Goal: Contribute content: Contribute content

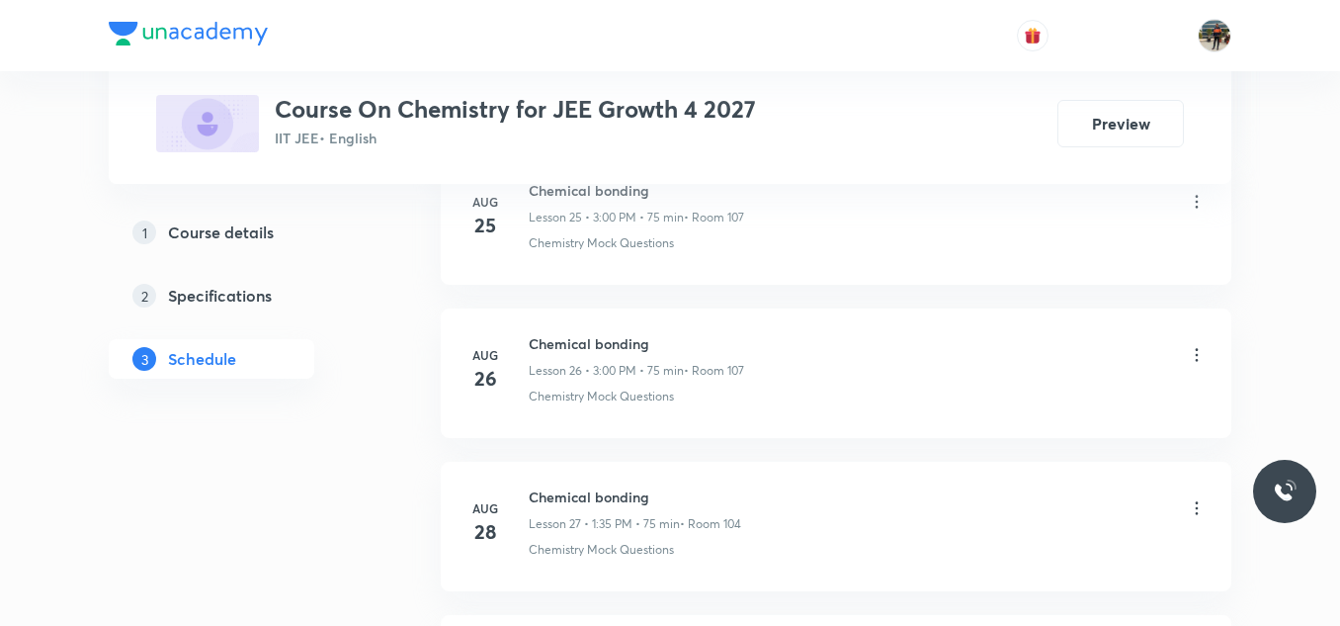
scroll to position [5554, 0]
click at [599, 345] on h6 "Chemical bonding" at bounding box center [637, 345] width 217 height 21
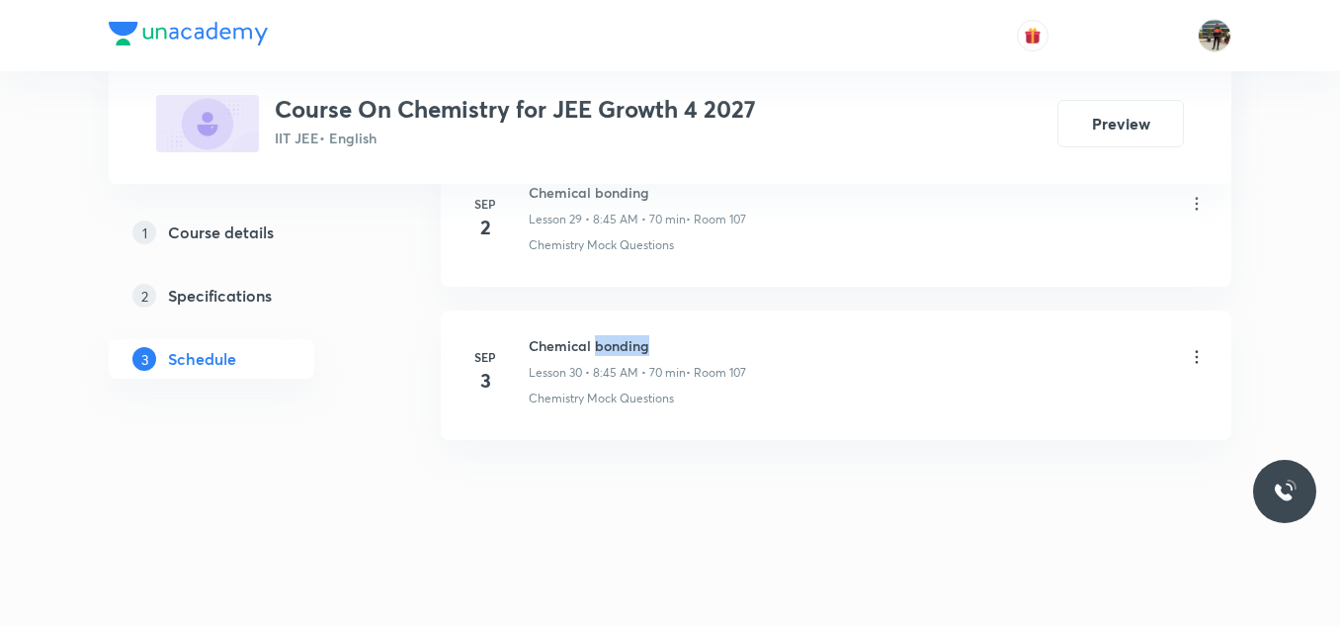
click at [599, 345] on h6 "Chemical bonding" at bounding box center [637, 345] width 217 height 21
copy h6 "Chemical bonding"
click at [599, 345] on h6 "Chemical bonding" at bounding box center [637, 345] width 217 height 21
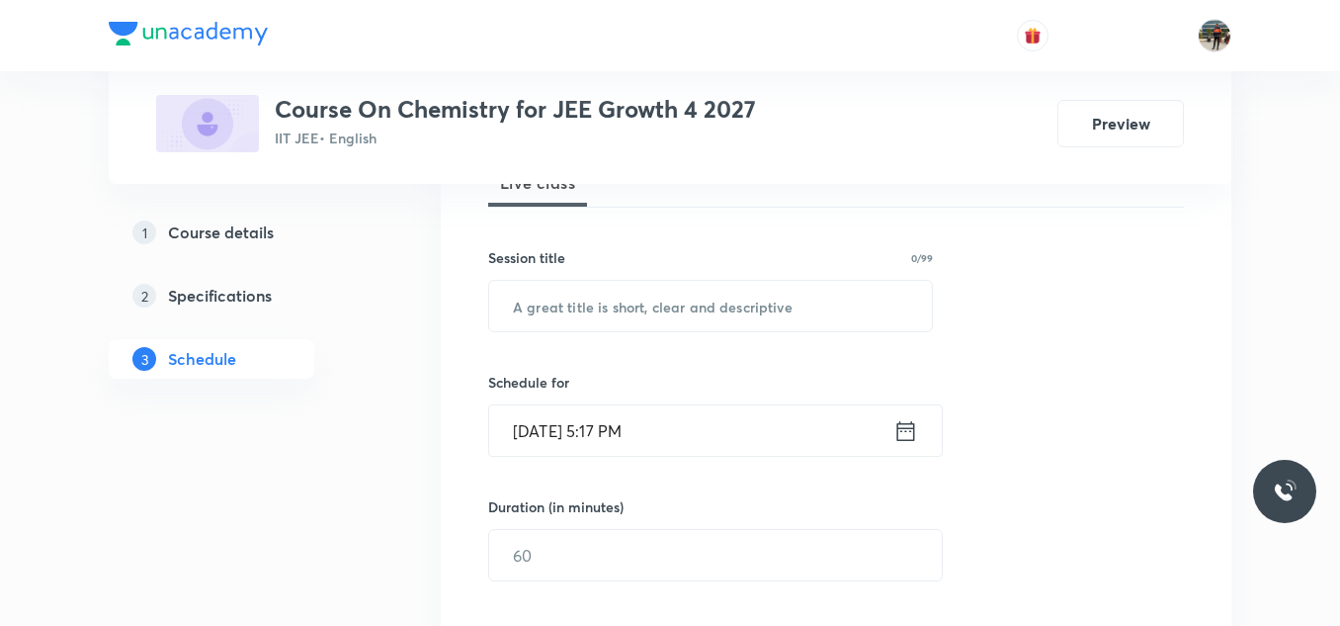
scroll to position [328, 0]
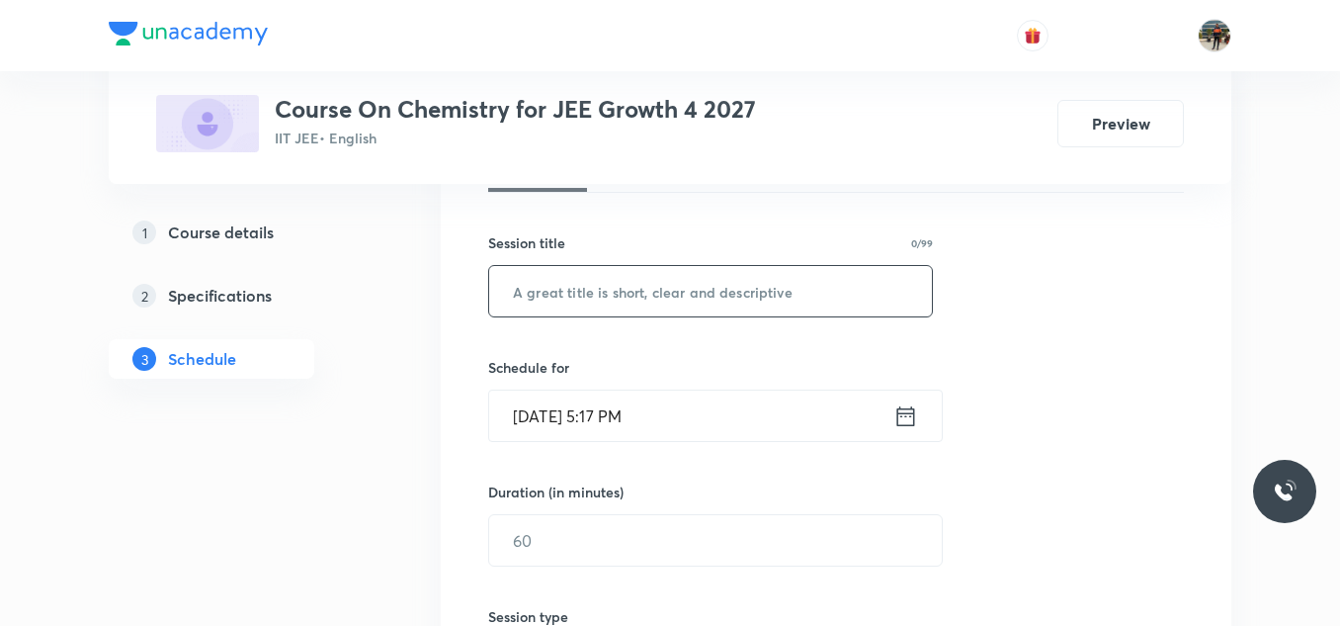
paste input "Chemical bonding"
click at [579, 290] on input "text" at bounding box center [710, 291] width 443 height 50
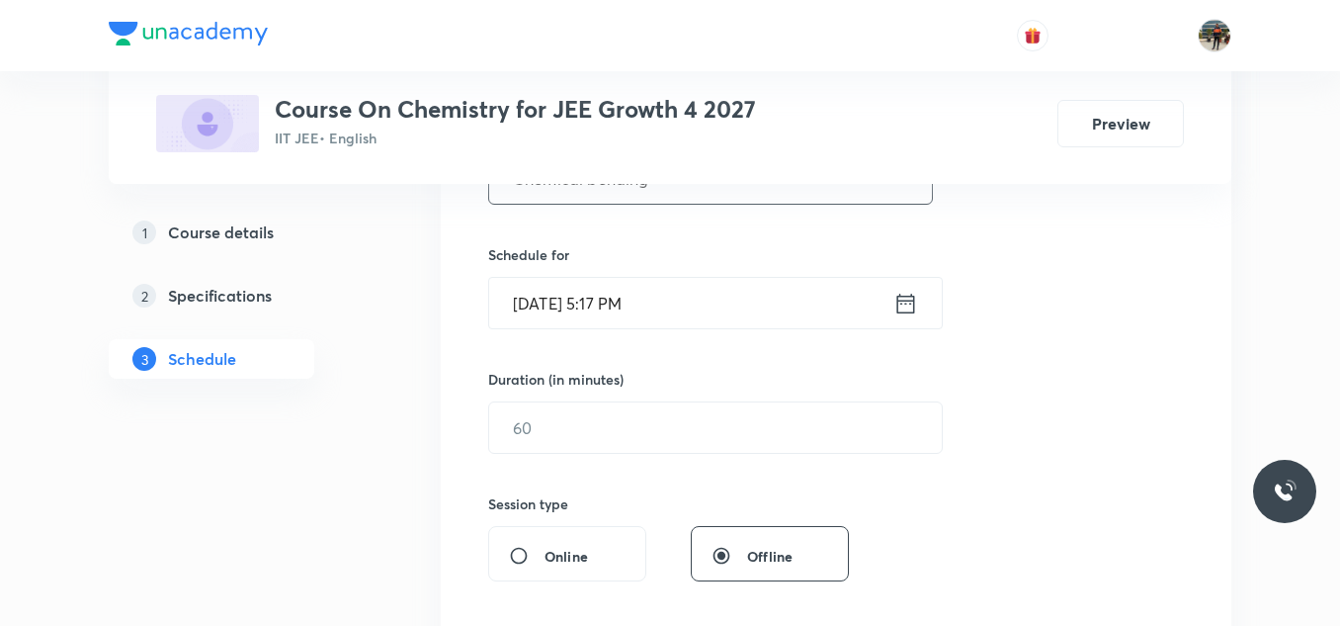
type input "Chemical bonding"
click at [898, 309] on icon at bounding box center [906, 303] width 18 height 20
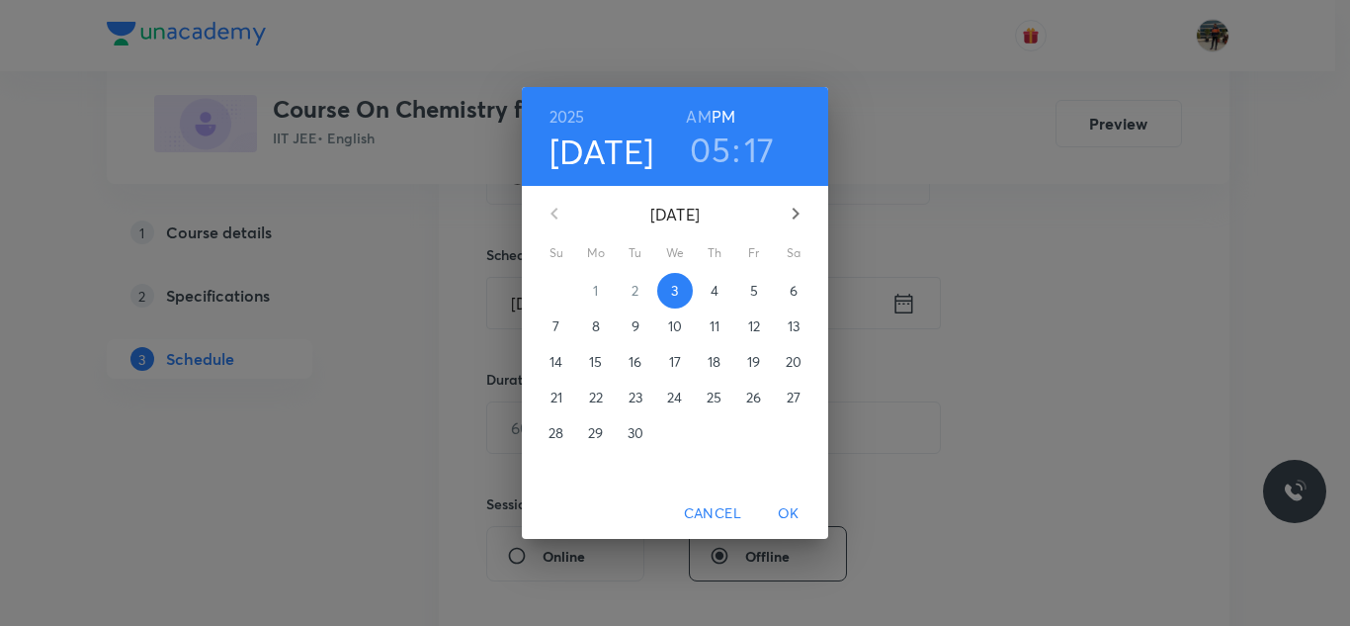
click at [716, 286] on p "4" at bounding box center [715, 291] width 8 height 20
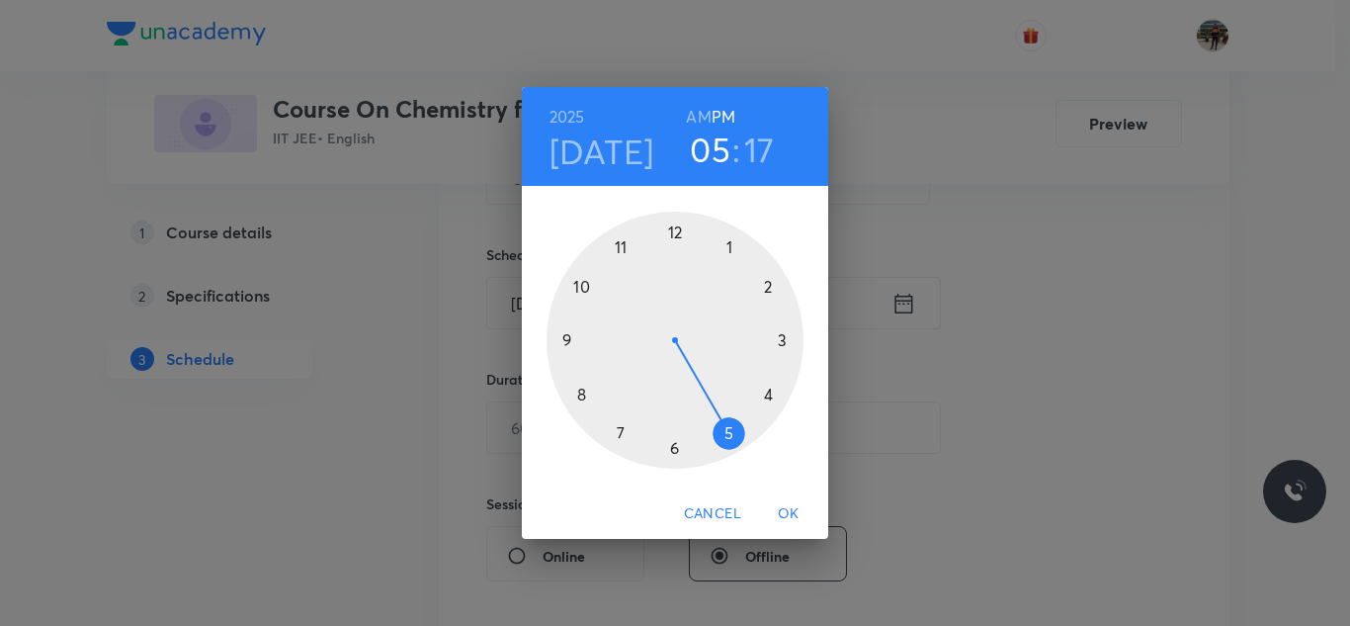
click at [700, 114] on h6 "AM" at bounding box center [698, 117] width 25 height 28
click at [581, 394] on div at bounding box center [675, 339] width 257 height 257
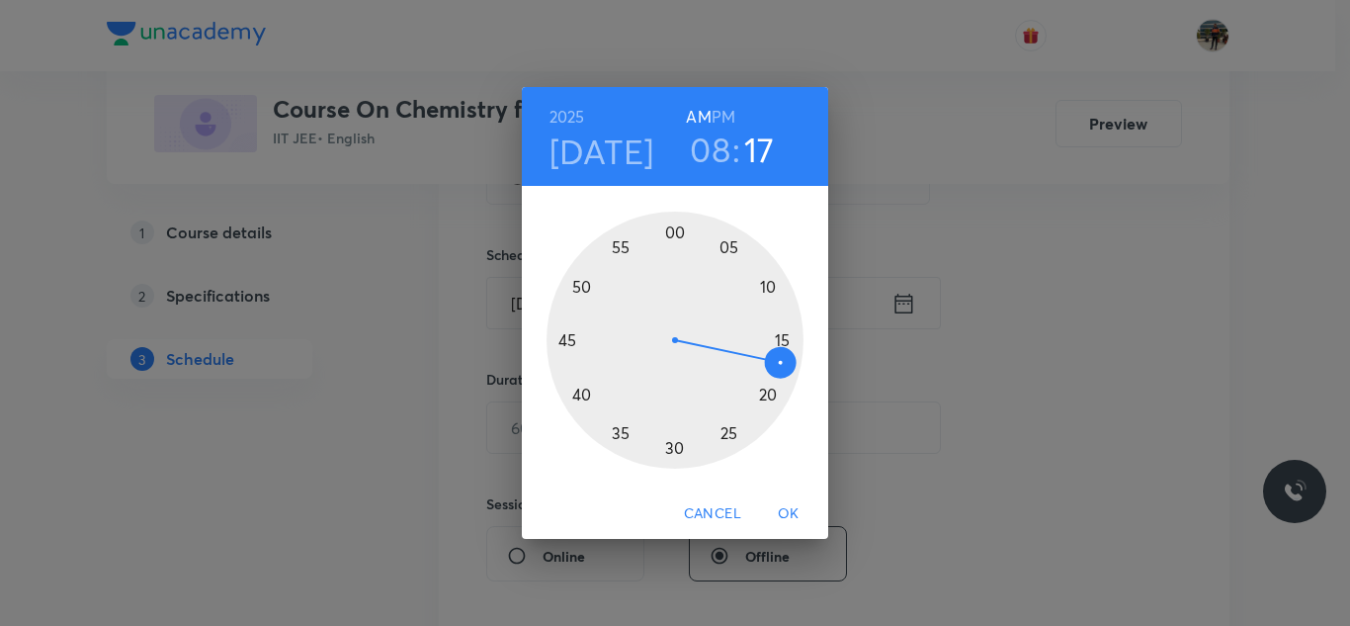
click at [563, 338] on div at bounding box center [675, 339] width 257 height 257
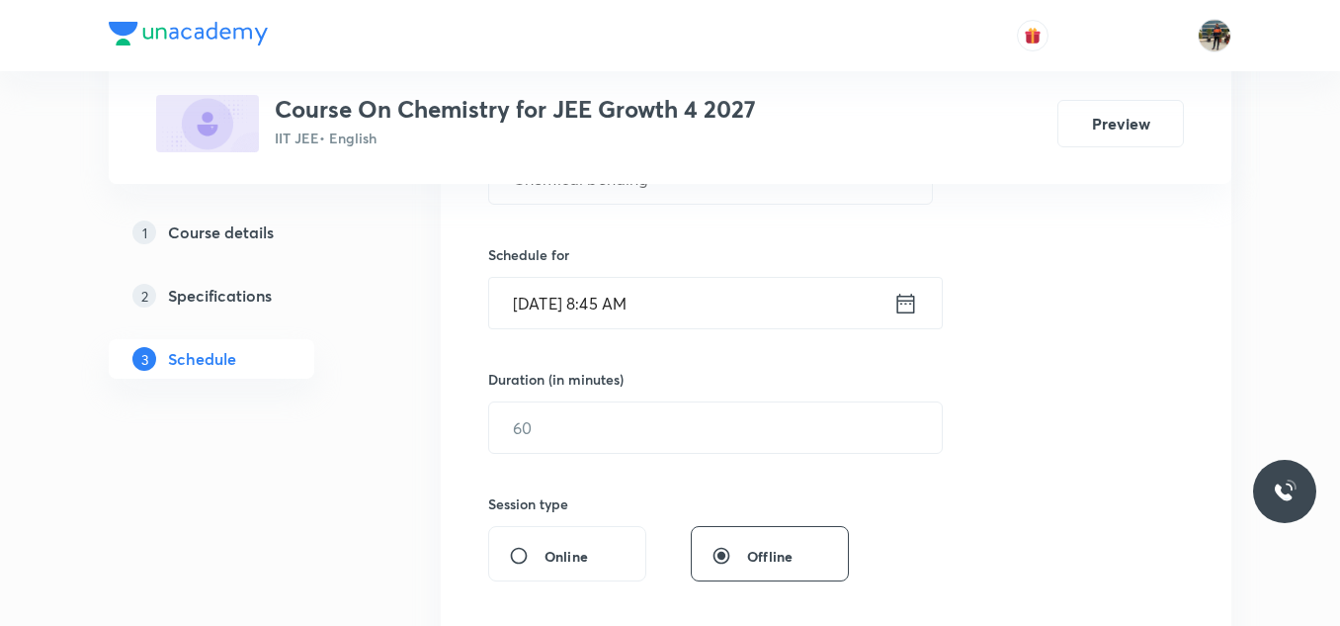
scroll to position [490, 0]
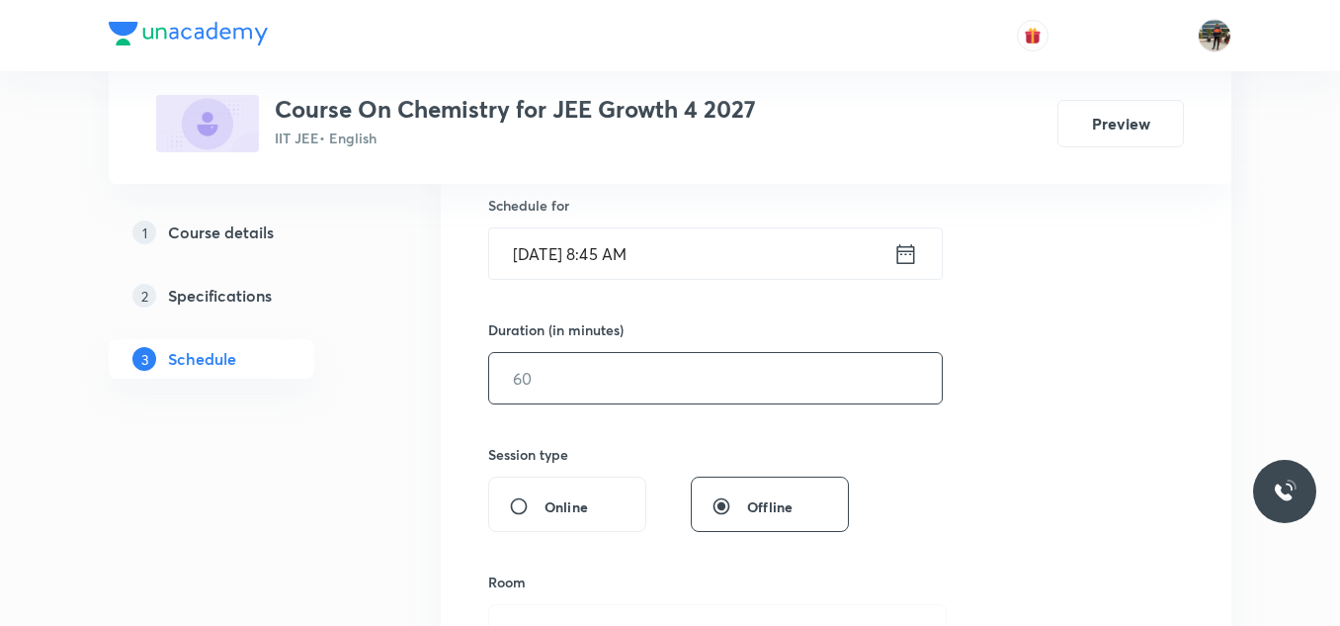
click at [580, 390] on input "text" at bounding box center [715, 378] width 453 height 50
type input "70"
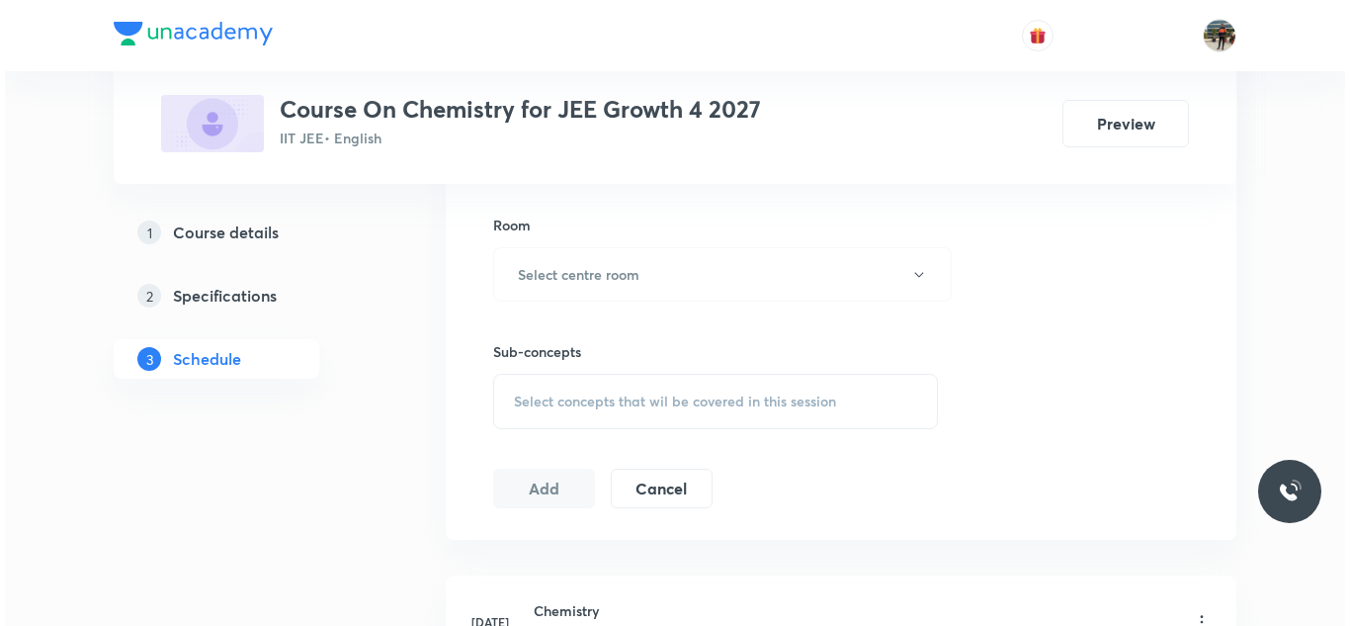
scroll to position [848, 0]
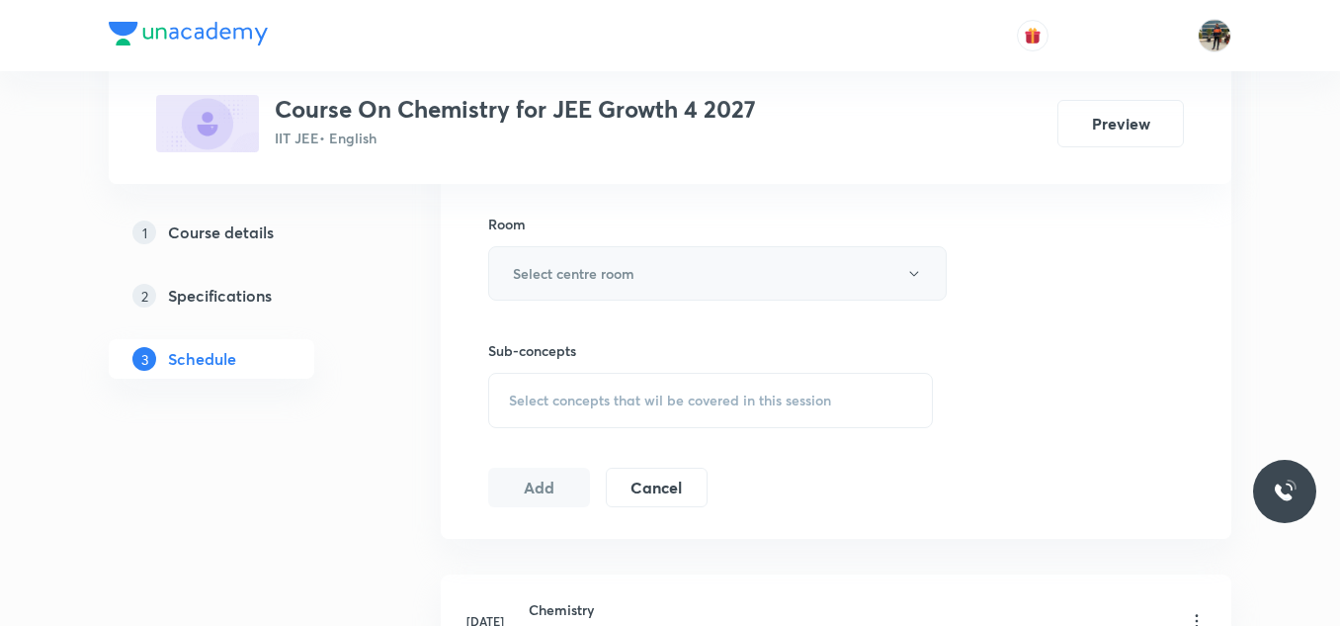
click at [575, 284] on button "Select centre room" at bounding box center [717, 273] width 459 height 54
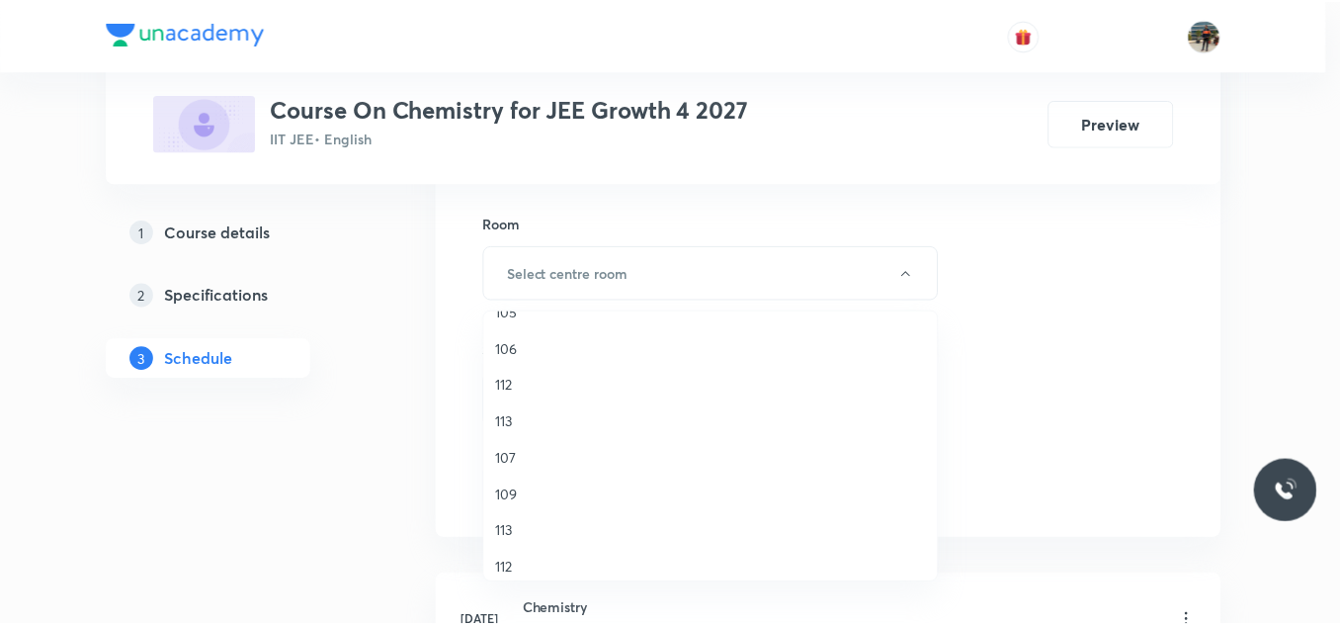
scroll to position [284, 0]
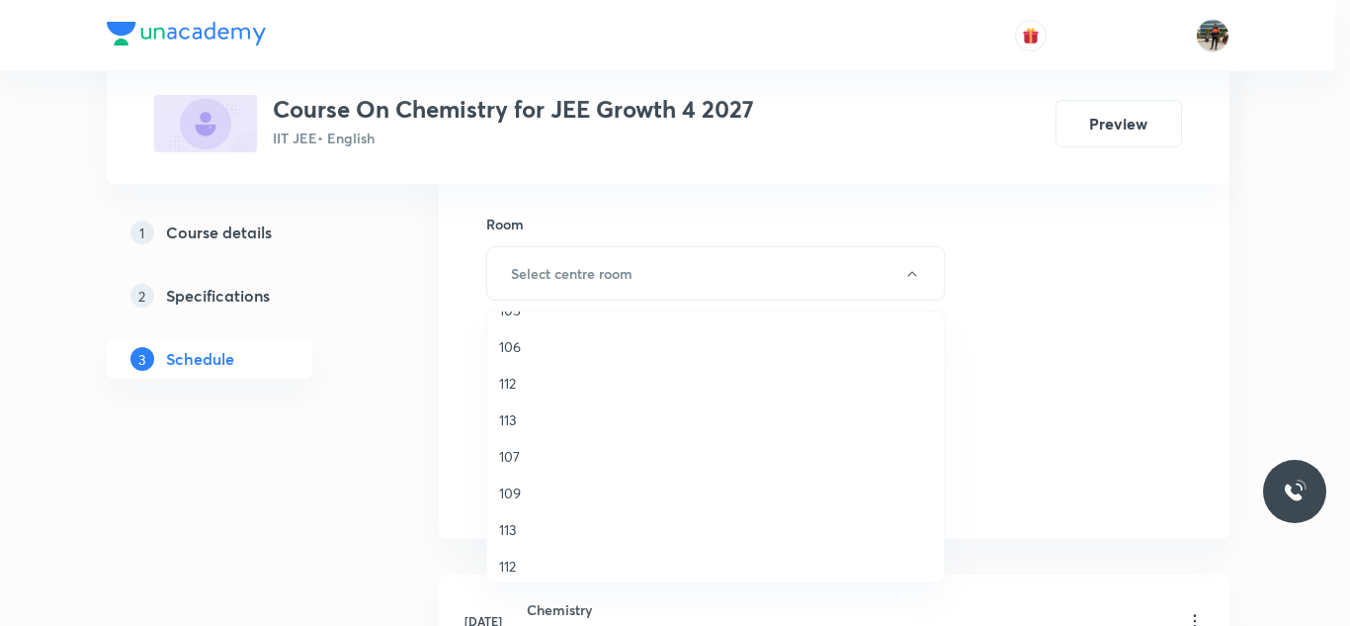
click at [506, 453] on span "107" at bounding box center [715, 456] width 433 height 21
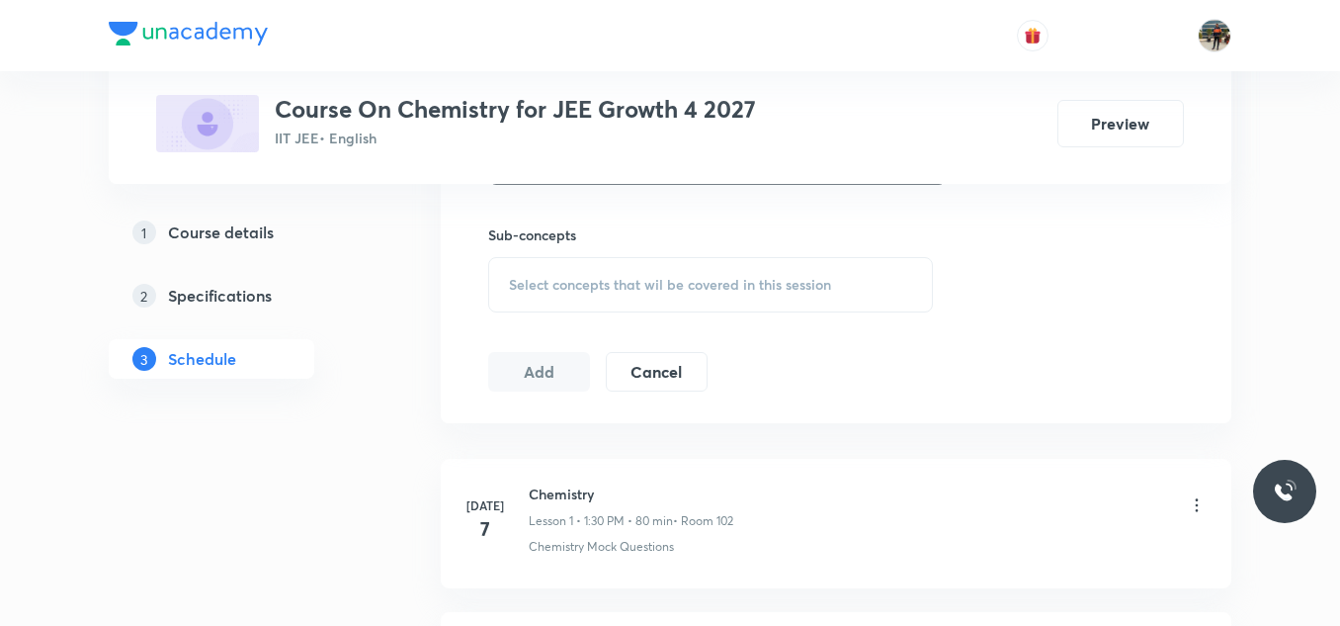
scroll to position [979, 0]
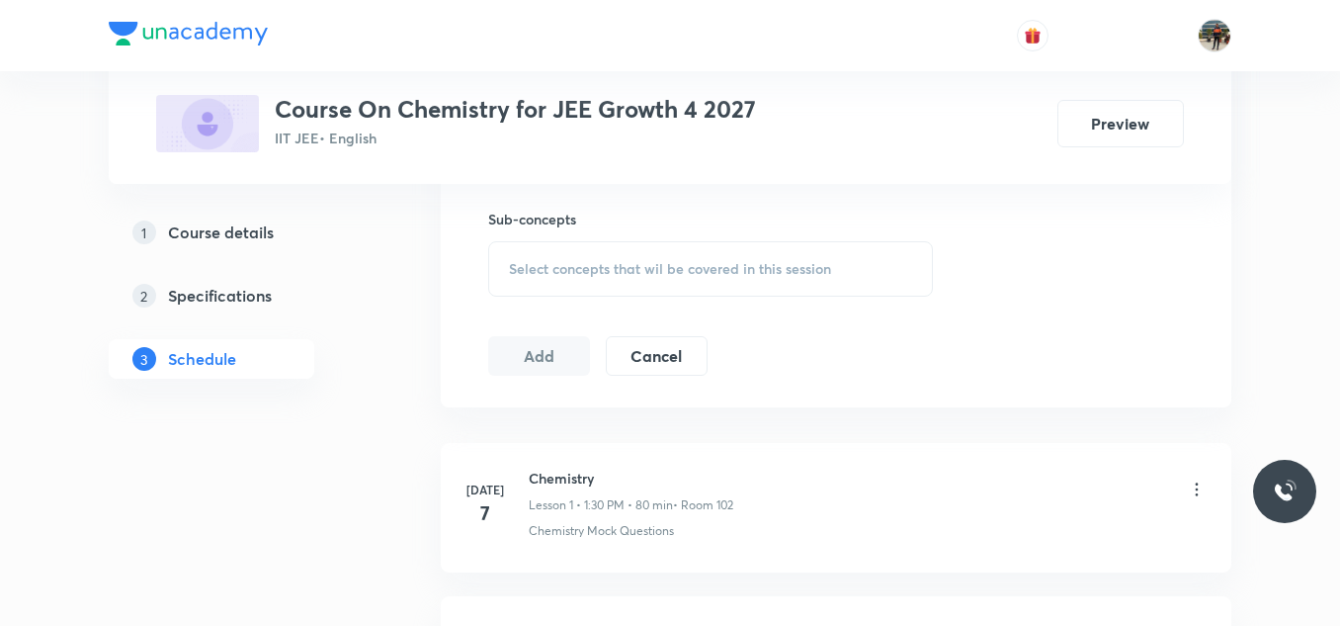
click at [533, 274] on span "Select concepts that wil be covered in this session" at bounding box center [670, 269] width 322 height 16
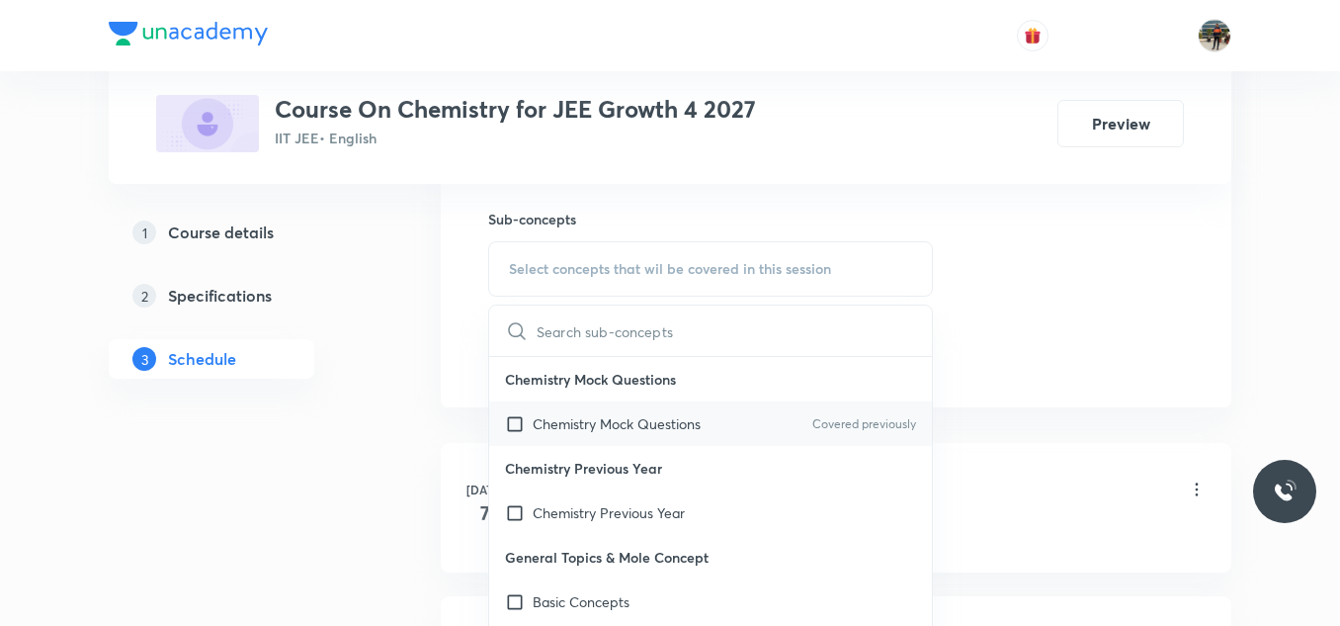
click at [514, 427] on input "checkbox" at bounding box center [519, 423] width 28 height 21
checkbox input "true"
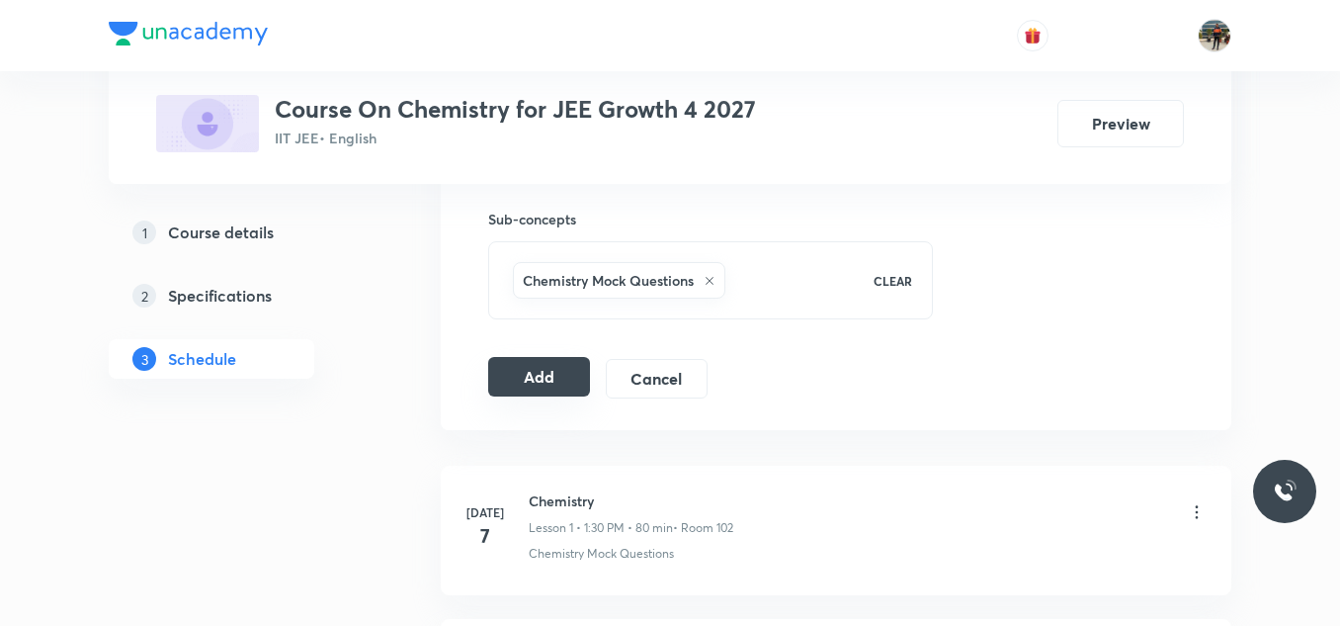
click at [544, 374] on button "Add" at bounding box center [539, 377] width 102 height 40
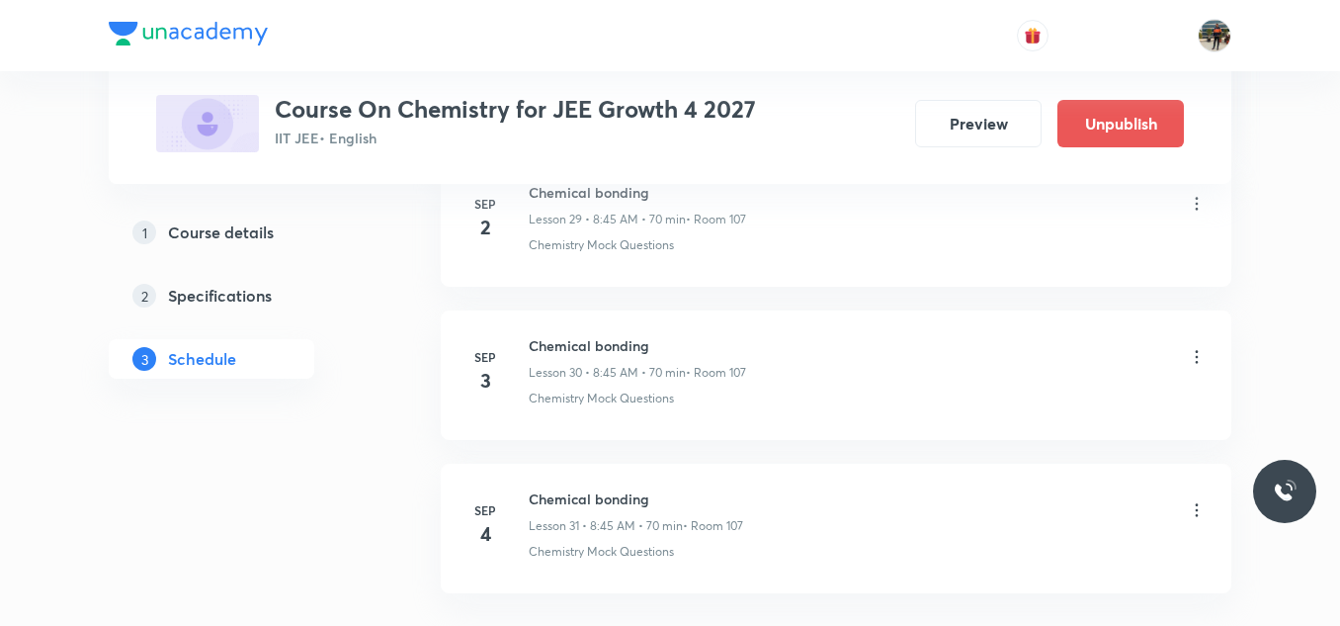
scroll to position [4799, 0]
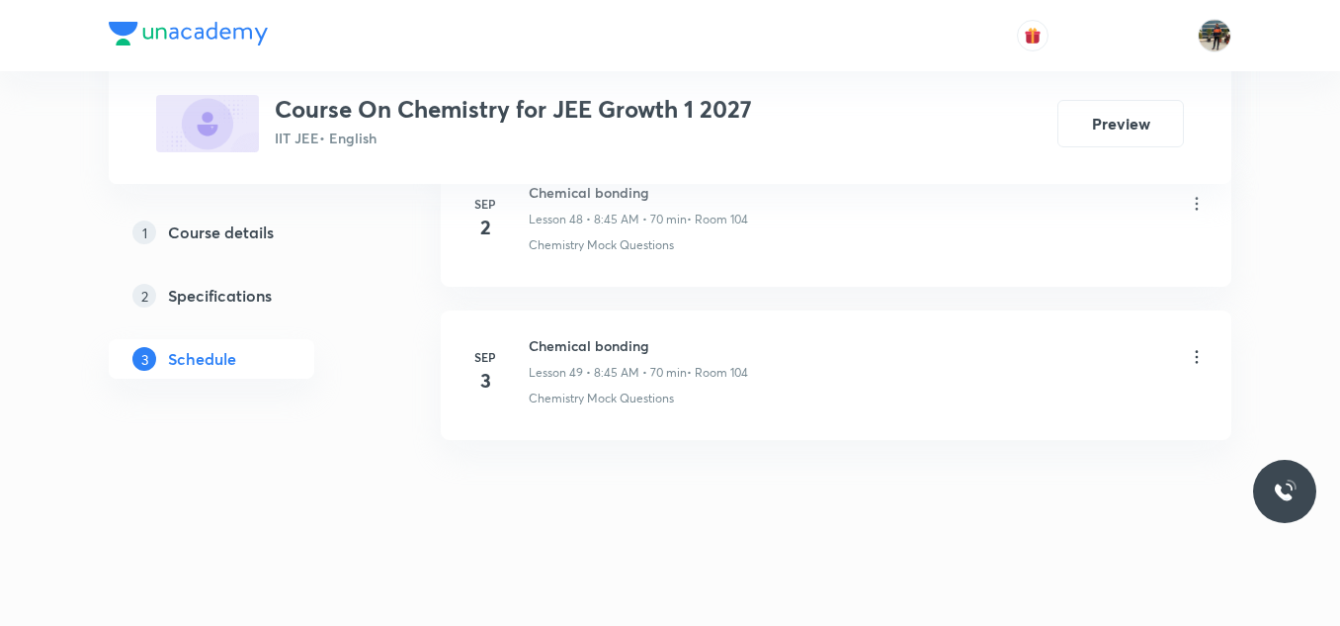
click at [549, 348] on h6 "Chemical bonding" at bounding box center [638, 345] width 219 height 21
copy h6 "Chemical bonding"
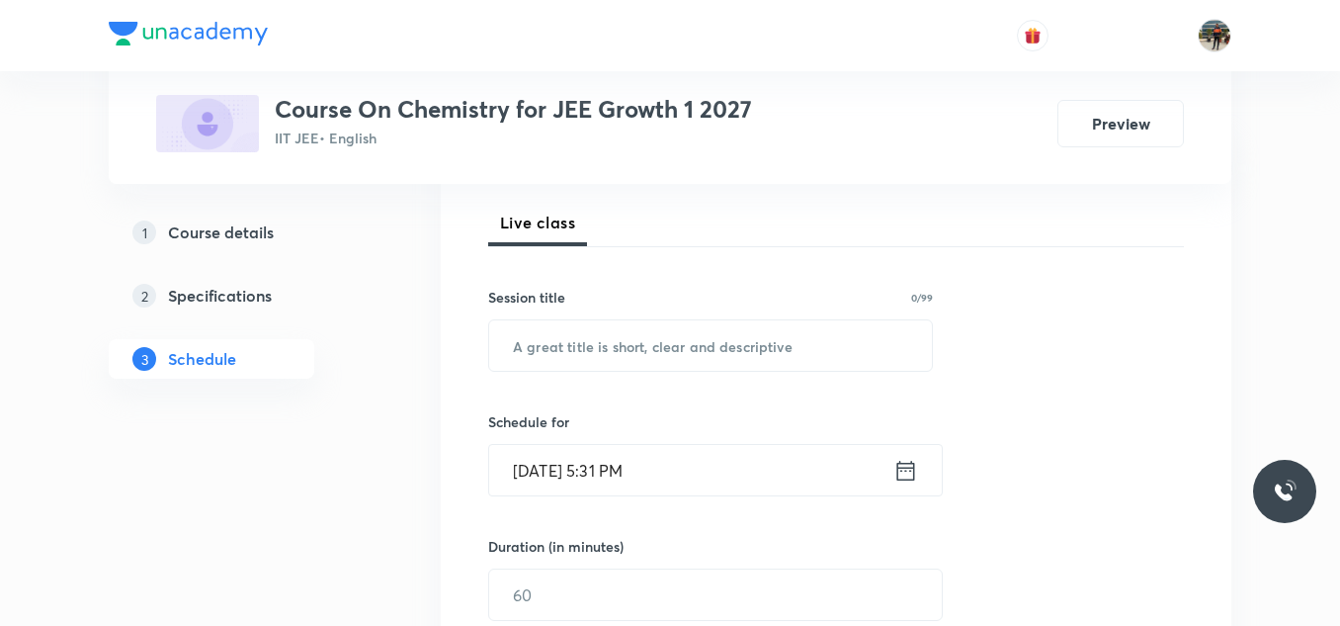
scroll to position [283, 0]
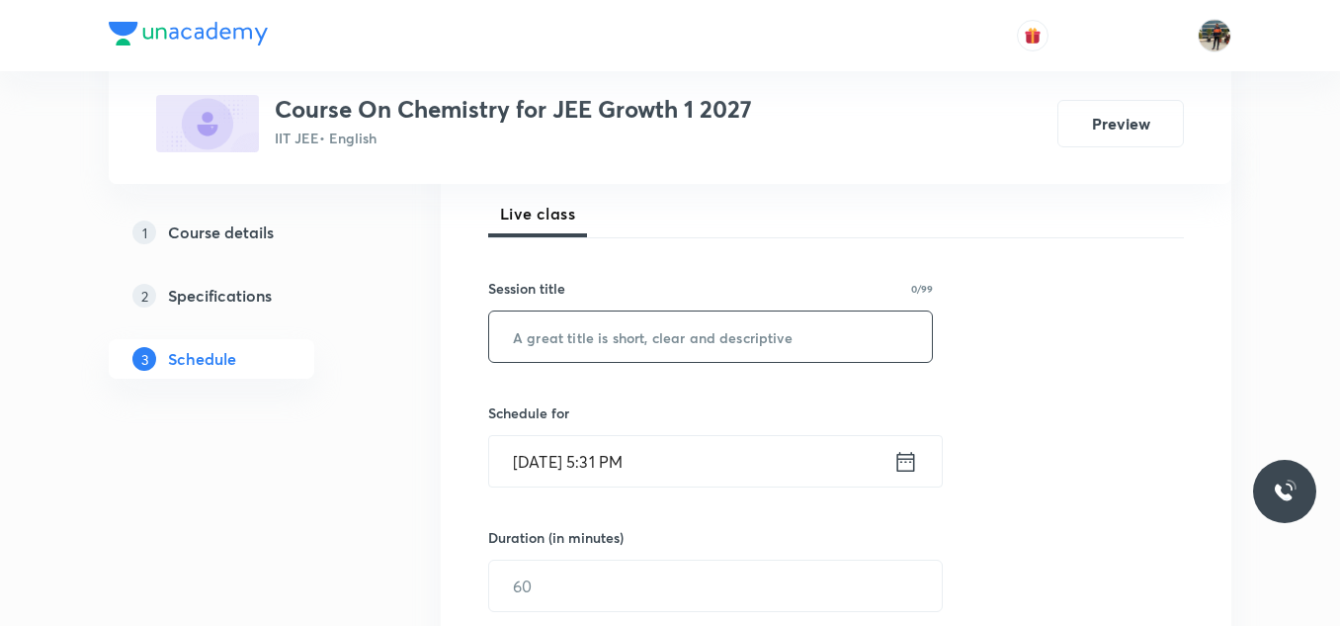
click at [549, 348] on input "text" at bounding box center [710, 336] width 443 height 50
paste input "Chemical bonding"
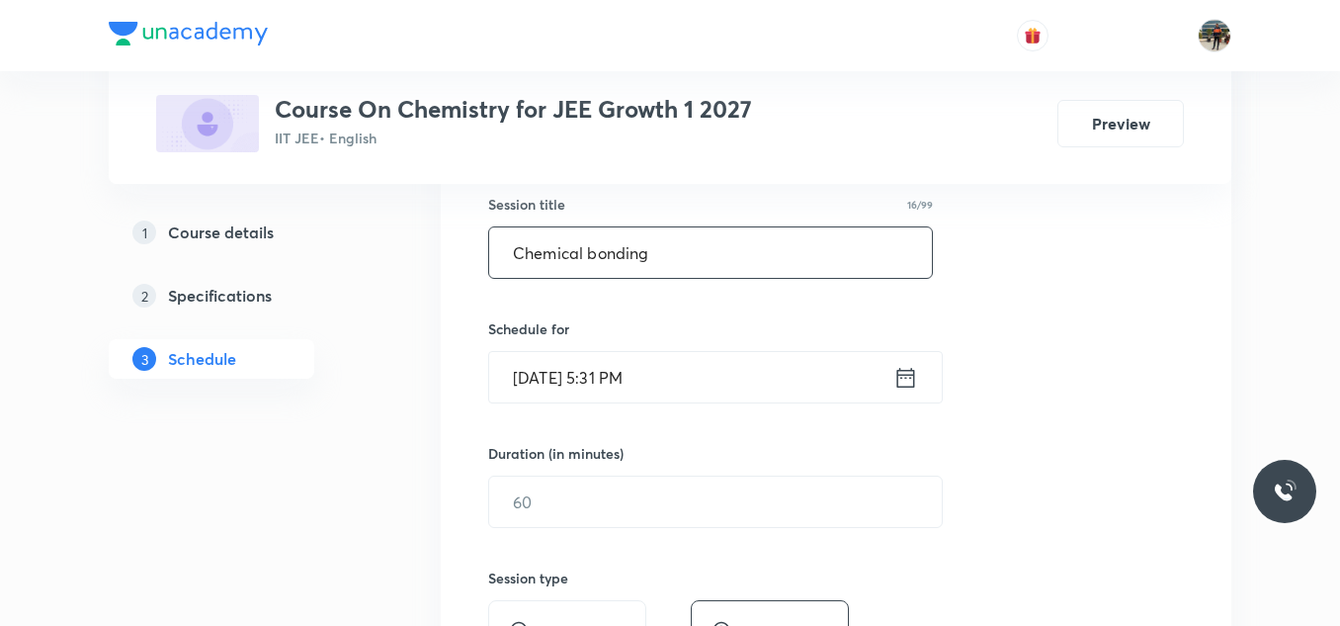
scroll to position [376, 0]
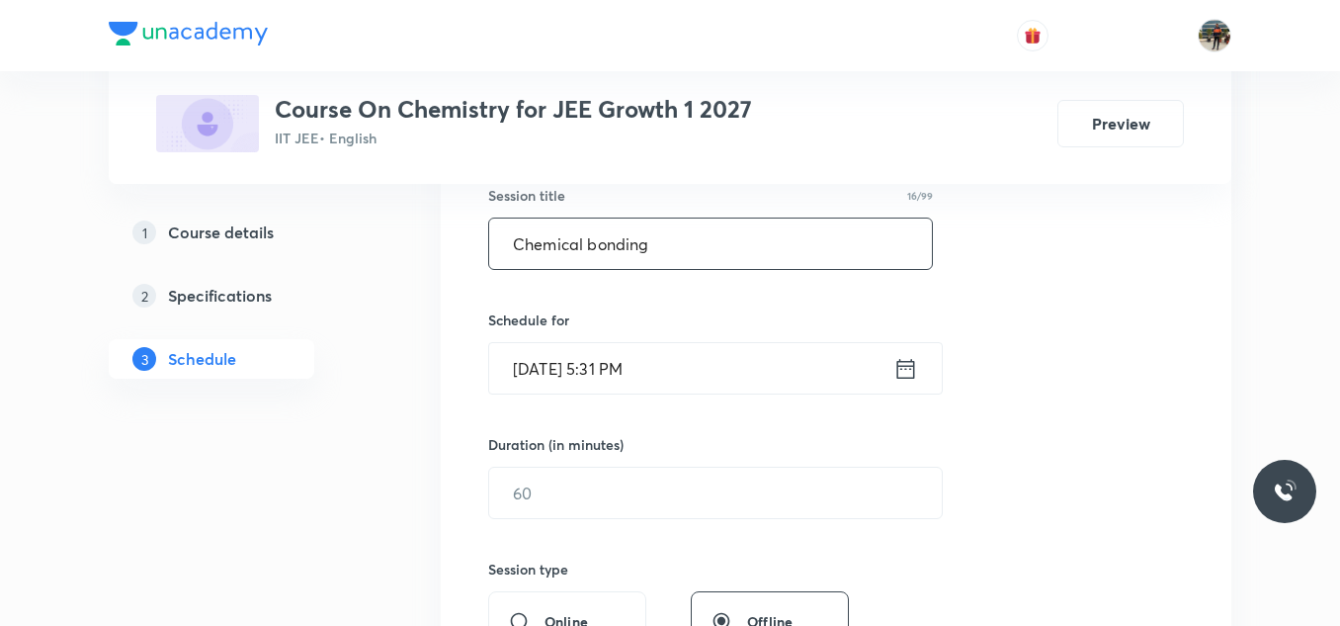
type input "Chemical bonding"
click at [902, 369] on icon at bounding box center [906, 368] width 18 height 20
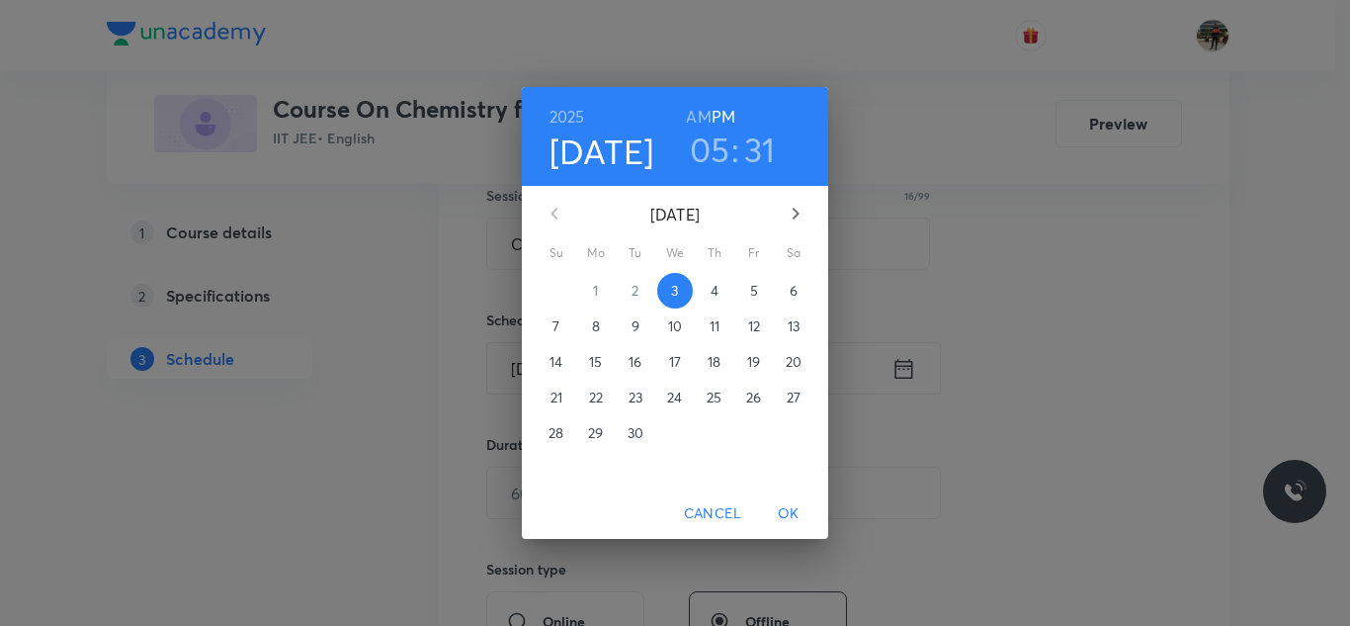
click at [716, 275] on button "4" at bounding box center [715, 291] width 36 height 36
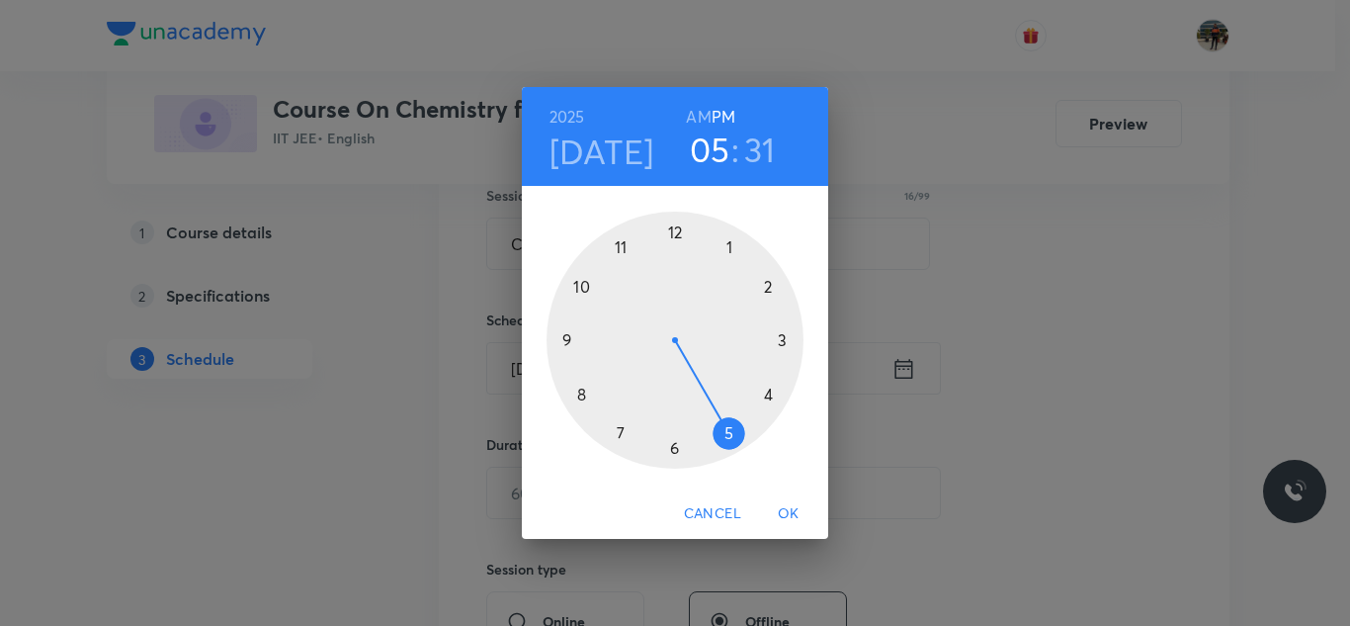
click at [695, 121] on h6 "AM" at bounding box center [698, 117] width 25 height 28
click at [581, 394] on div at bounding box center [675, 339] width 257 height 257
click at [564, 338] on div at bounding box center [675, 339] width 257 height 257
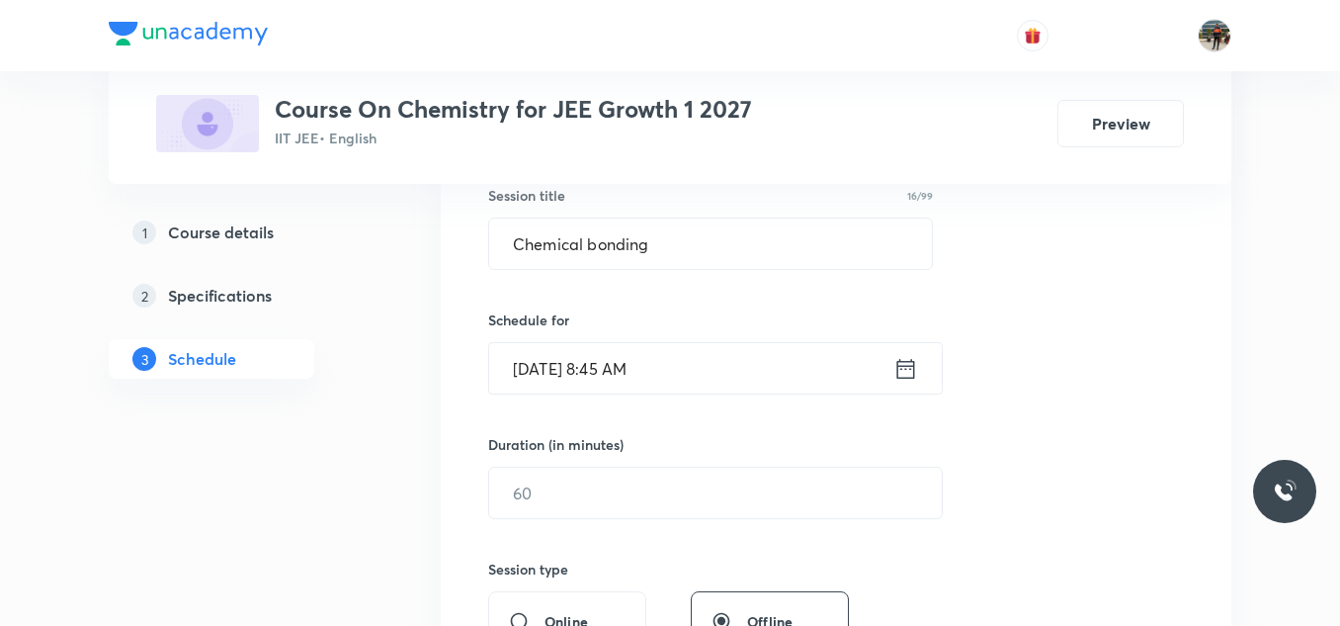
scroll to position [410, 0]
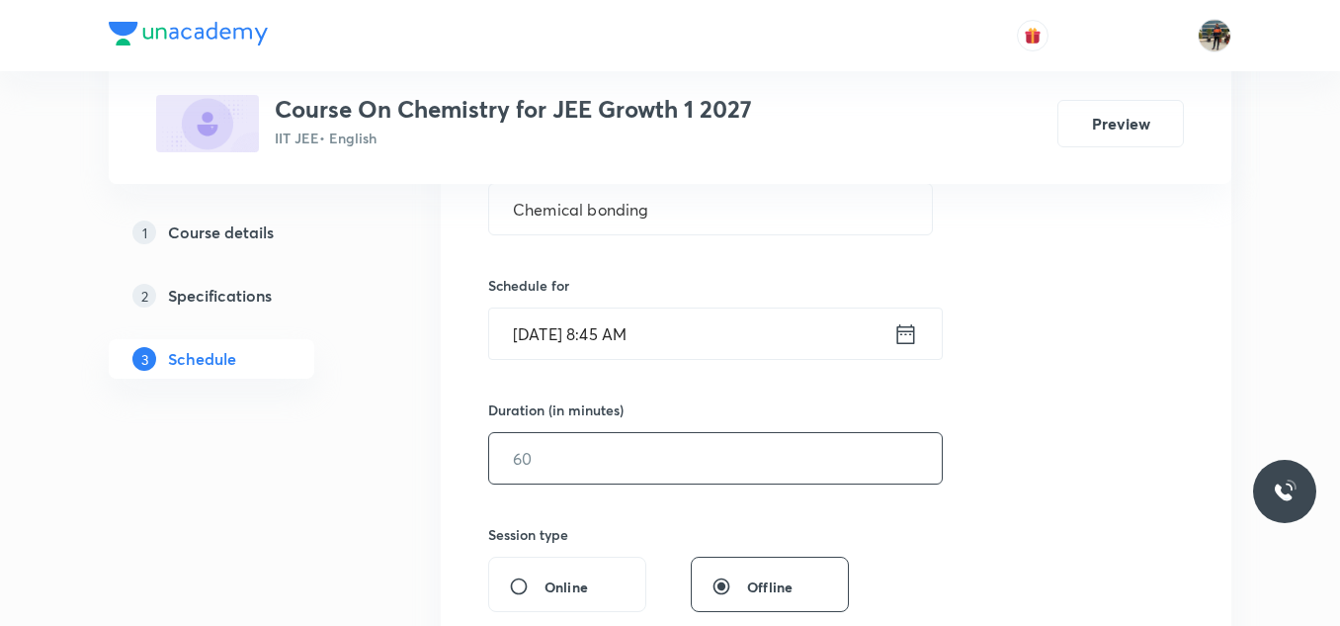
click at [581, 439] on input "text" at bounding box center [715, 458] width 453 height 50
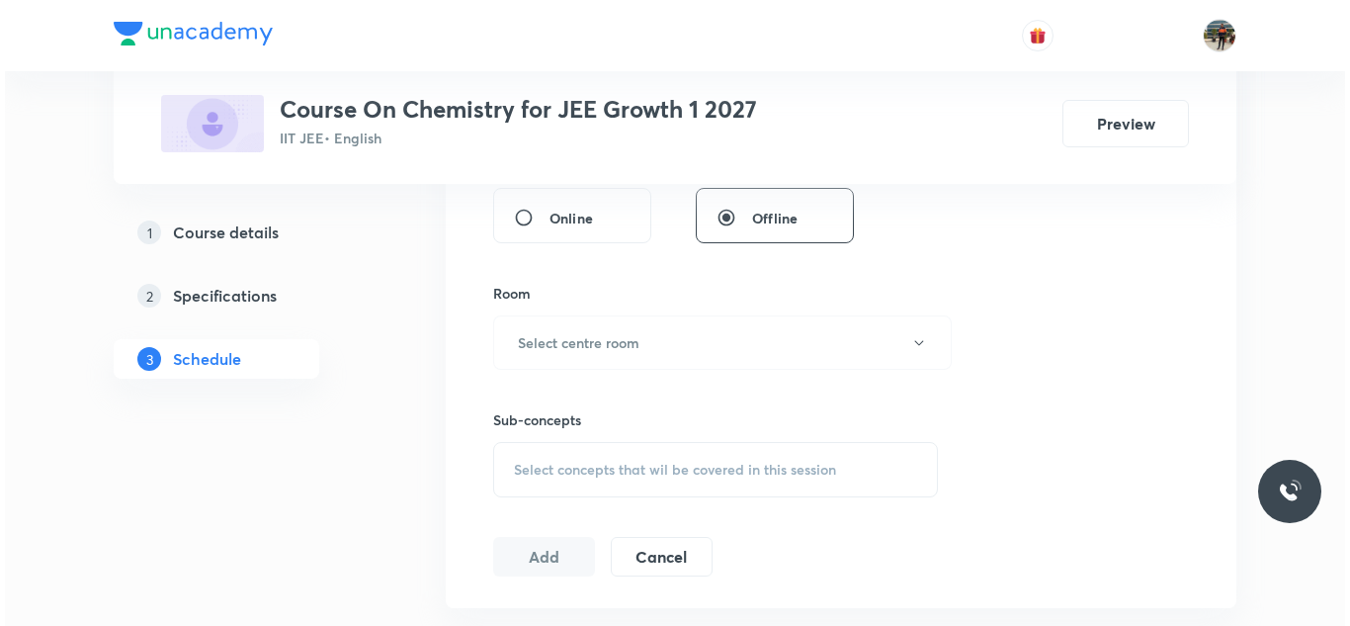
scroll to position [780, 0]
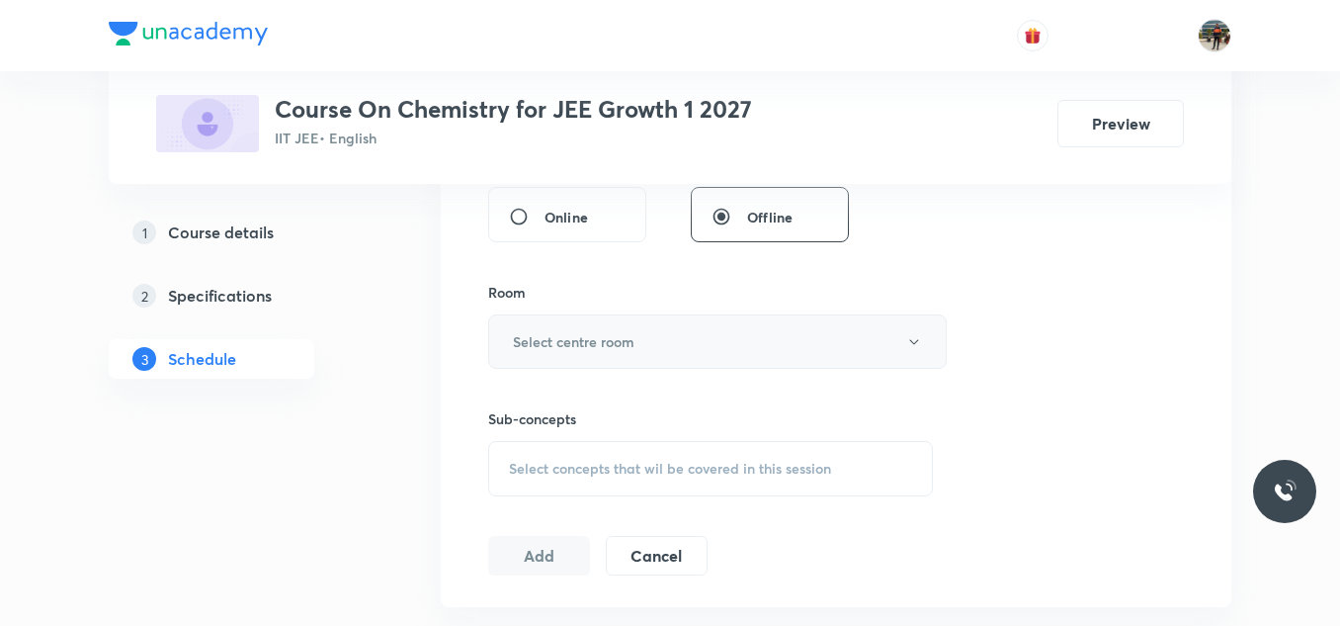
type input "70"
click at [551, 329] on button "Select centre room" at bounding box center [717, 341] width 459 height 54
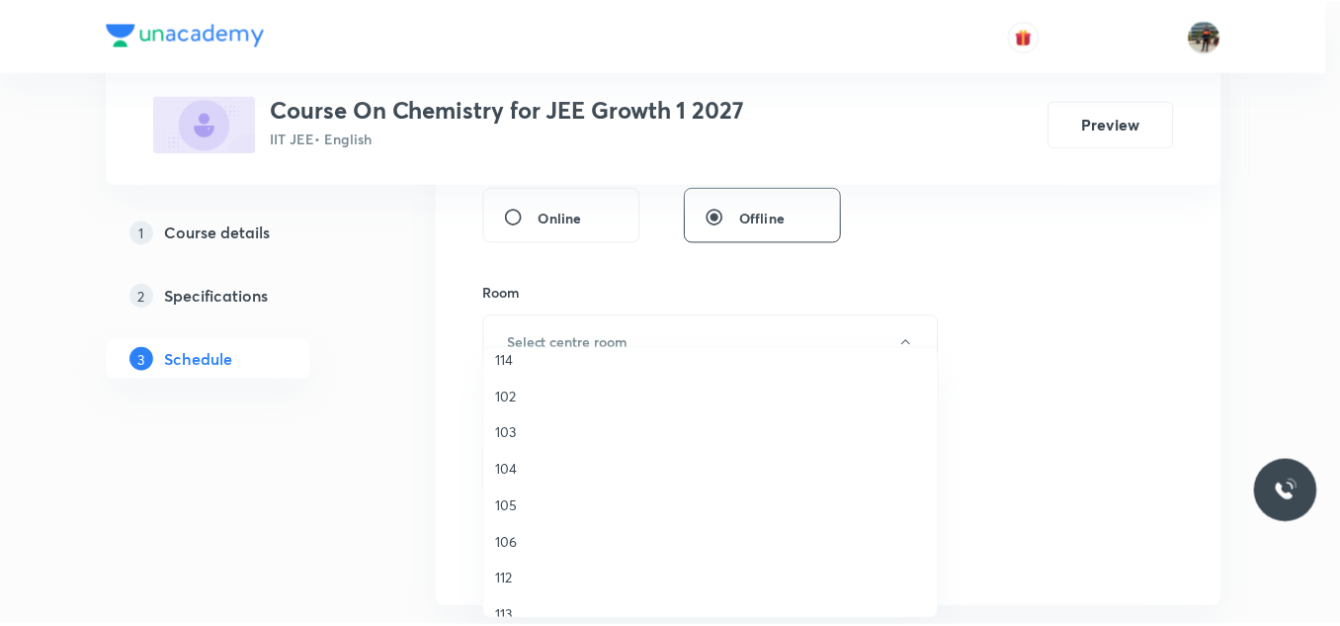
scroll to position [127, 0]
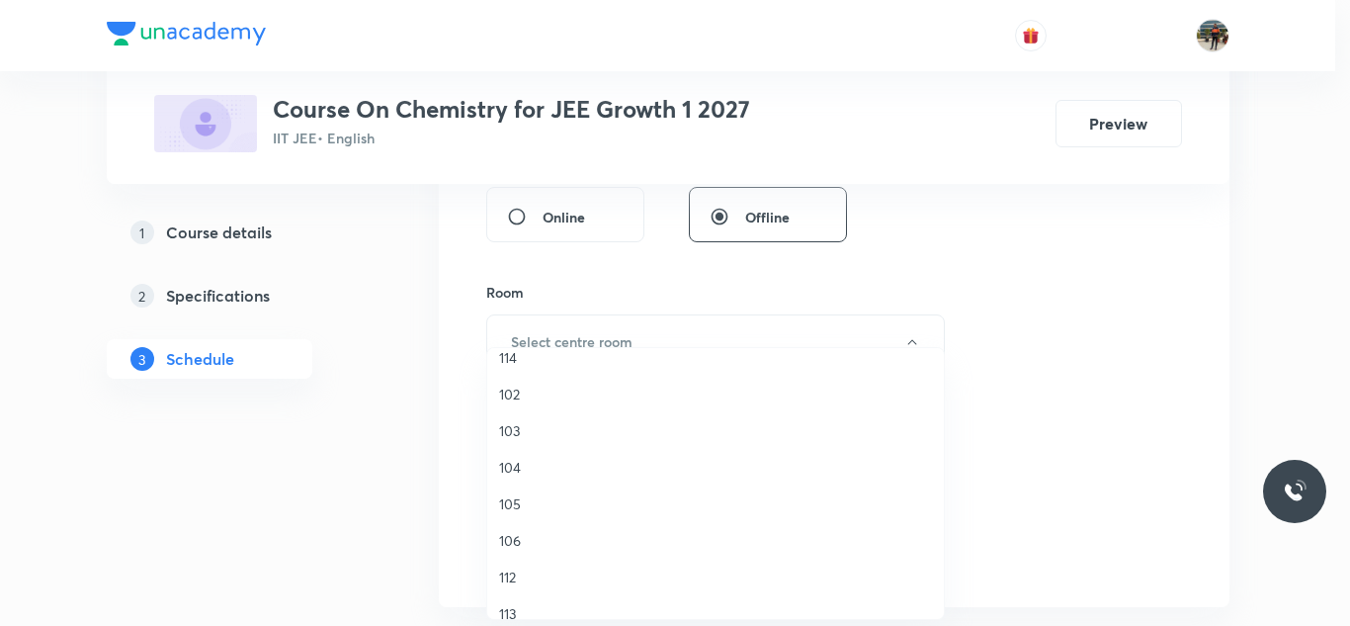
click at [516, 454] on li "104" at bounding box center [715, 467] width 457 height 37
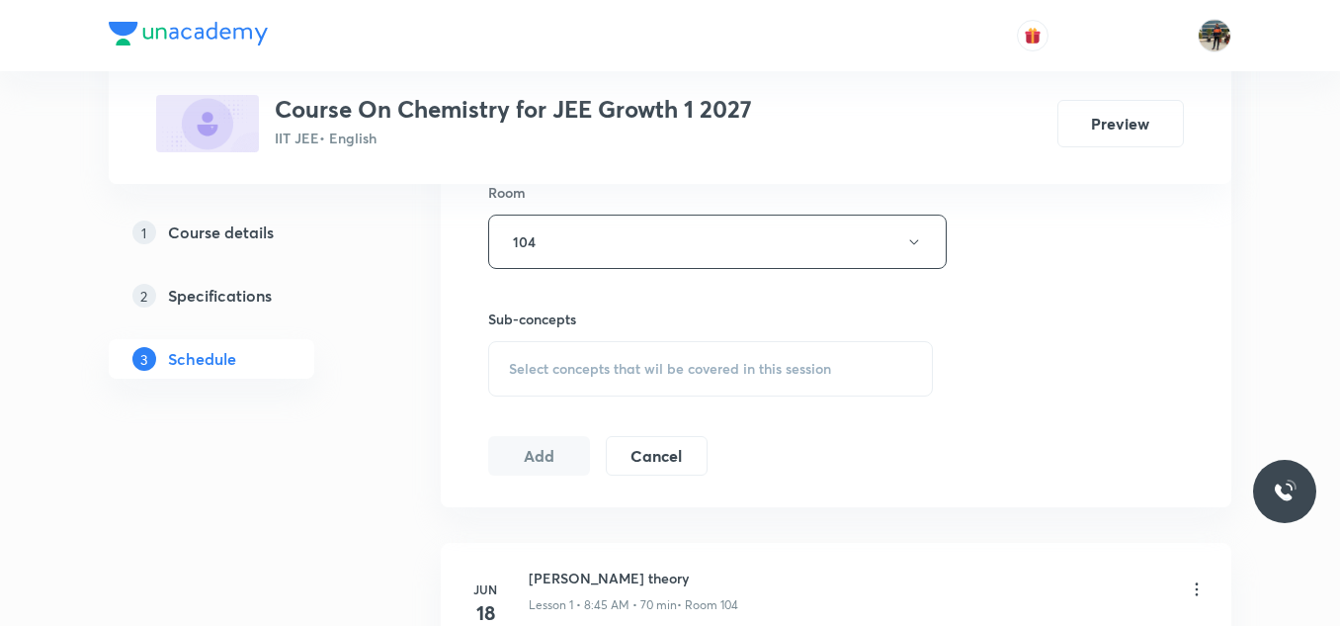
scroll to position [883, 0]
click at [526, 358] on span "Select concepts that wil be covered in this session" at bounding box center [670, 366] width 322 height 16
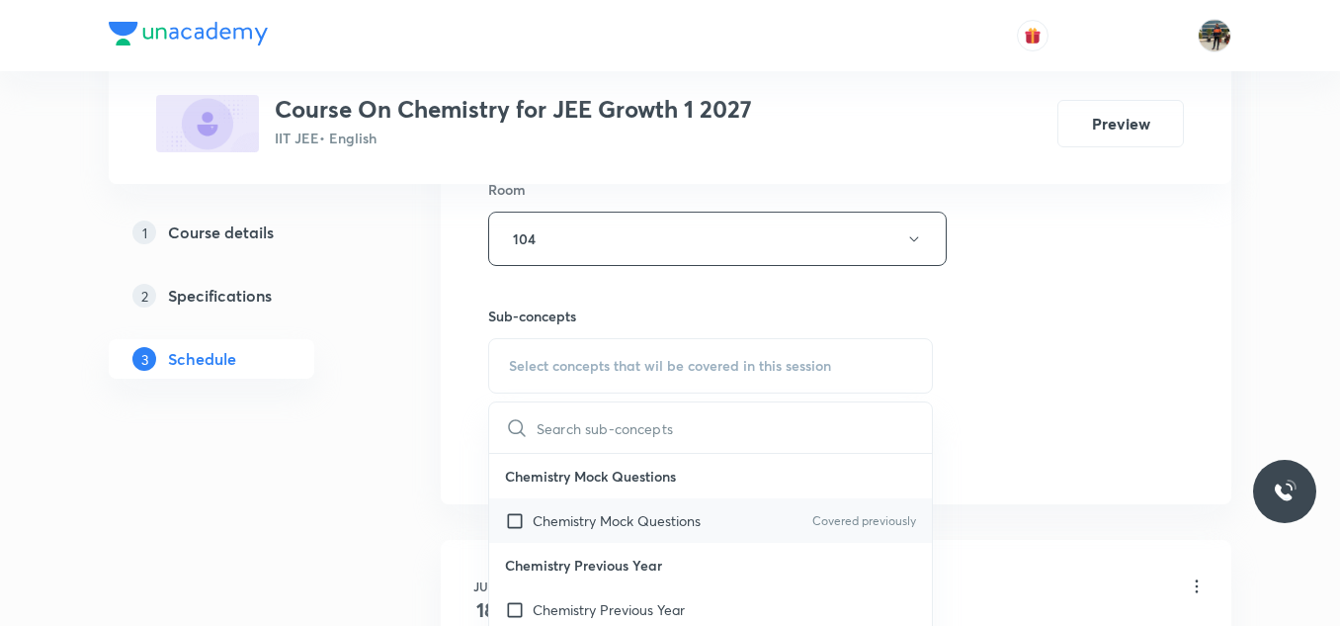
click at [519, 521] on input "checkbox" at bounding box center [519, 520] width 28 height 21
checkbox input "true"
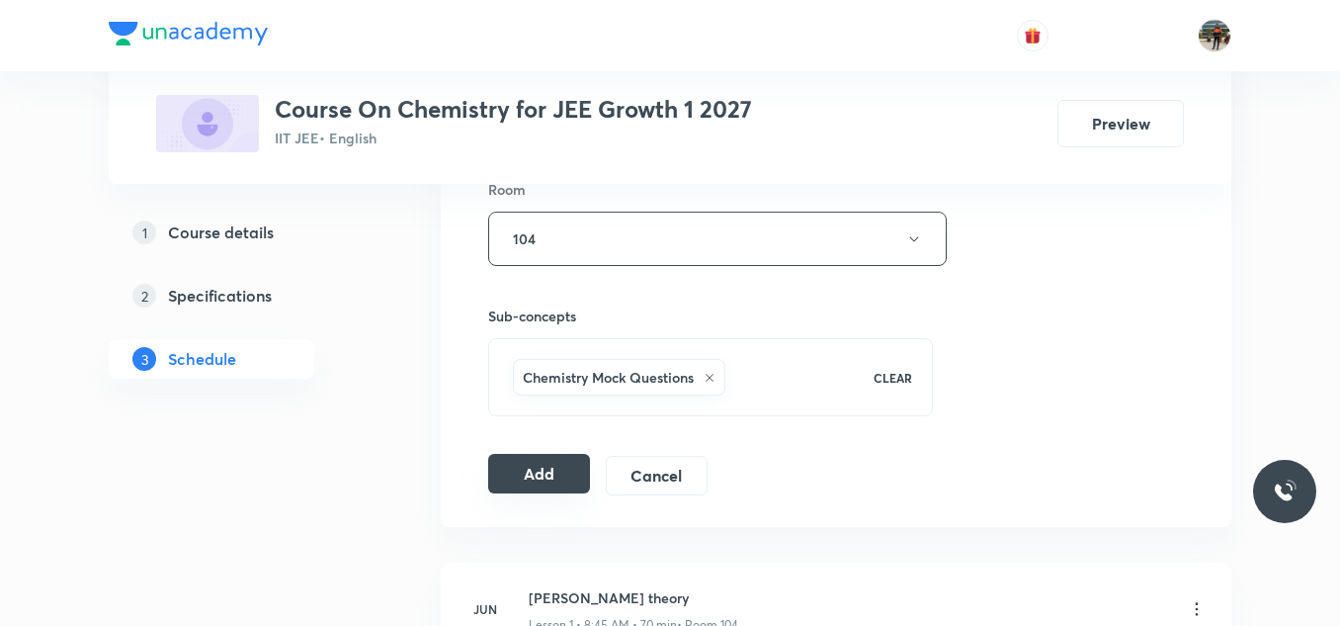
click at [555, 471] on button "Add" at bounding box center [539, 474] width 102 height 40
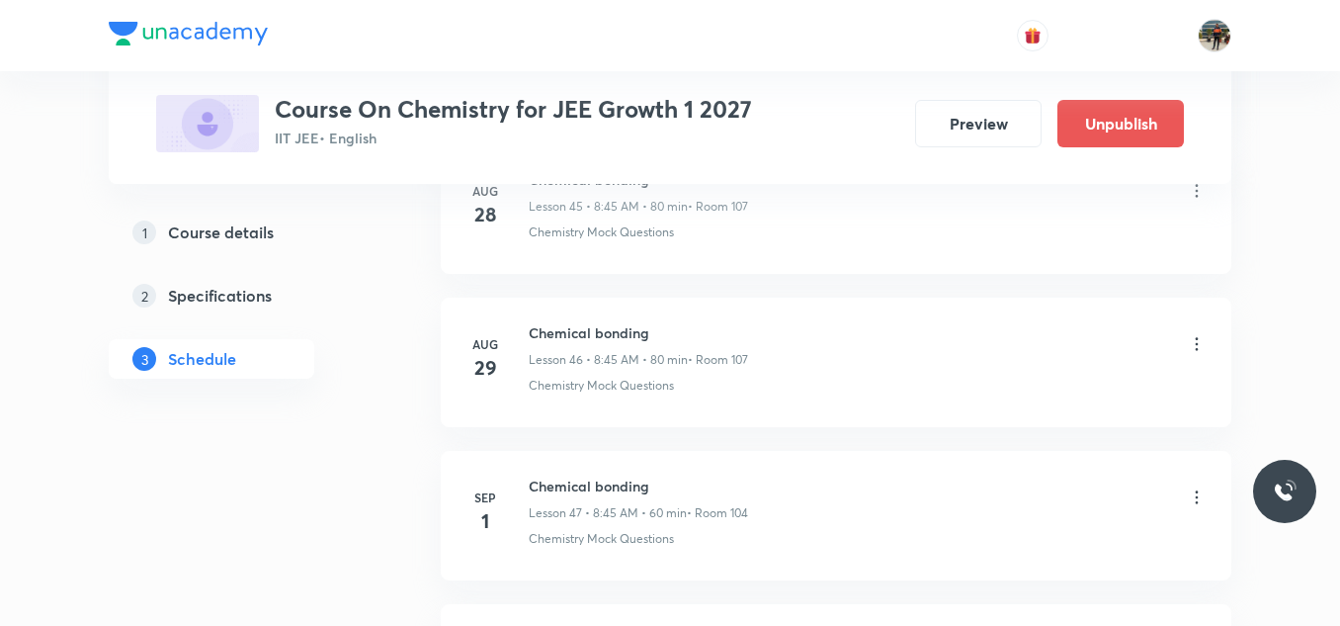
scroll to position [7710, 0]
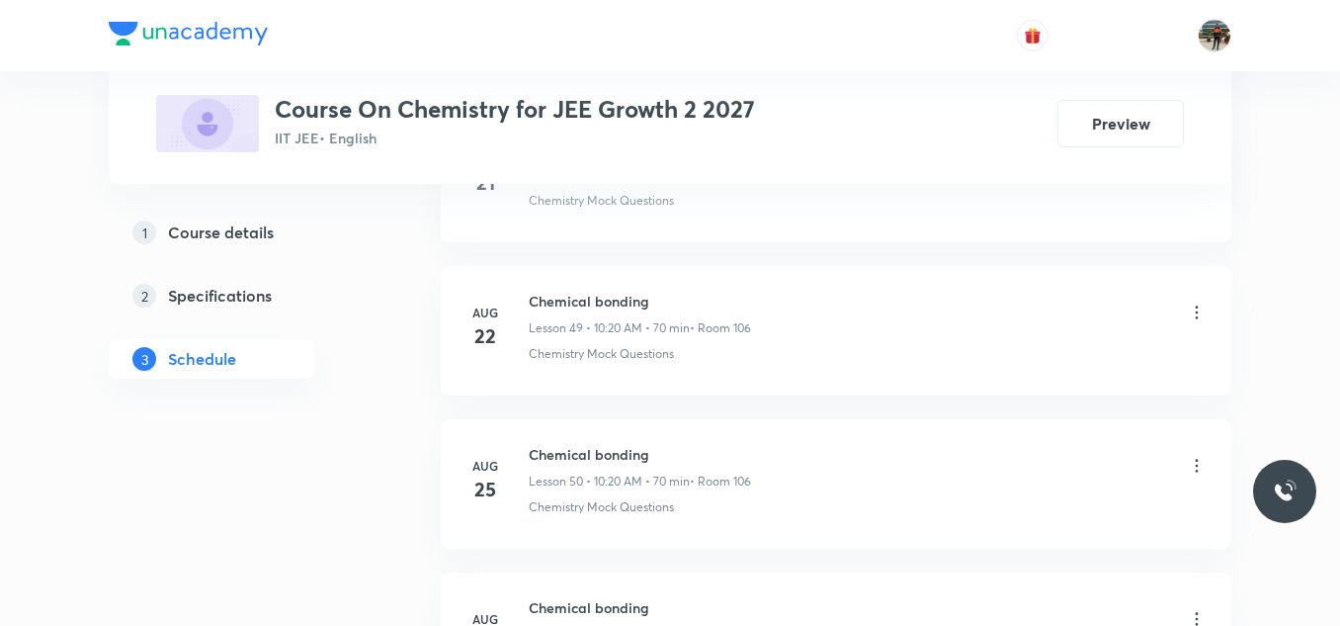
scroll to position [9384, 0]
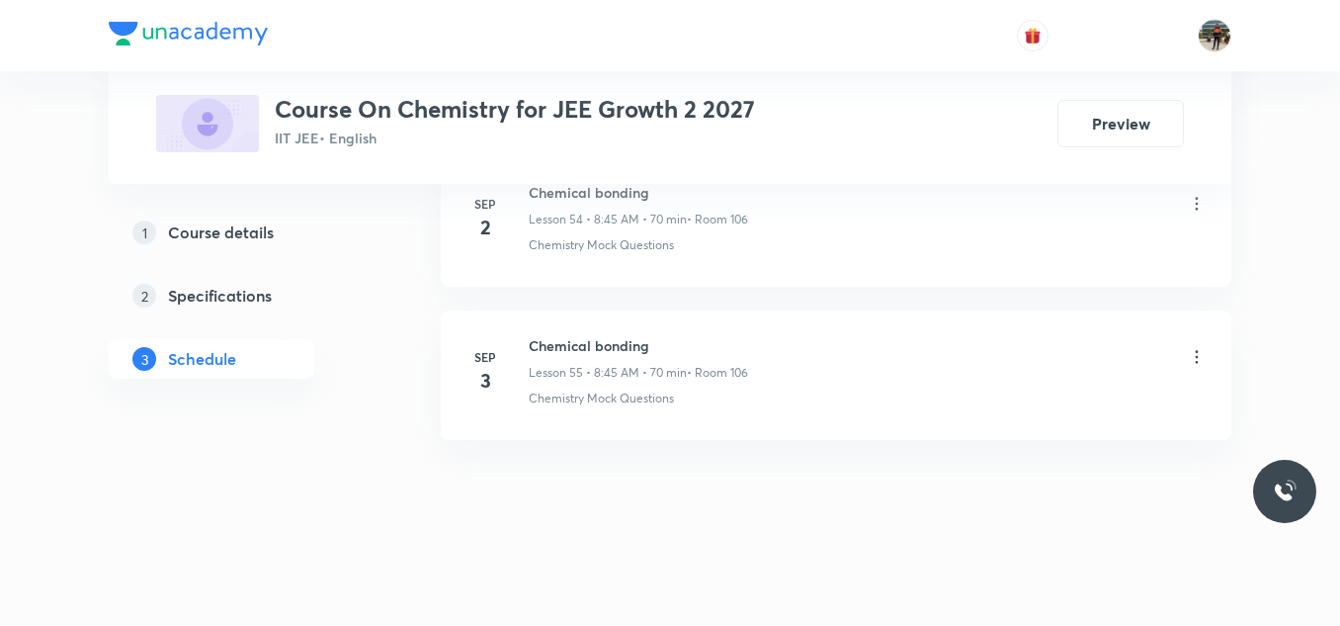
click at [583, 346] on h6 "Chemical bonding" at bounding box center [638, 345] width 219 height 21
copy h6 "Chemical bonding"
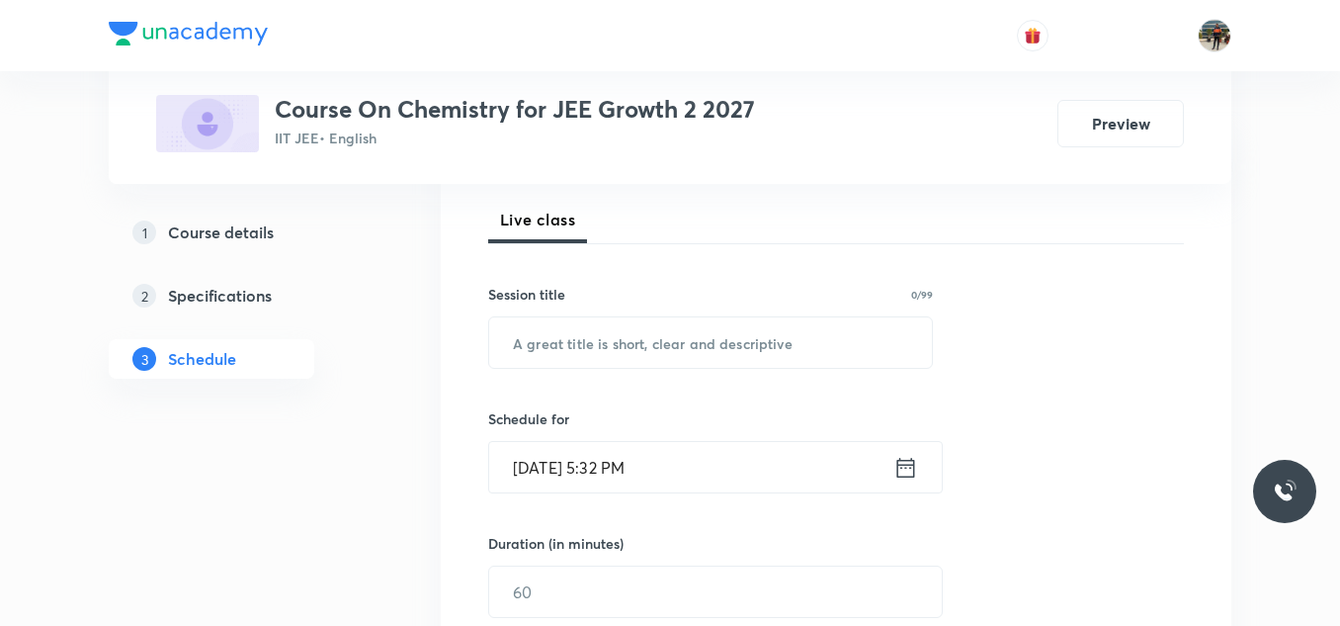
scroll to position [278, 0]
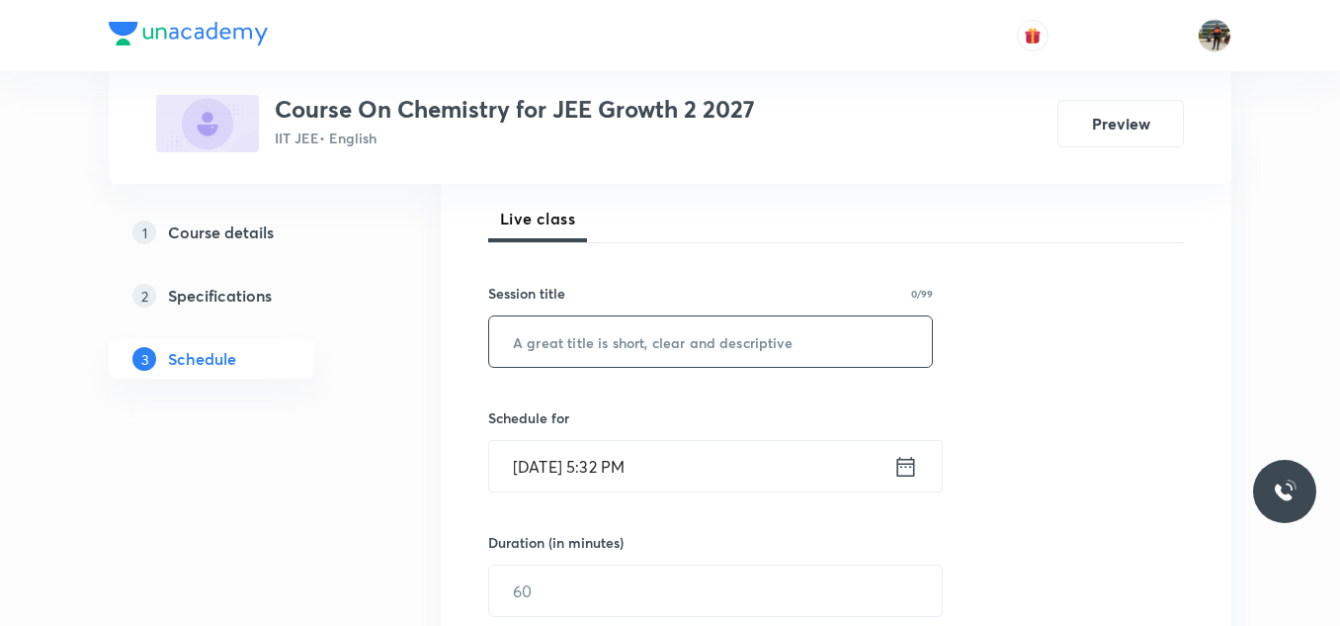
click at [583, 346] on input "text" at bounding box center [710, 341] width 443 height 50
paste input "Chemical bonding"
type input "Chemical bonding"
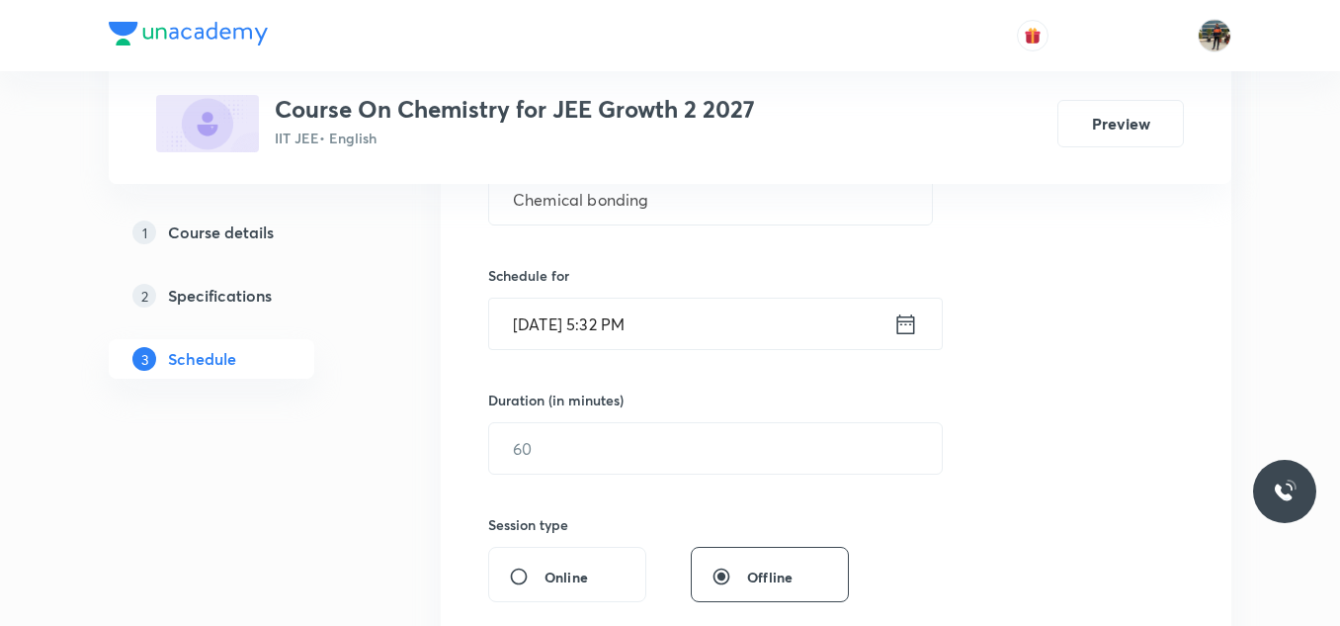
click at [897, 334] on icon at bounding box center [905, 324] width 25 height 28
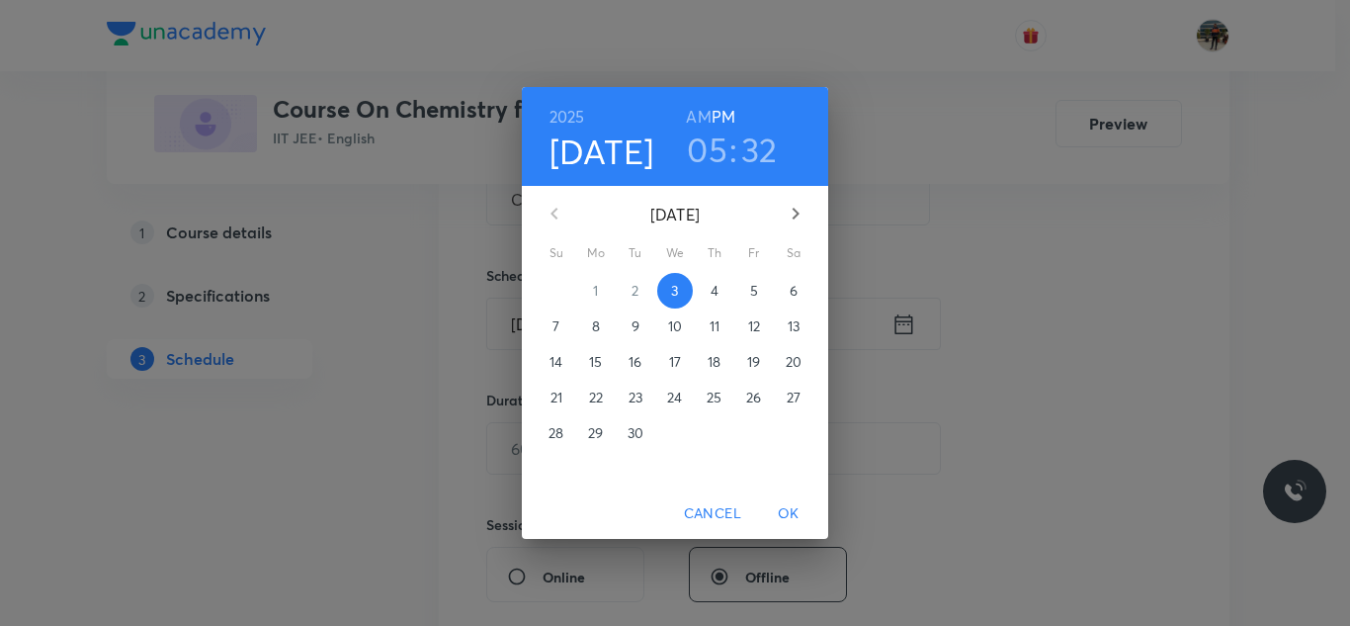
click at [704, 295] on span "4" at bounding box center [715, 291] width 36 height 20
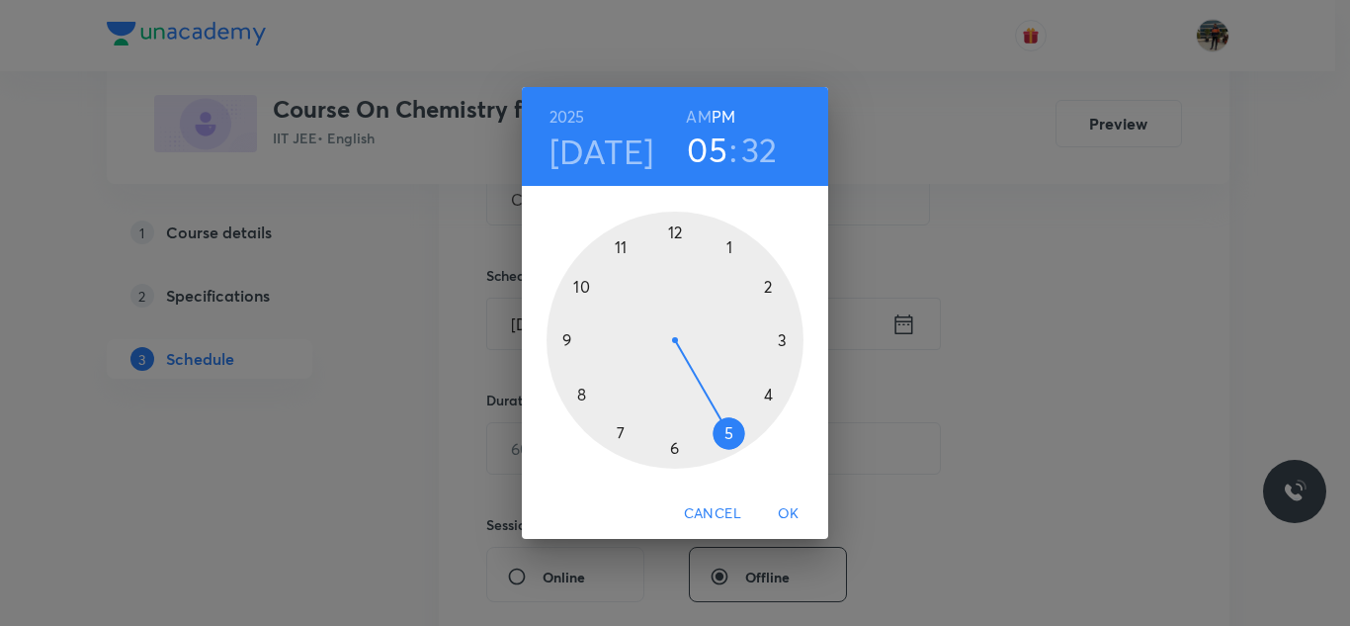
click at [690, 127] on h6 "AM" at bounding box center [698, 117] width 25 height 28
click at [579, 392] on div at bounding box center [675, 339] width 257 height 257
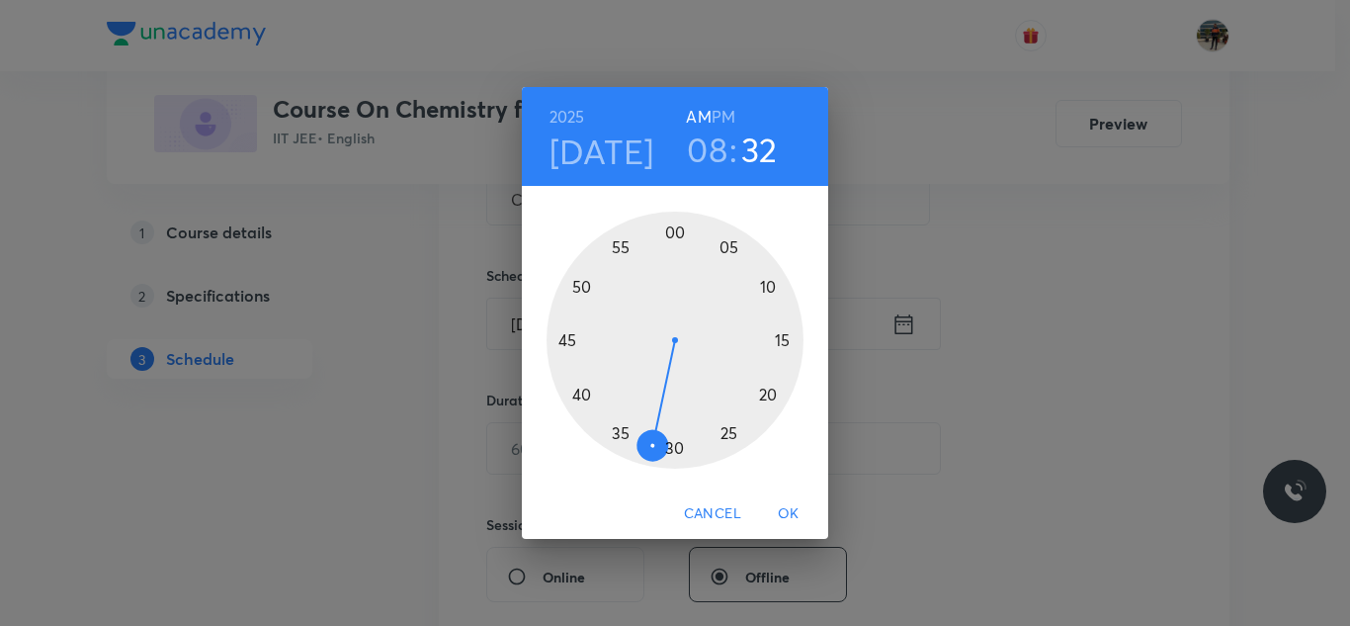
click at [565, 340] on div at bounding box center [675, 339] width 257 height 257
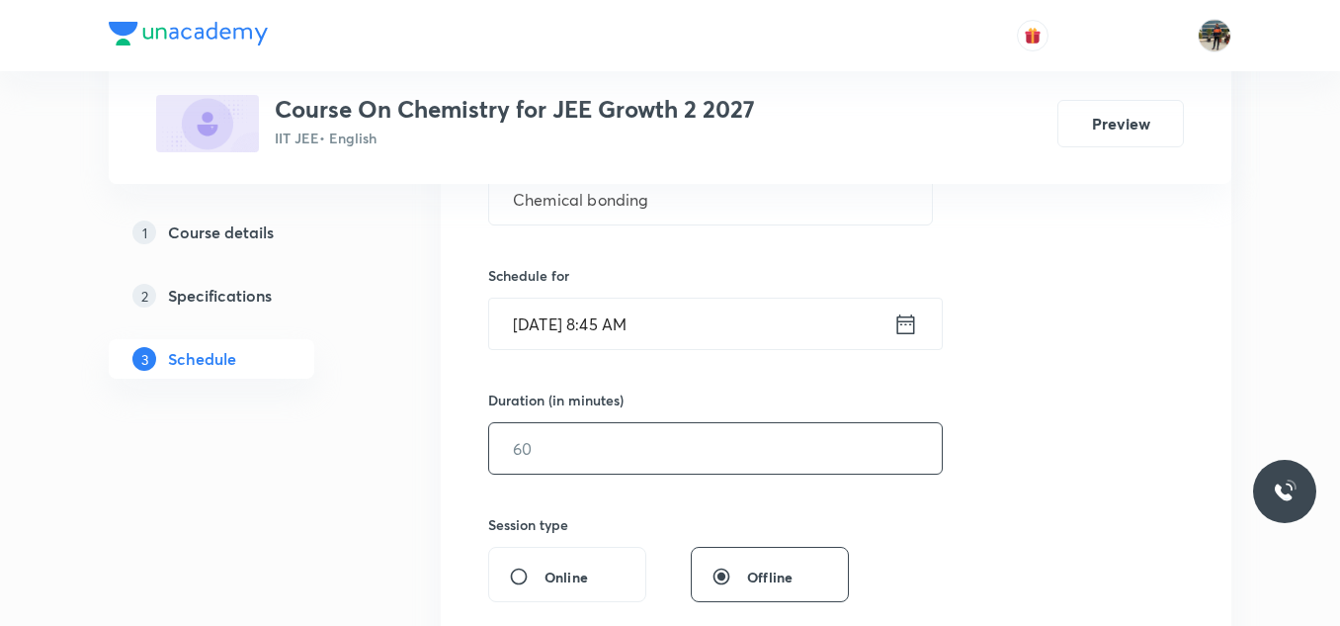
click at [563, 426] on input "text" at bounding box center [715, 448] width 453 height 50
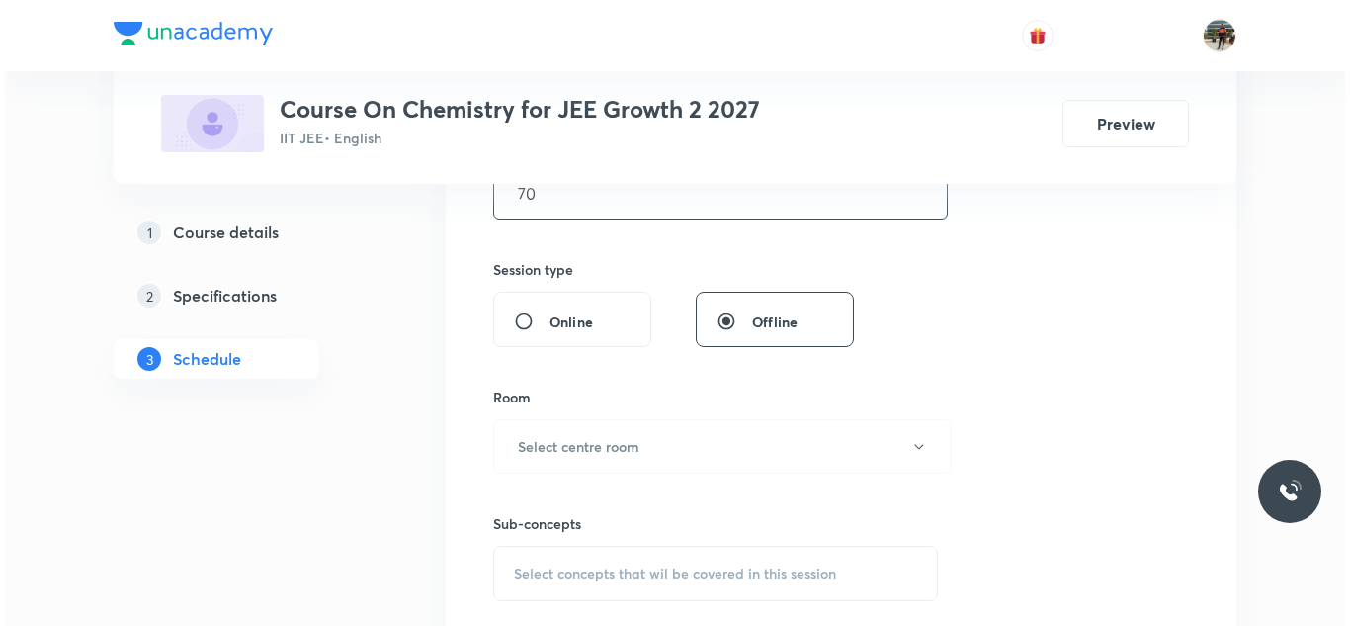
scroll to position [676, 0]
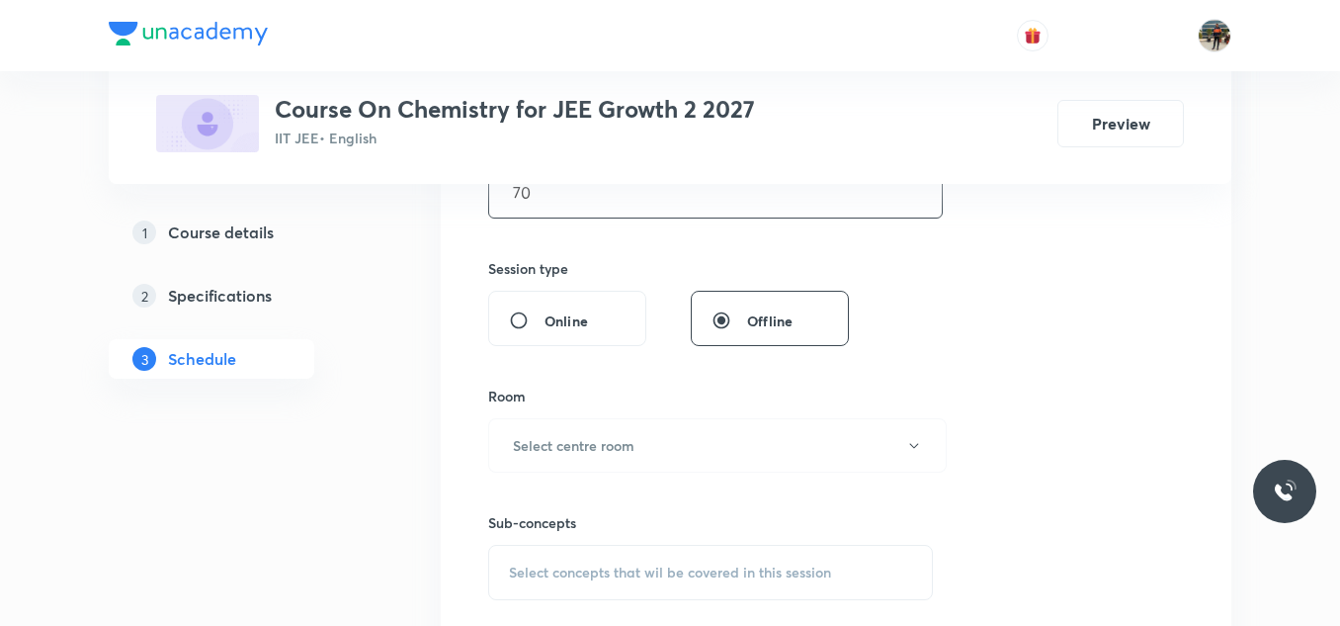
type input "70"
click at [563, 426] on button "Select centre room" at bounding box center [717, 445] width 459 height 54
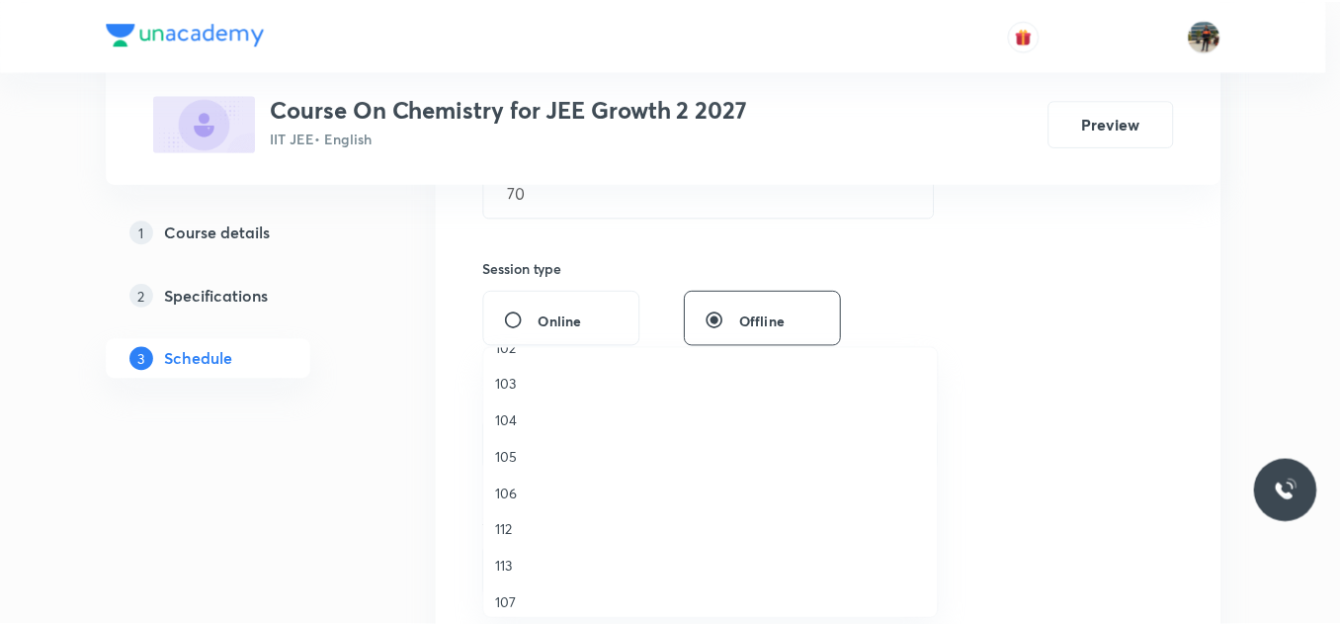
scroll to position [174, 0]
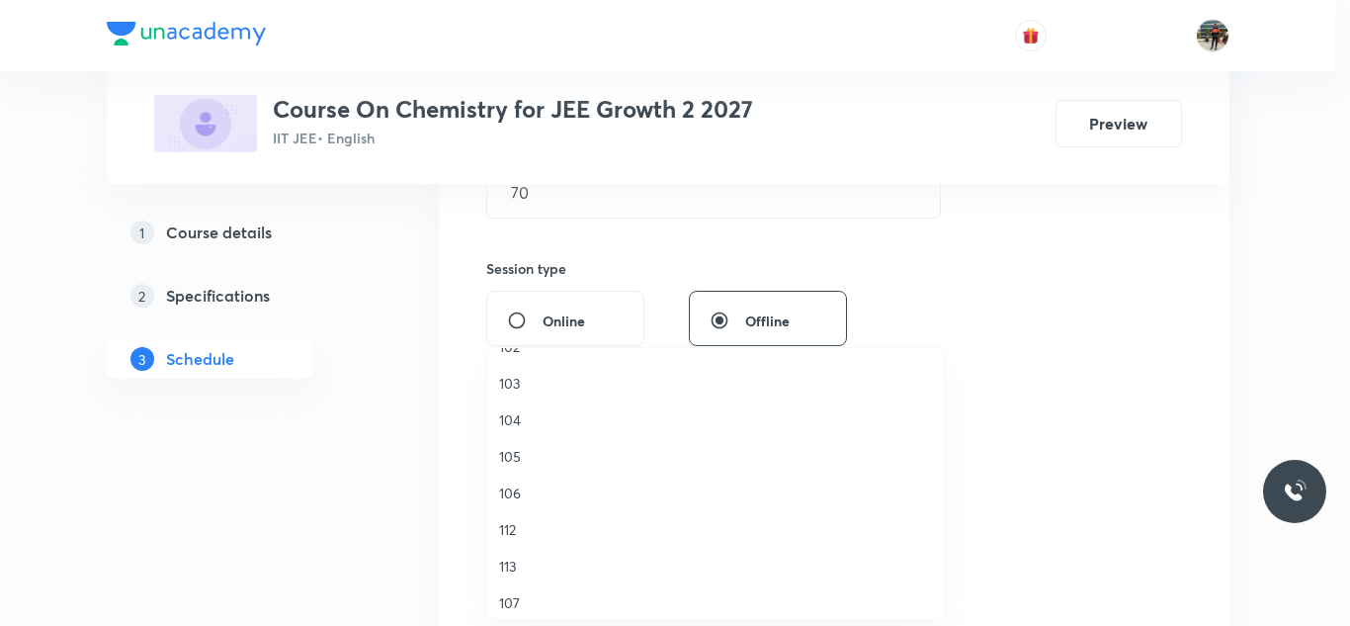
click at [517, 485] on span "106" at bounding box center [715, 492] width 433 height 21
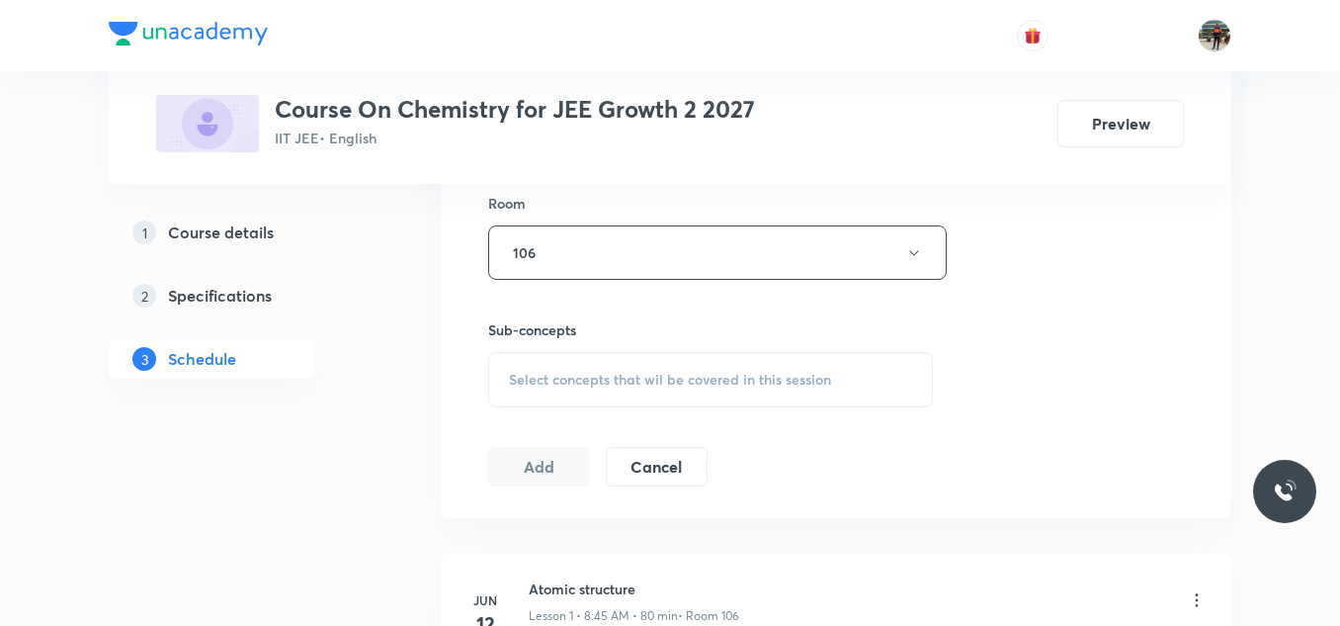
scroll to position [872, 0]
click at [556, 380] on span "Select concepts that wil be covered in this session" at bounding box center [670, 377] width 322 height 16
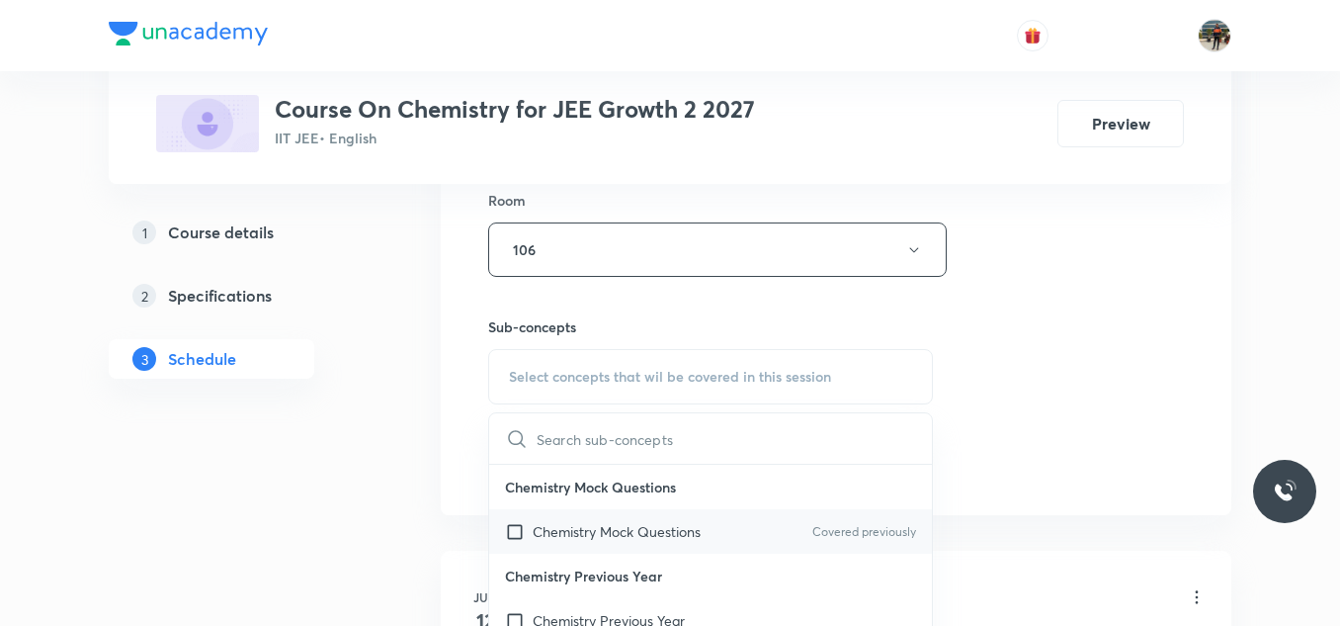
click at [514, 534] on input "checkbox" at bounding box center [519, 531] width 28 height 21
checkbox input "true"
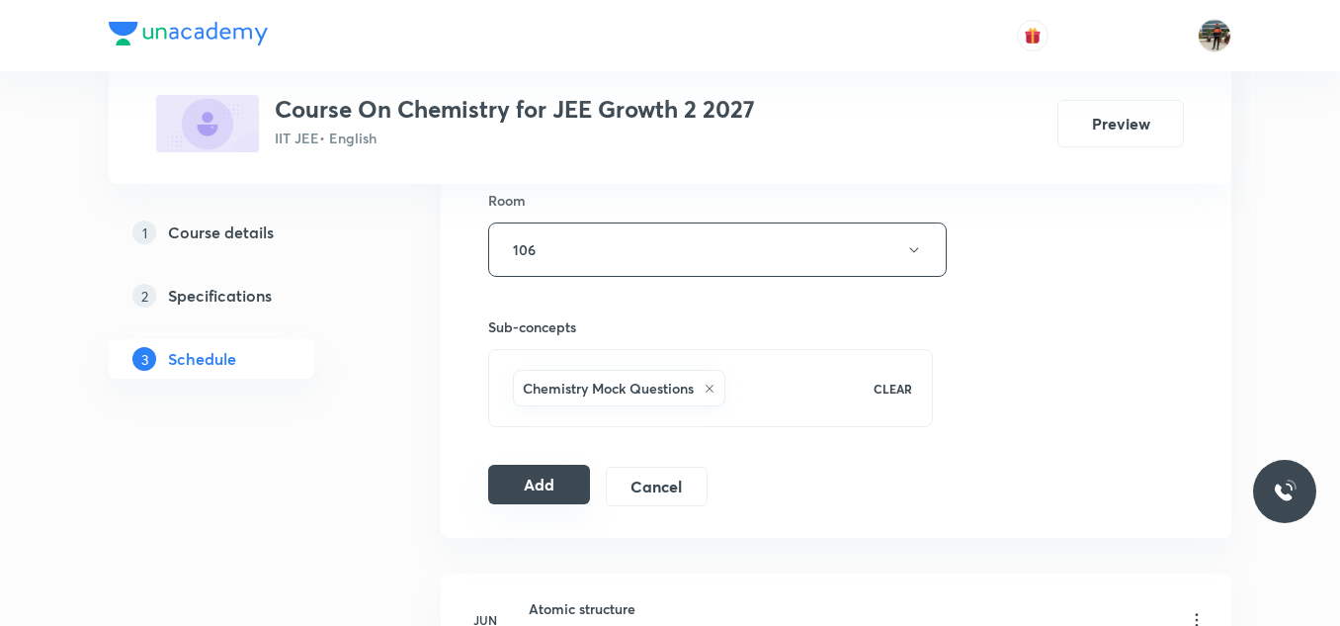
click at [537, 471] on button "Add" at bounding box center [539, 485] width 102 height 40
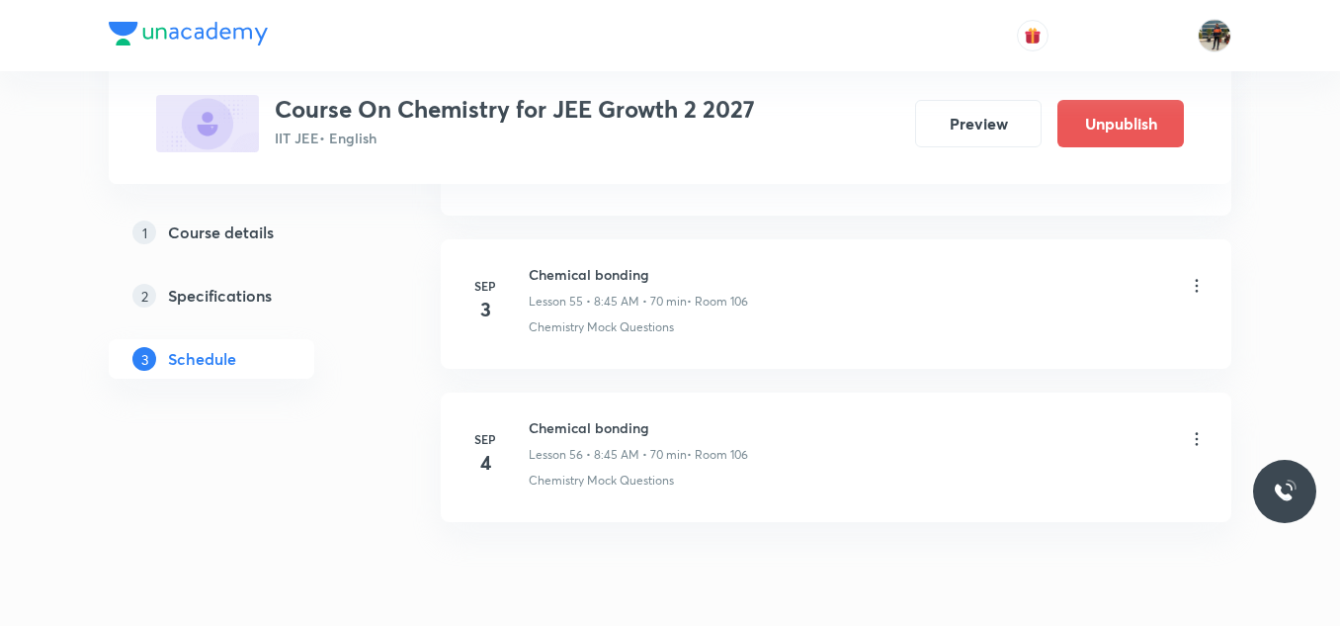
scroll to position [8629, 0]
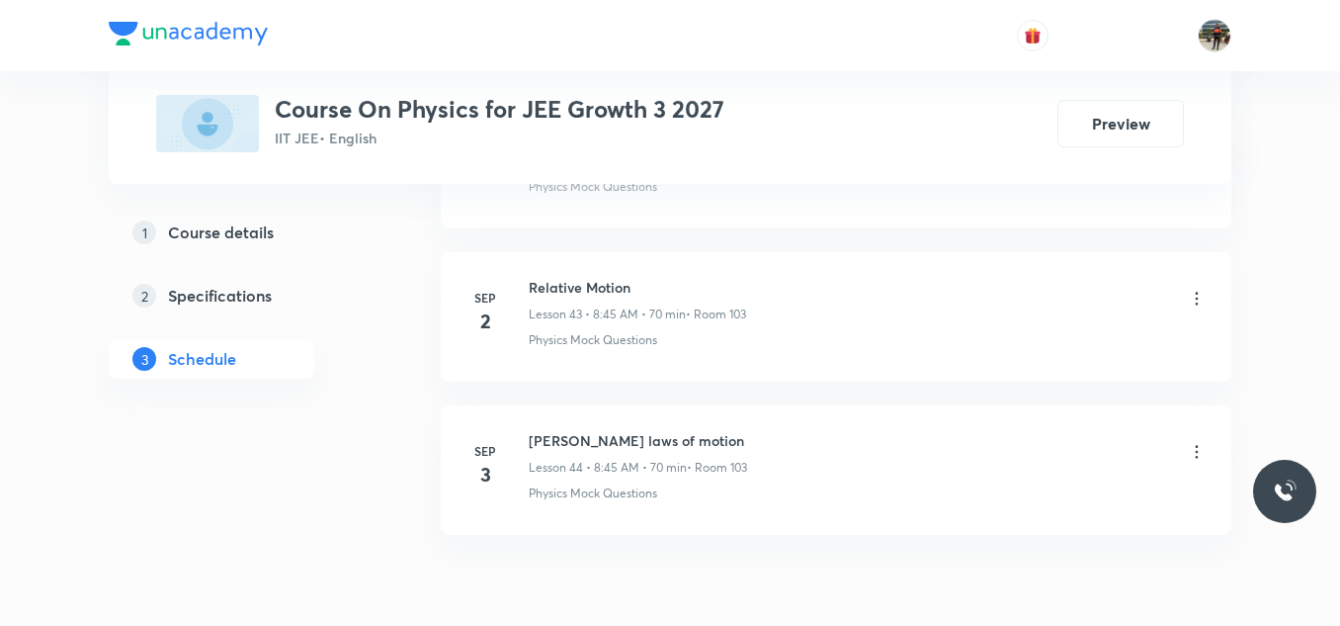
scroll to position [7826, 0]
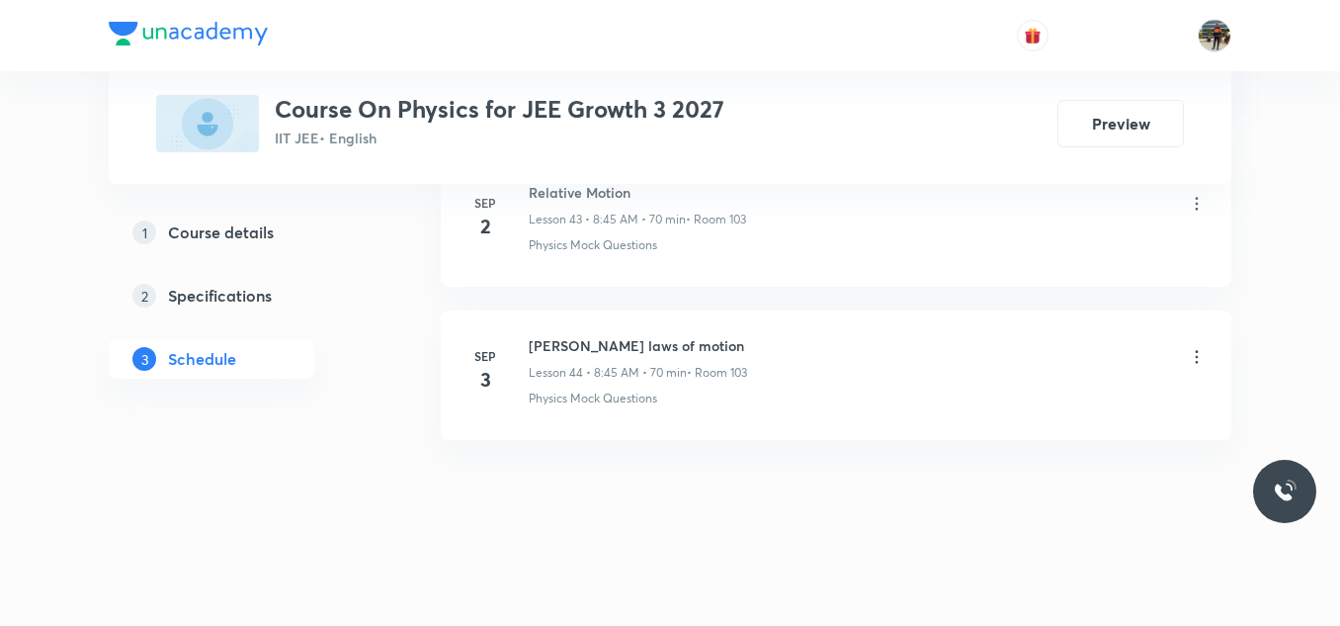
click at [639, 349] on h6 "Newton laws of motion" at bounding box center [638, 345] width 218 height 21
copy h6 "Newton laws of motion"
click at [639, 349] on h6 "Newton laws of motion" at bounding box center [638, 345] width 218 height 21
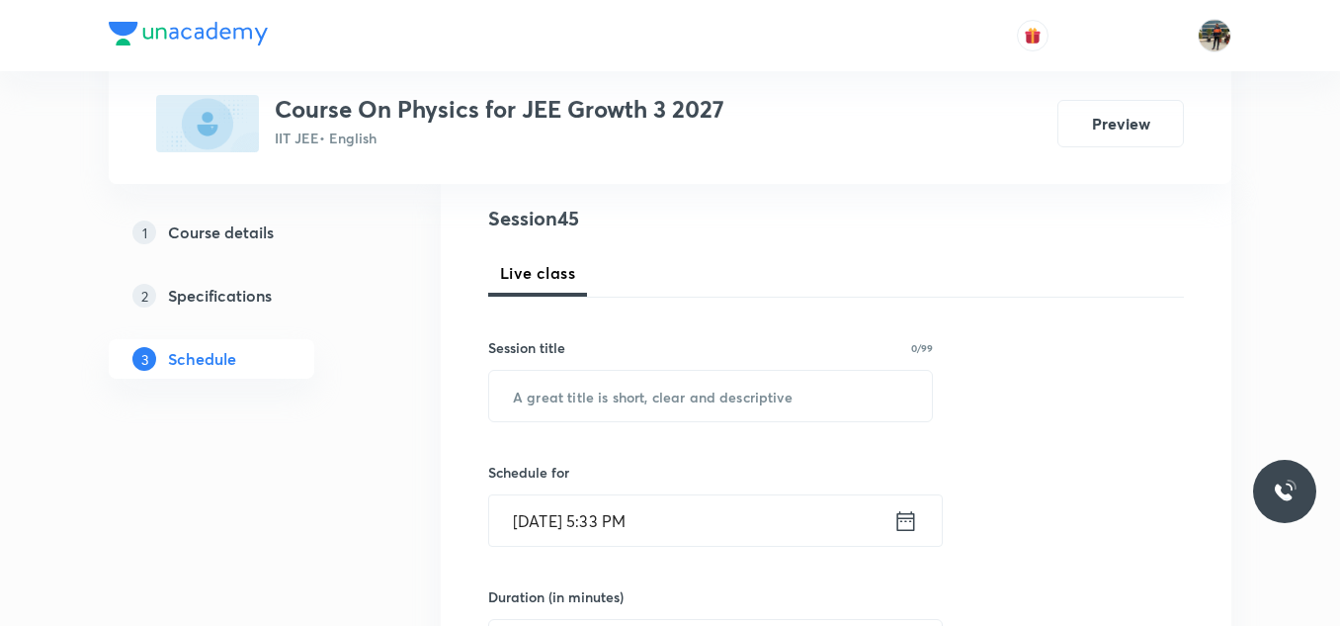
scroll to position [237, 0]
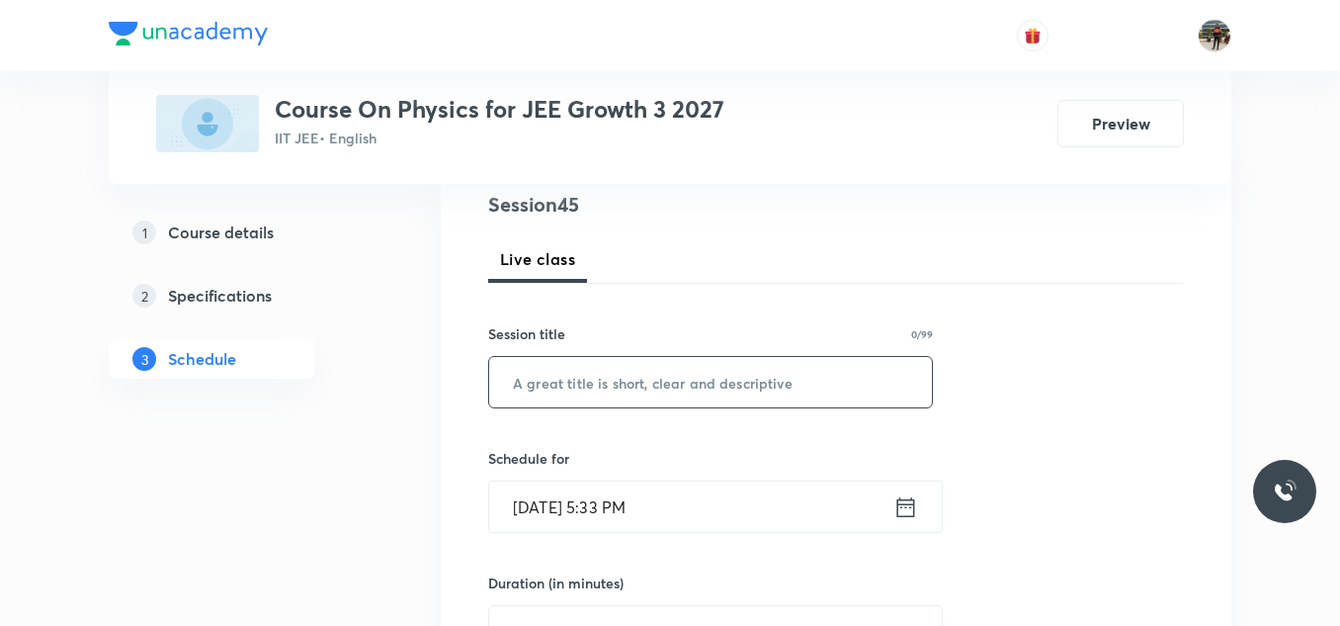
click at [620, 380] on input "text" at bounding box center [710, 382] width 443 height 50
paste input "Newton laws of motion"
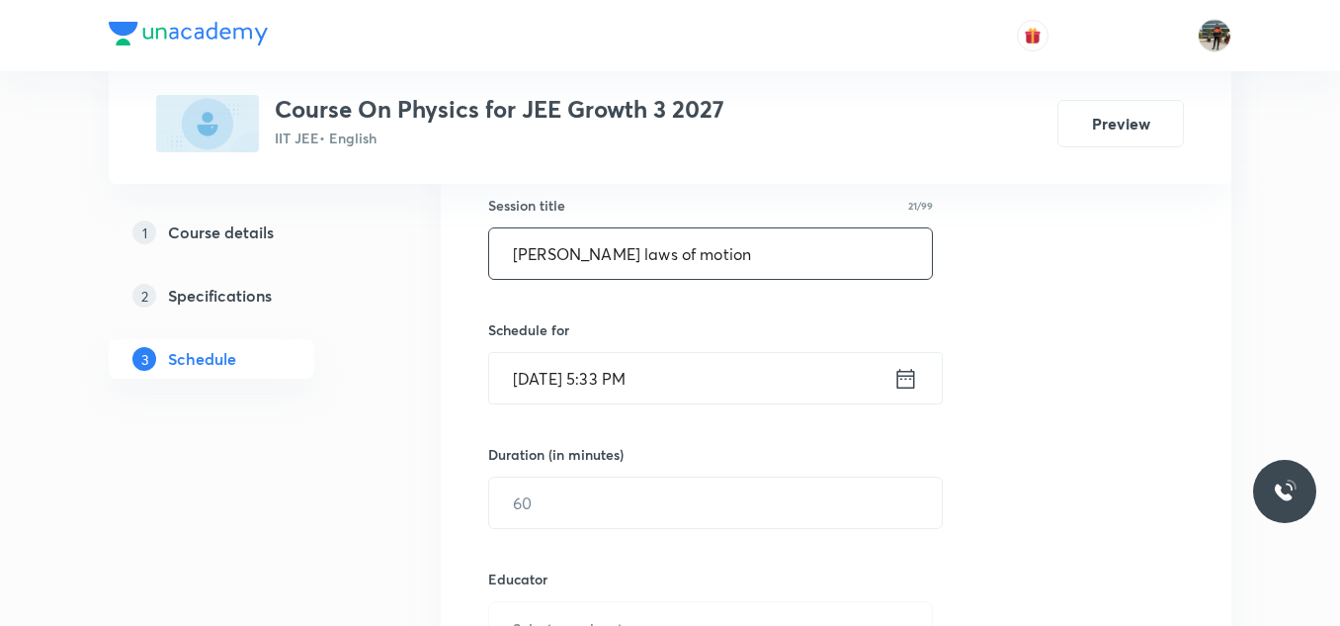
scroll to position [367, 0]
type input "Newton laws of motion"
click at [900, 378] on icon at bounding box center [906, 377] width 18 height 20
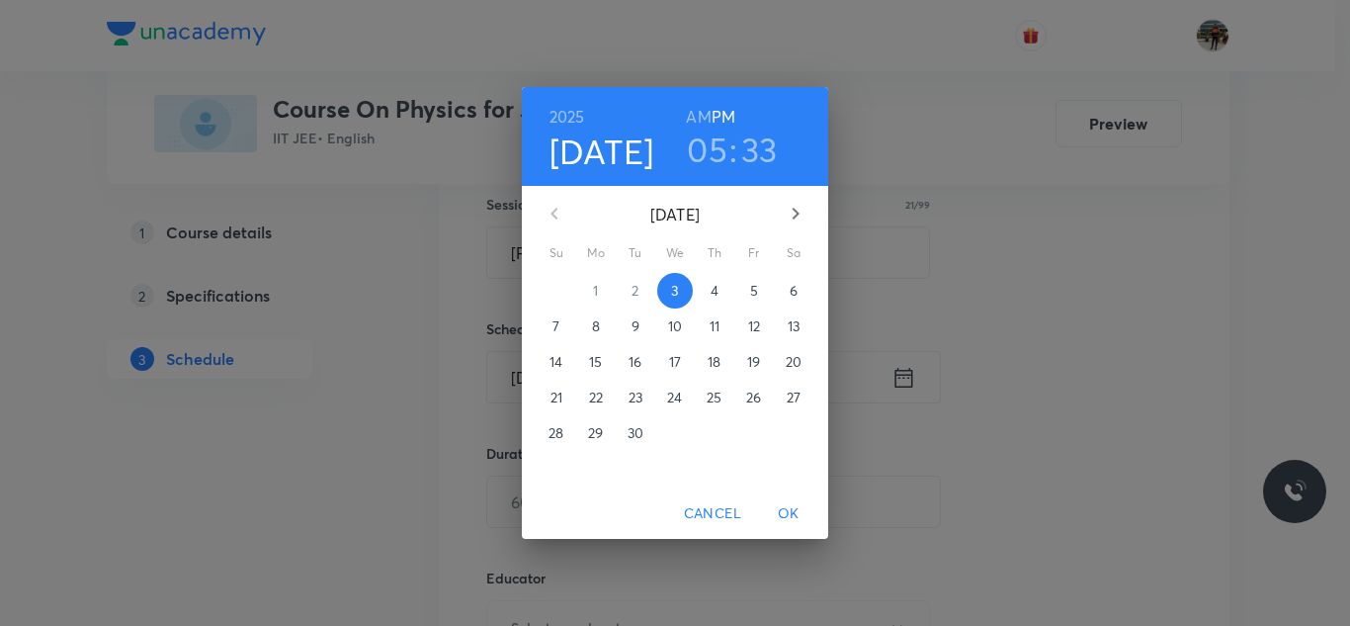
click at [719, 283] on span "4" at bounding box center [715, 291] width 36 height 20
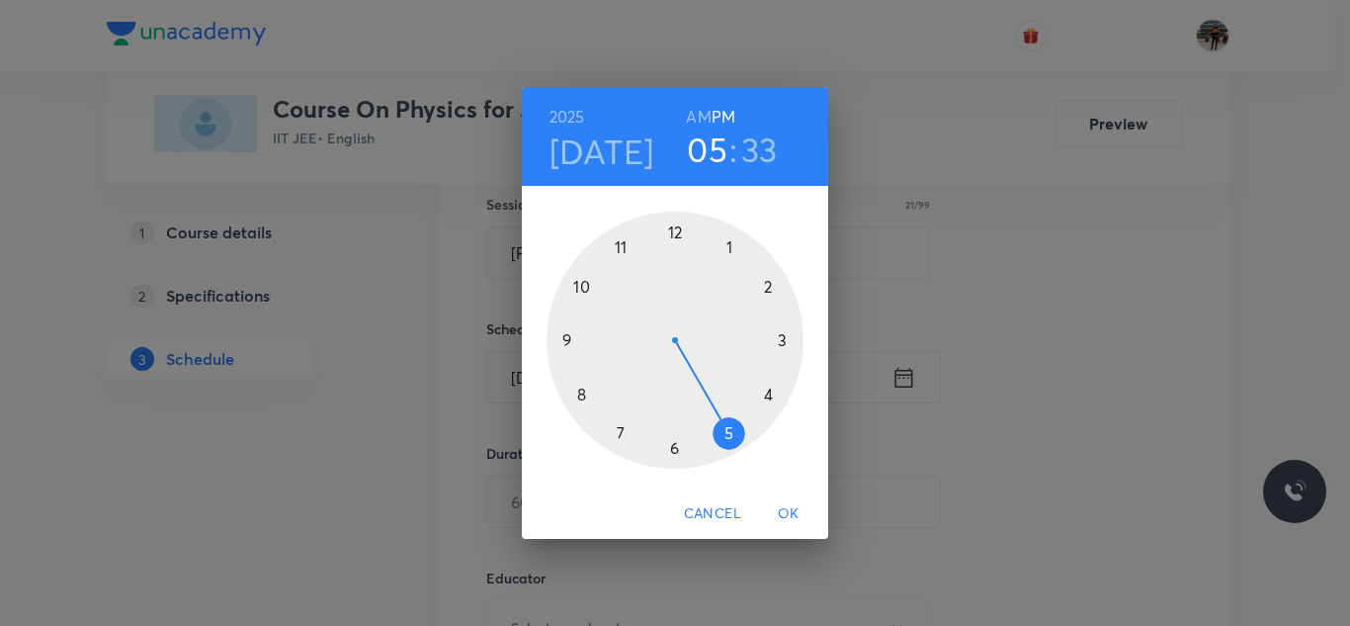
click at [696, 109] on h6 "AM" at bounding box center [698, 117] width 25 height 28
click at [583, 392] on div at bounding box center [675, 339] width 257 height 257
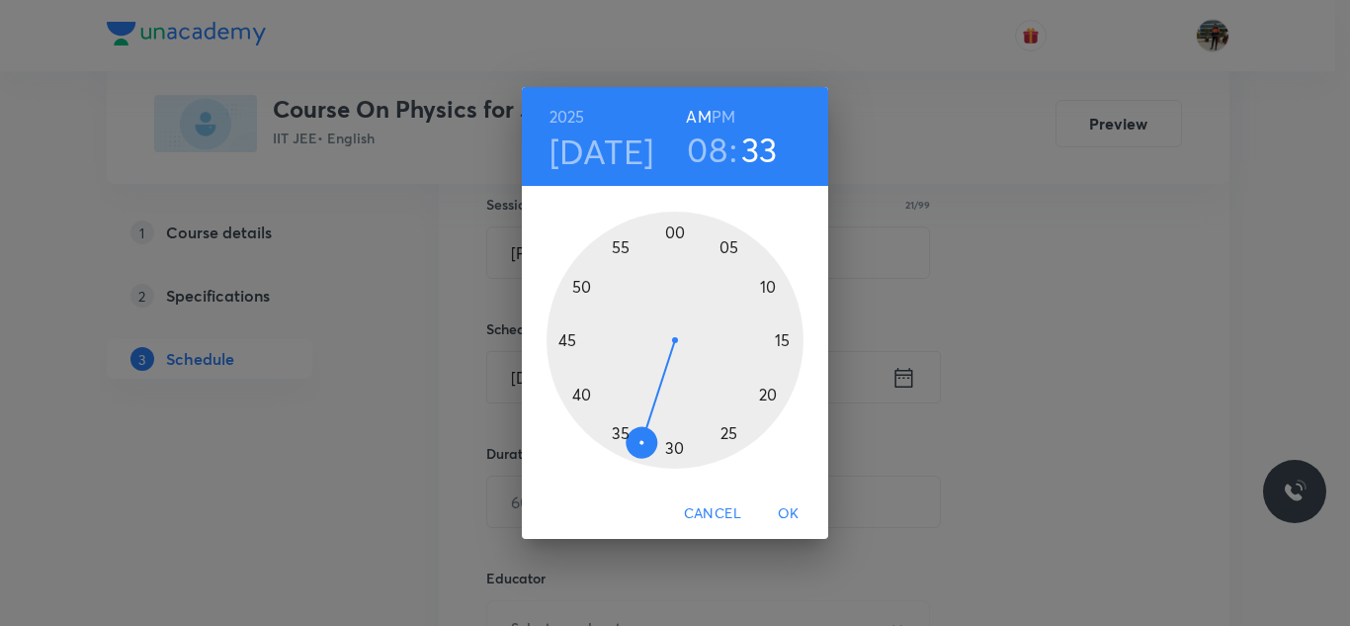
click at [563, 334] on div at bounding box center [675, 339] width 257 height 257
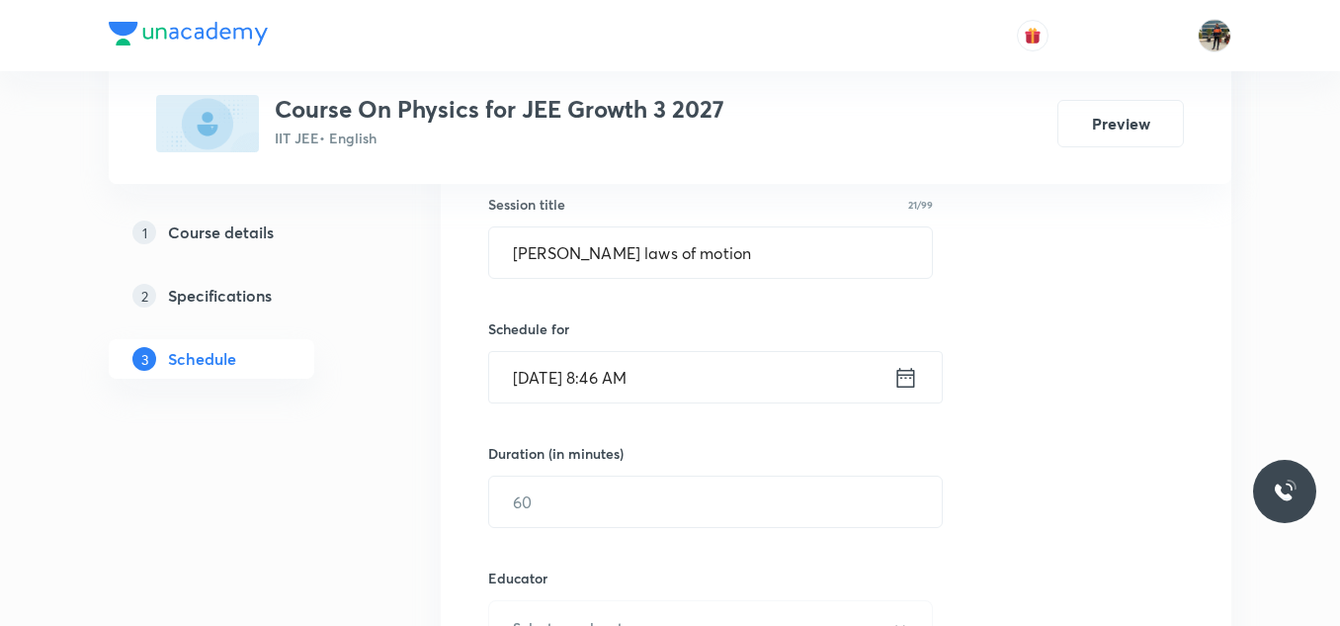
click at [909, 376] on icon at bounding box center [905, 378] width 25 height 28
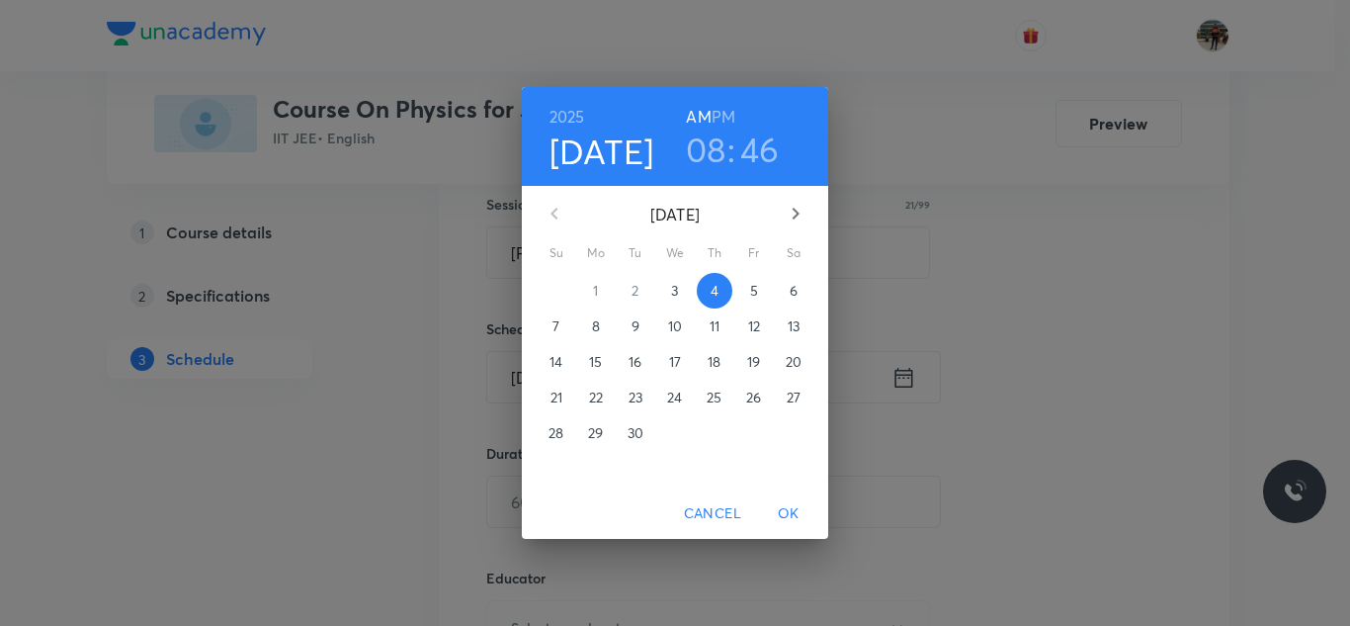
click at [761, 142] on h3 "46" at bounding box center [760, 149] width 40 height 42
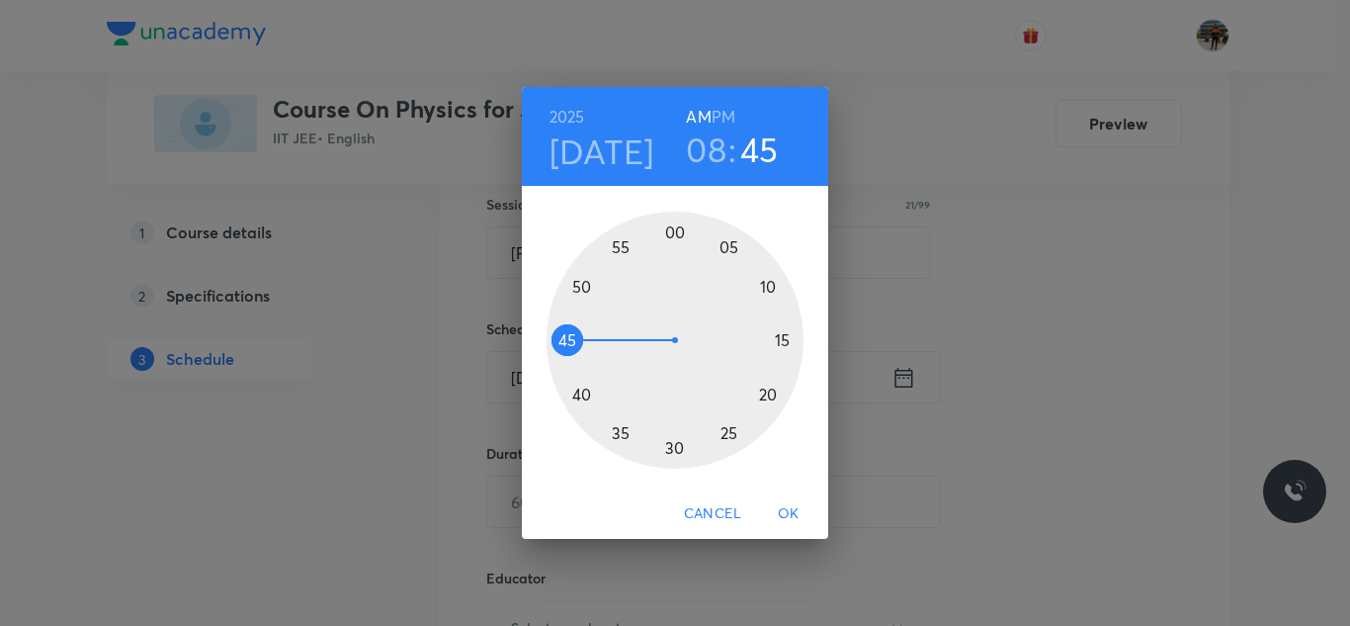
drag, startPoint x: 561, startPoint y: 324, endPoint x: 562, endPoint y: 338, distance: 13.9
click at [562, 338] on div at bounding box center [675, 339] width 257 height 257
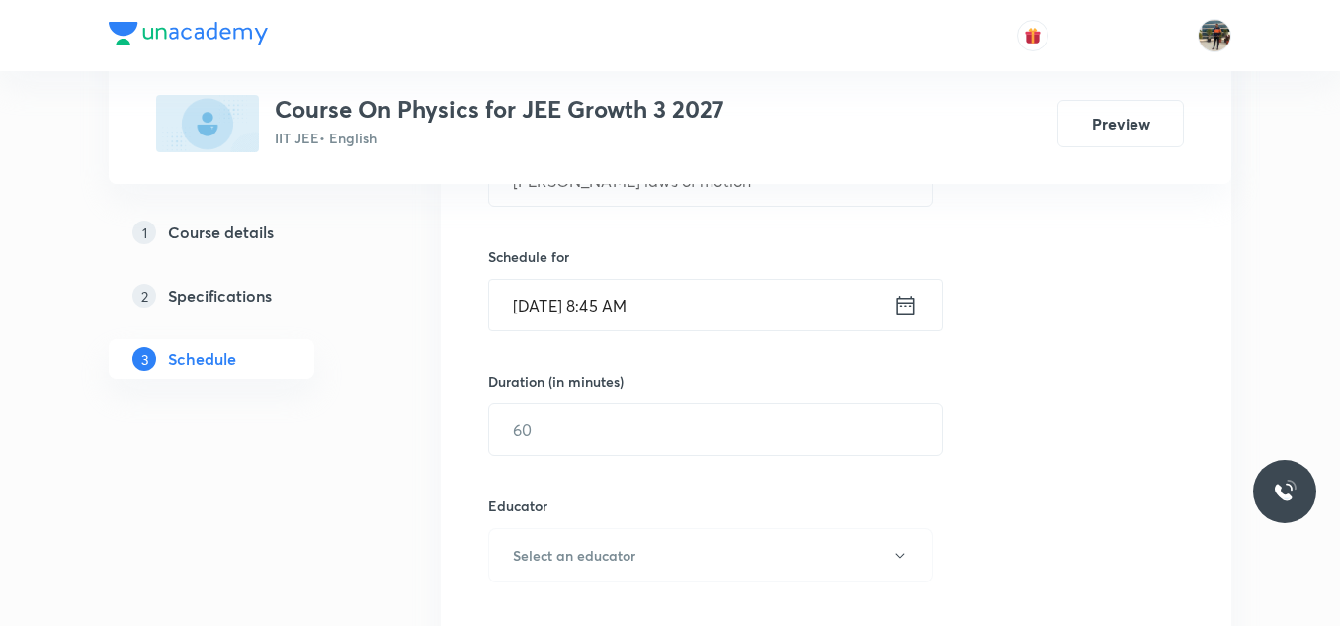
scroll to position [440, 0]
click at [599, 437] on input "text" at bounding box center [715, 428] width 453 height 50
type input "70"
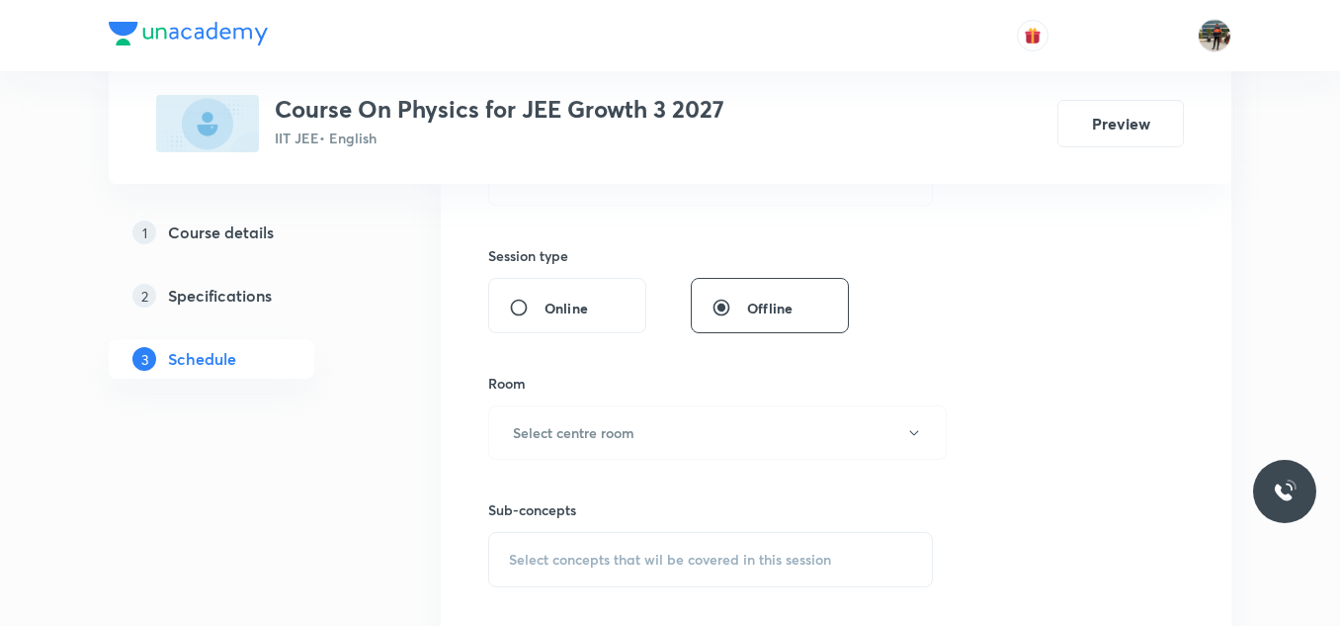
scroll to position [722, 0]
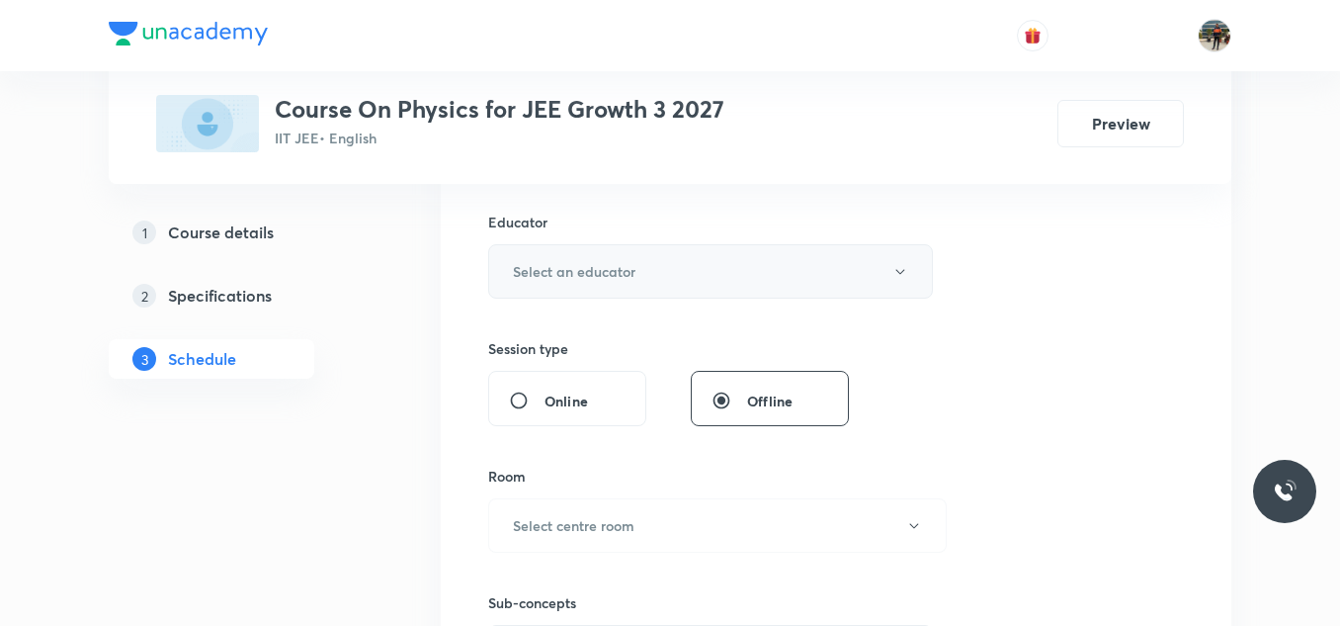
click at [562, 274] on h6 "Select an educator" at bounding box center [574, 271] width 123 height 21
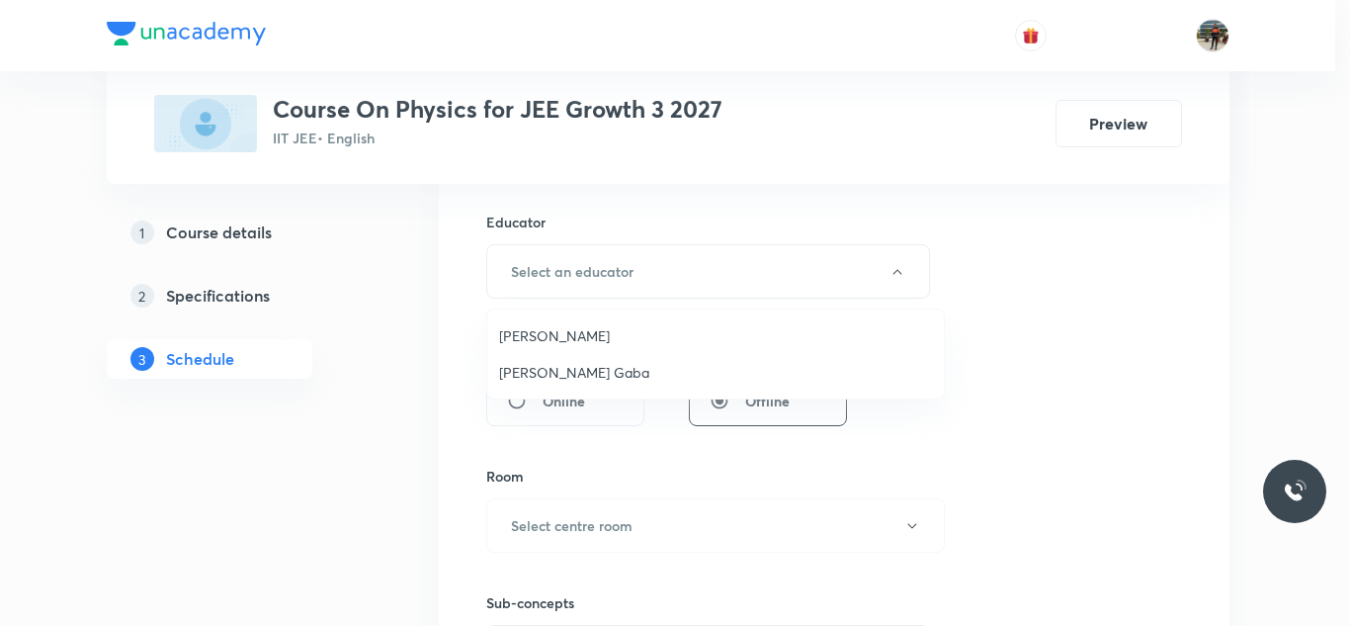
click at [527, 366] on span "Arpit Gaba" at bounding box center [715, 372] width 433 height 21
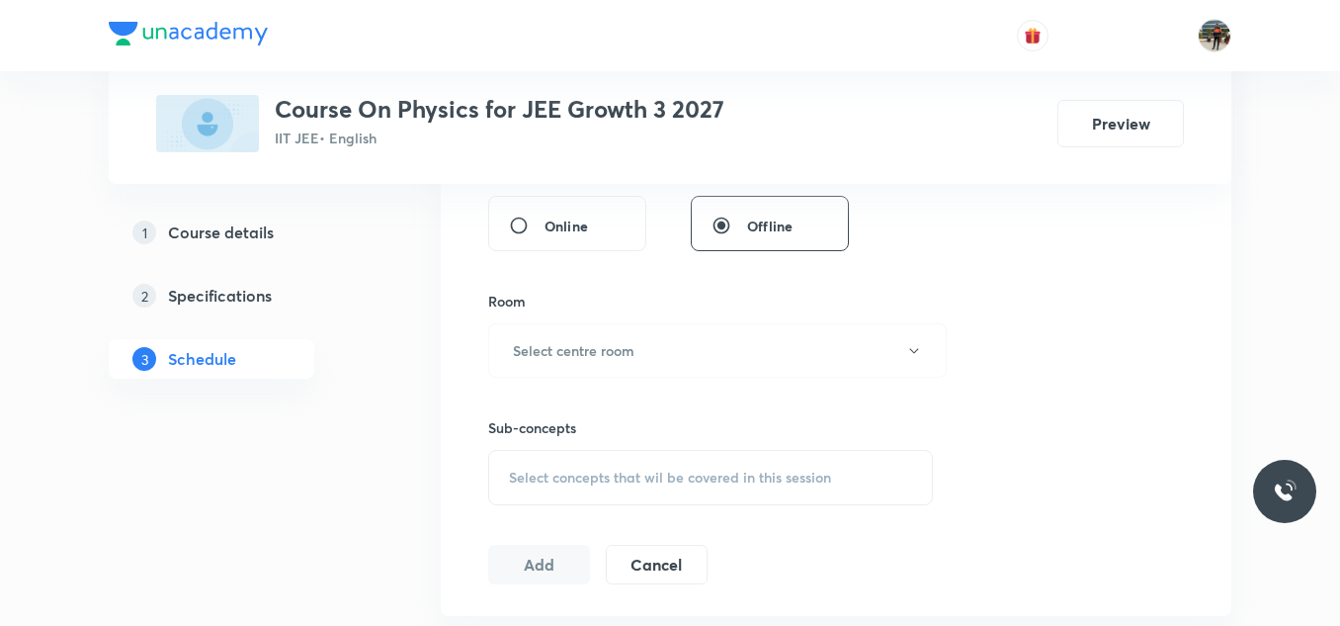
scroll to position [901, 0]
click at [550, 319] on button "Select centre room" at bounding box center [717, 346] width 459 height 54
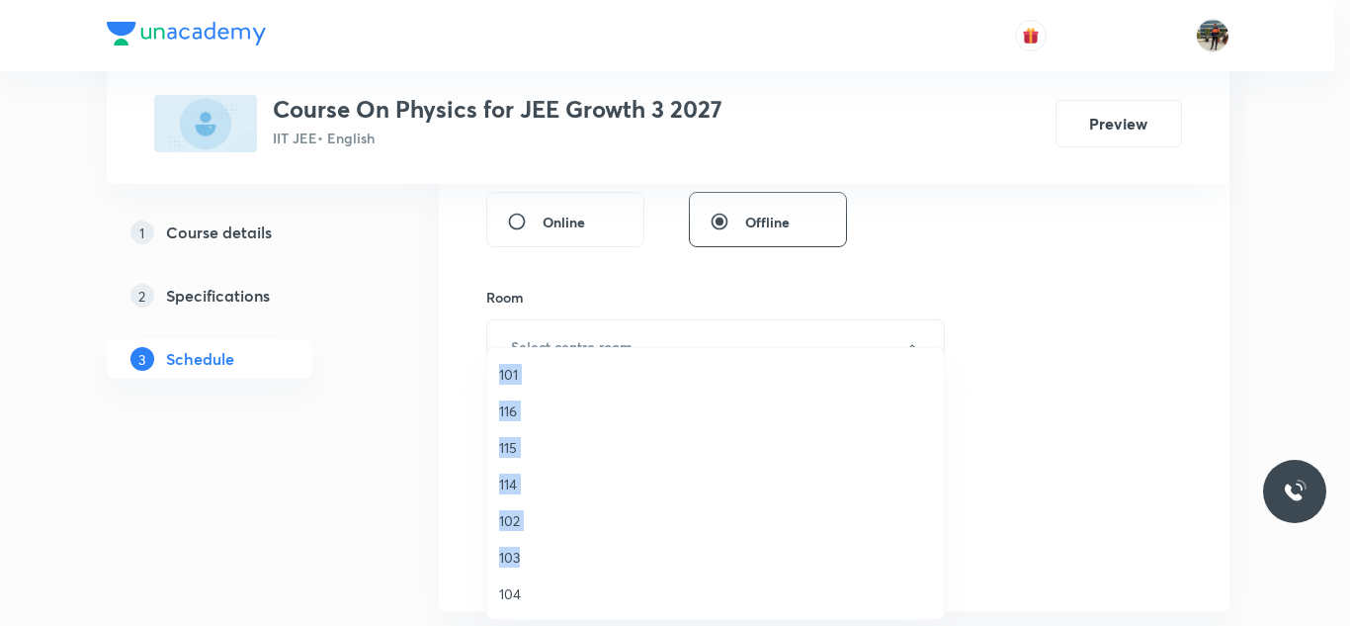
drag, startPoint x: 518, startPoint y: 552, endPoint x: 337, endPoint y: 543, distance: 181.1
click at [337, 543] on div "101 116 115 114 102 103 104 105 106 112 113 107 109 113 112 110 111" at bounding box center [675, 313] width 1350 height 626
click at [511, 555] on span "103" at bounding box center [715, 557] width 433 height 21
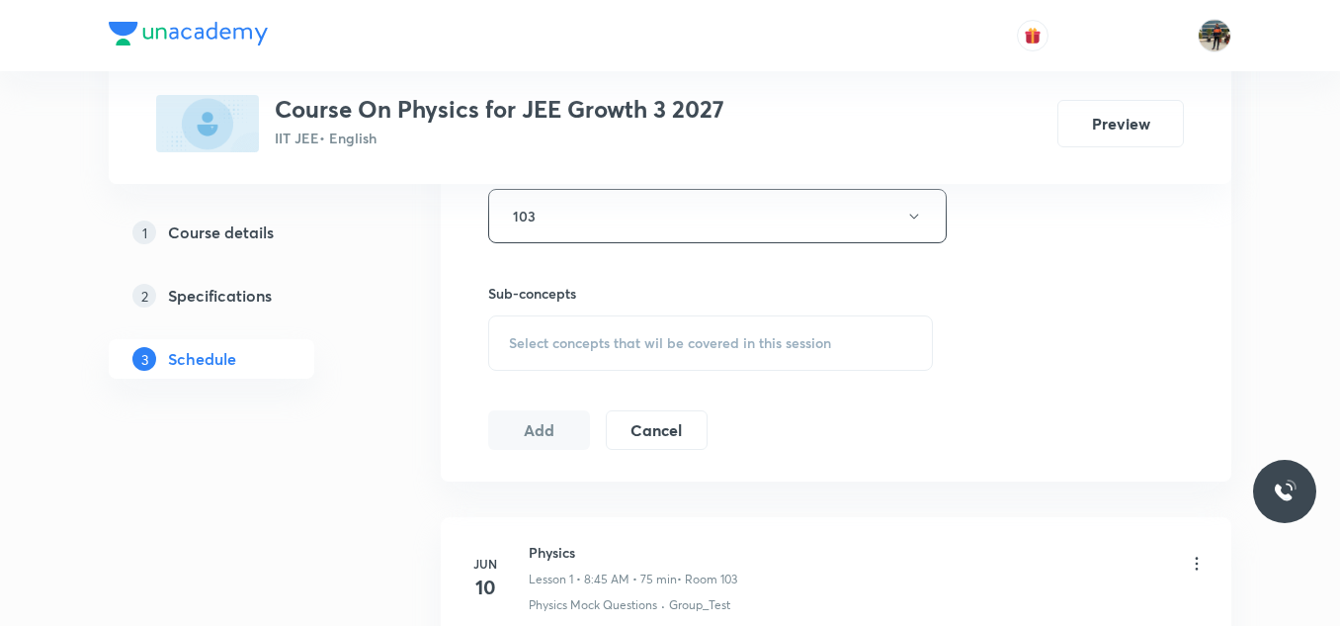
scroll to position [1037, 0]
click at [556, 327] on div "Select concepts that wil be covered in this session" at bounding box center [710, 337] width 445 height 55
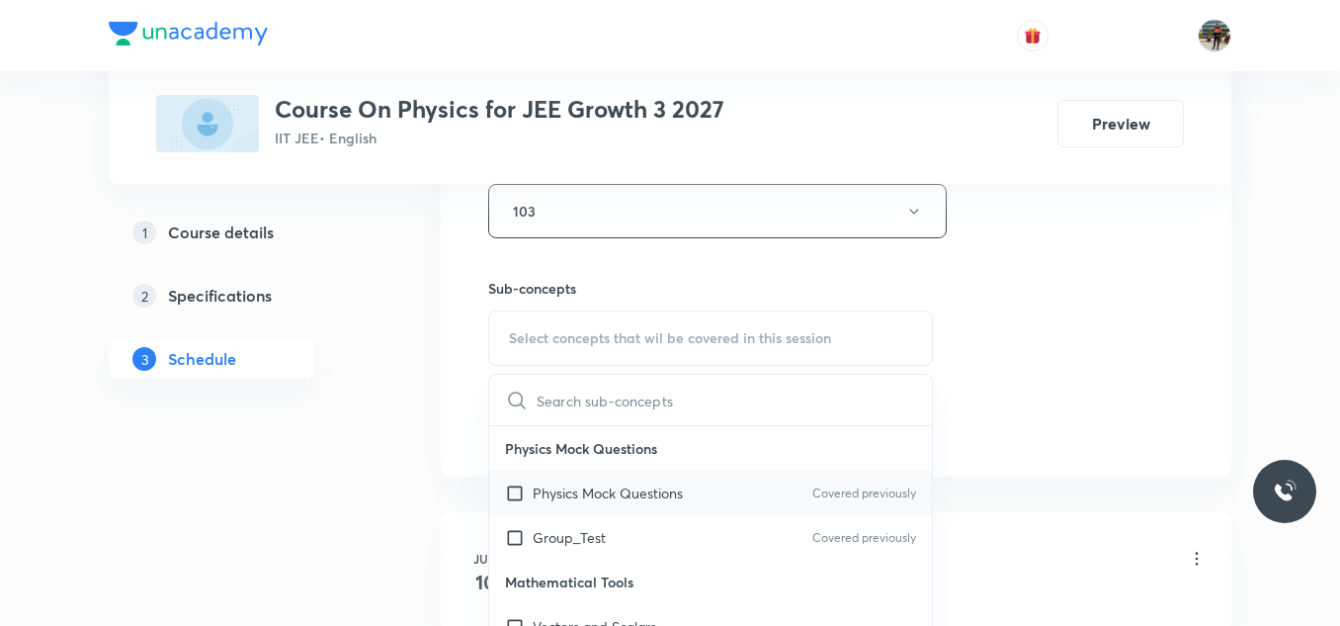
click at [515, 496] on input "checkbox" at bounding box center [519, 492] width 28 height 21
checkbox input "true"
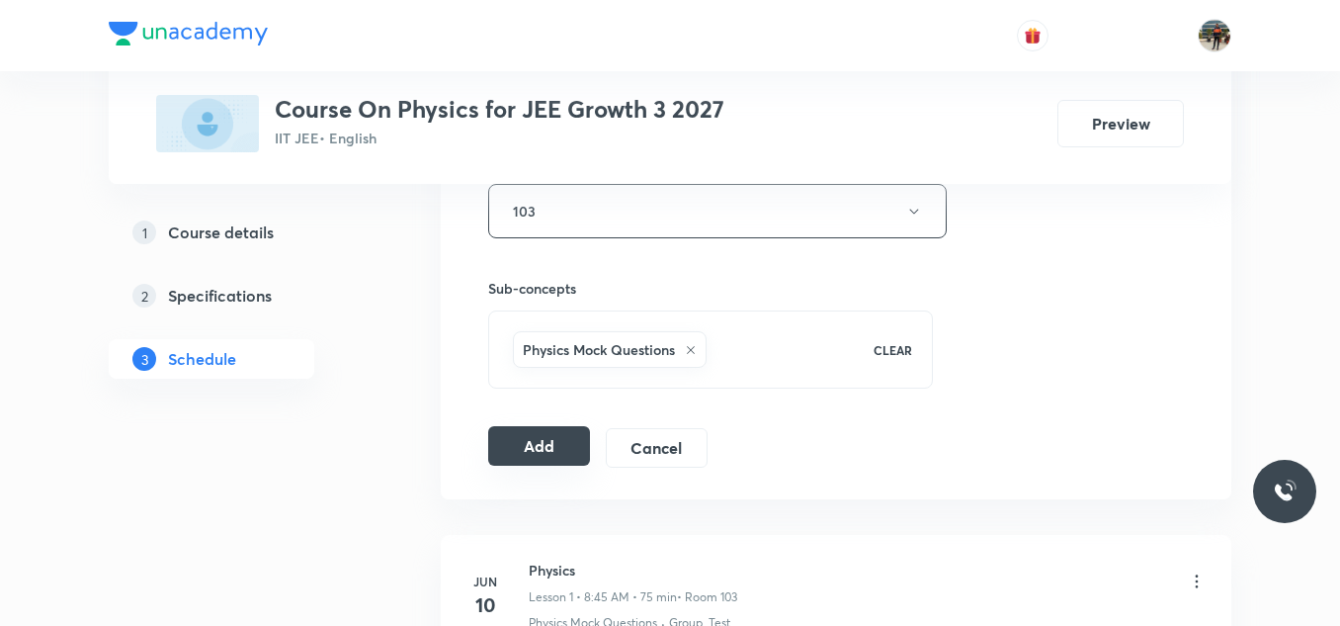
click at [500, 459] on button "Add" at bounding box center [539, 446] width 102 height 40
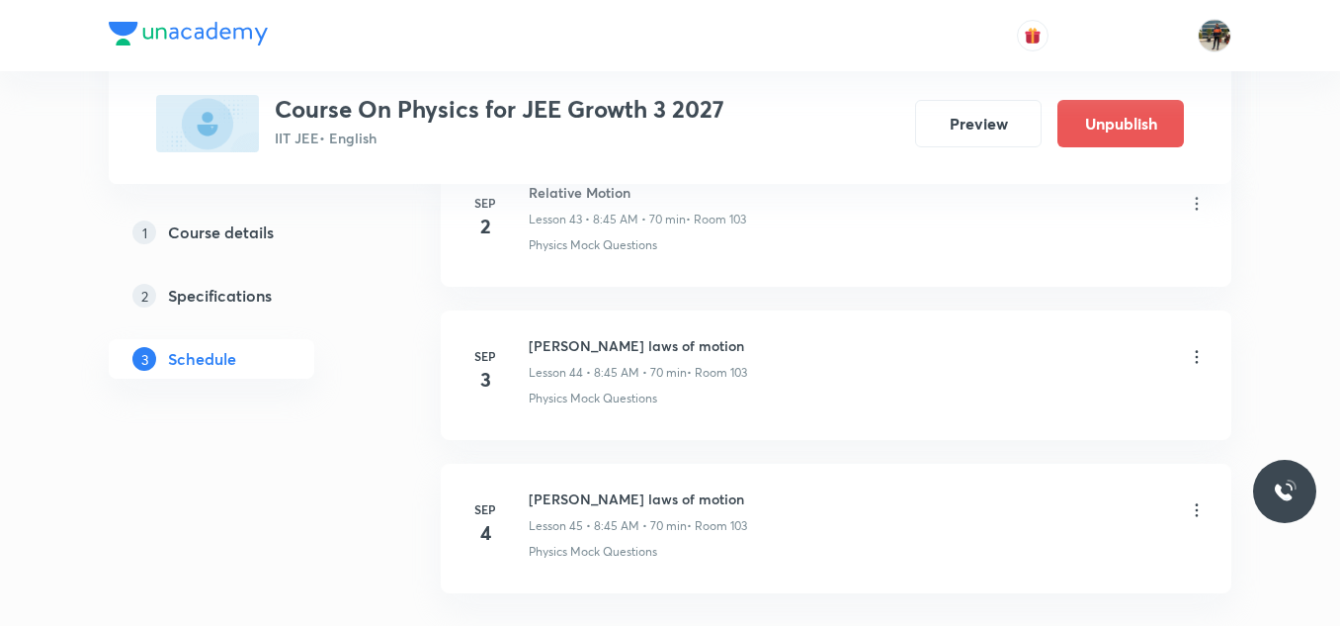
scroll to position [6945, 0]
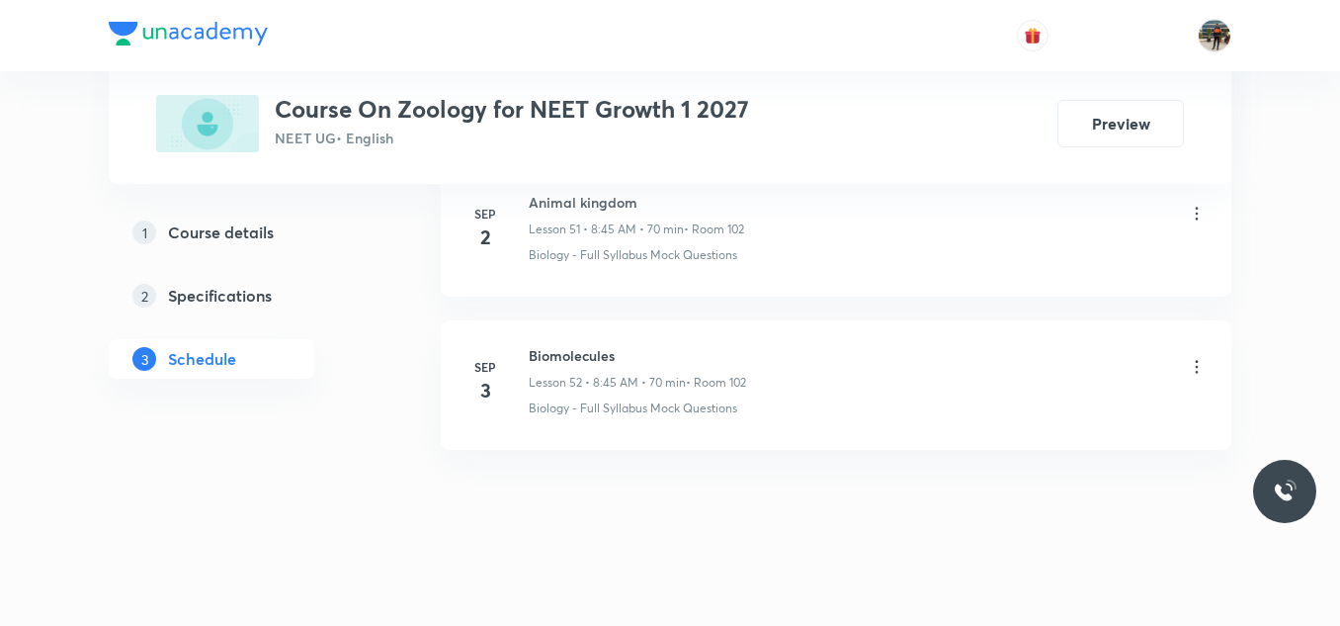
scroll to position [8924, 0]
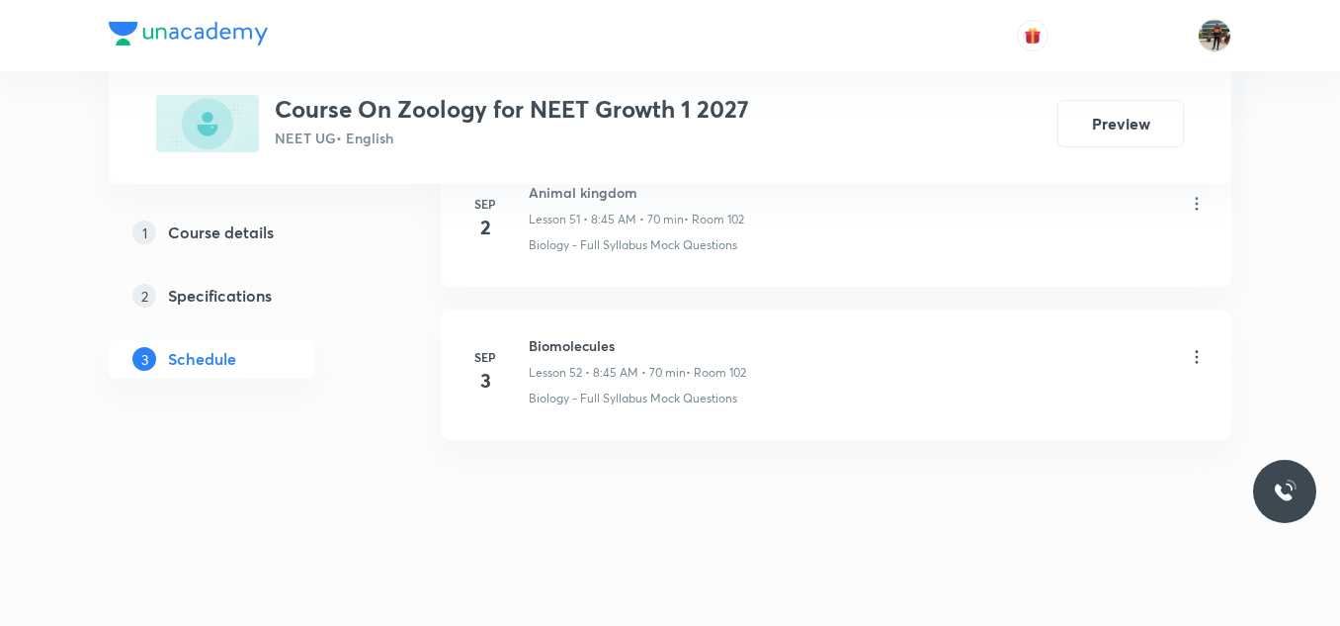
click at [554, 353] on h6 "Biomolecules" at bounding box center [637, 345] width 217 height 21
copy h6 "Biomolecules"
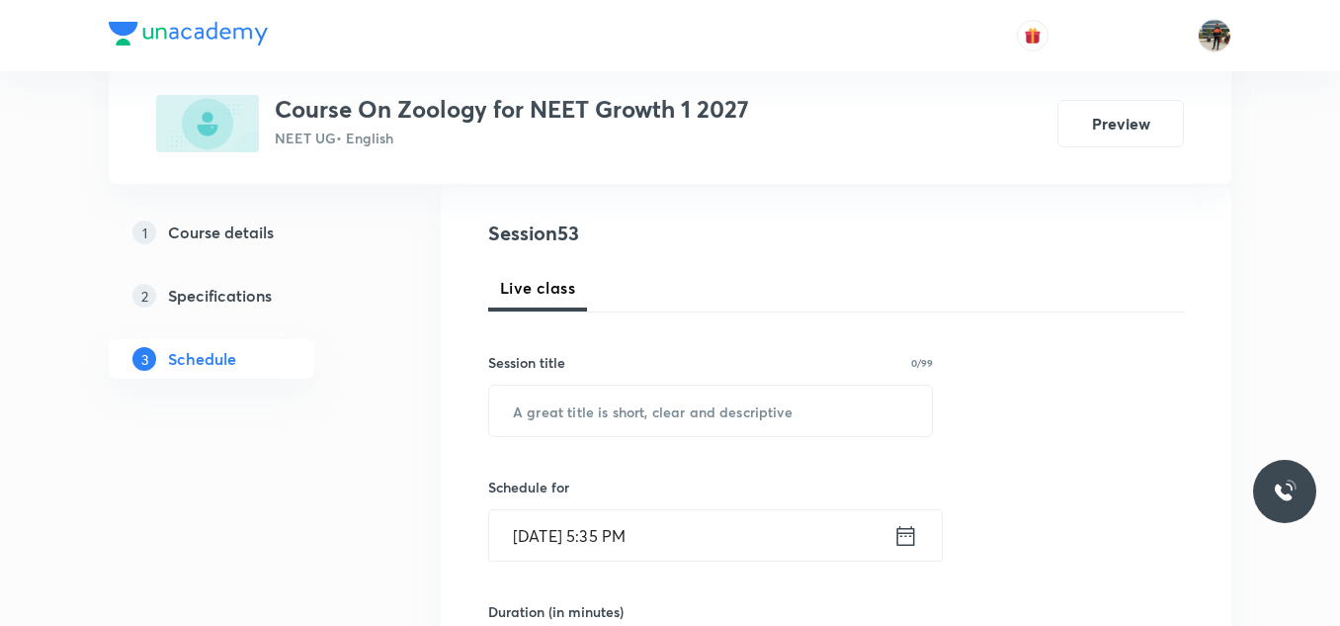
scroll to position [236, 0]
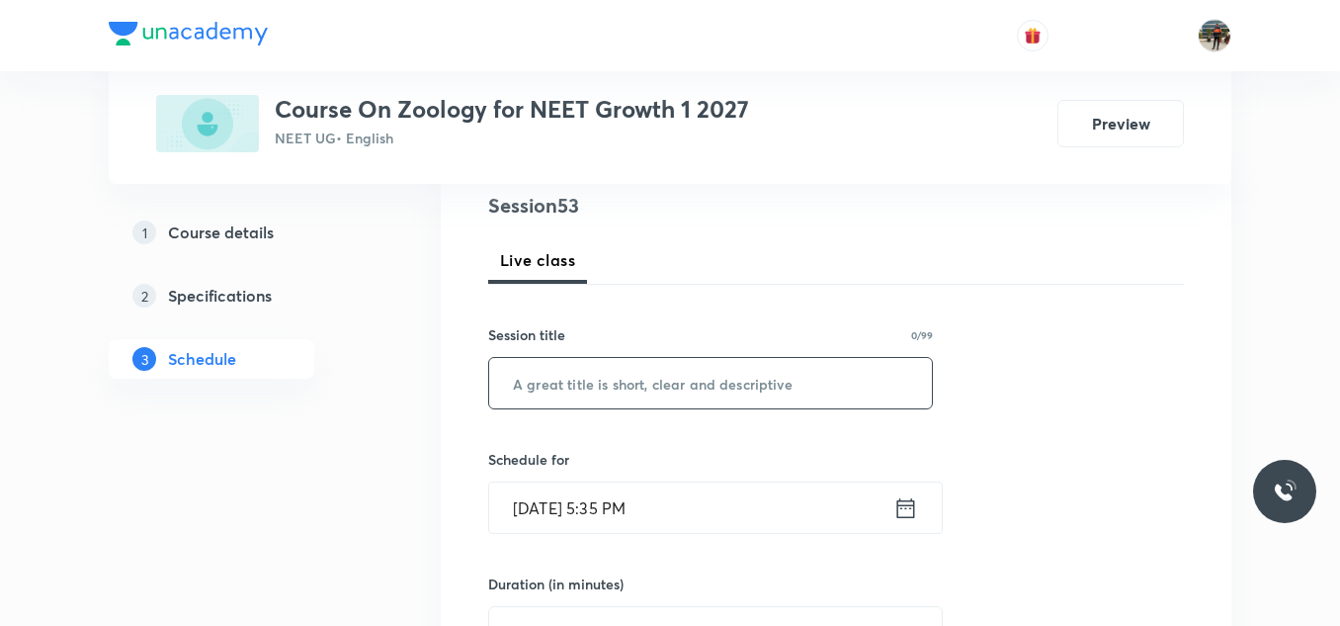
click at [547, 382] on input "text" at bounding box center [710, 383] width 443 height 50
paste input "Biomolecules"
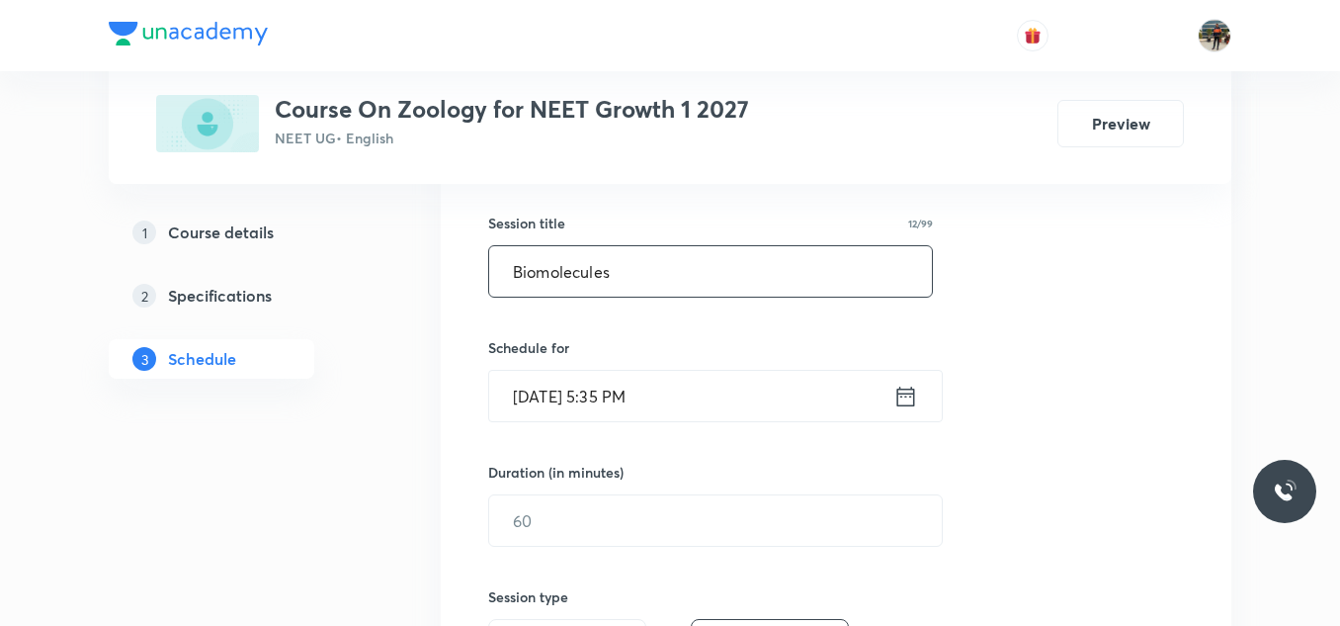
scroll to position [358, 0]
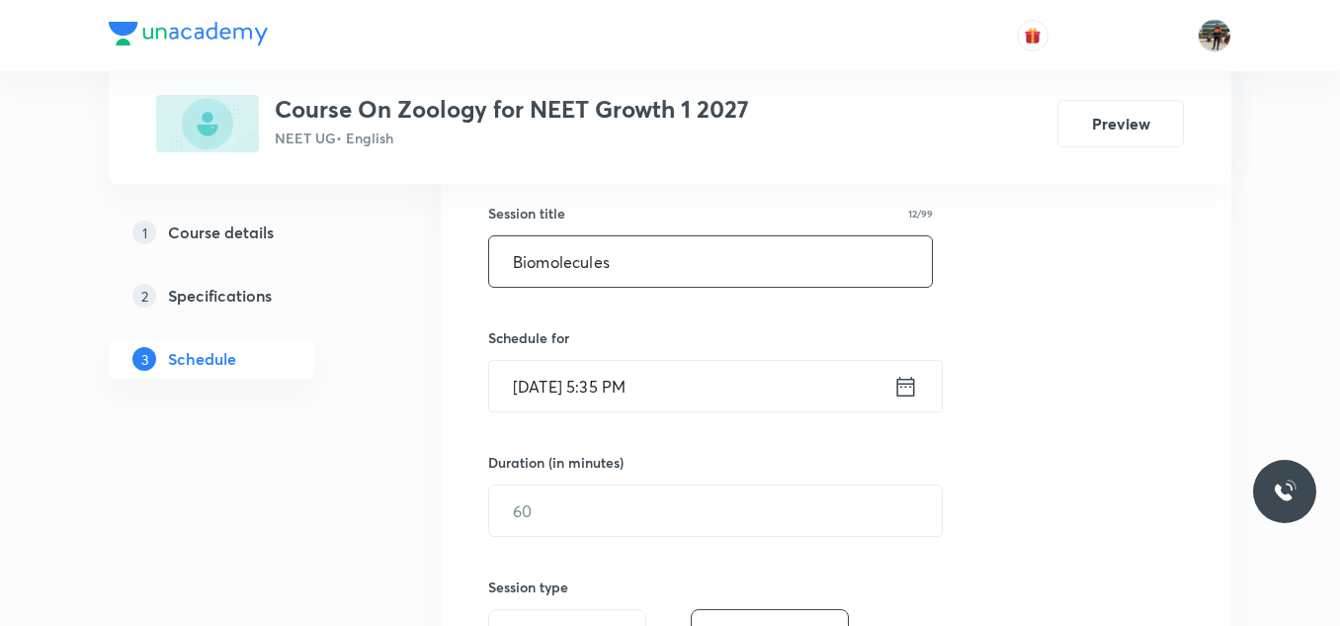
type input "Biomolecules"
click at [898, 382] on icon at bounding box center [906, 386] width 18 height 20
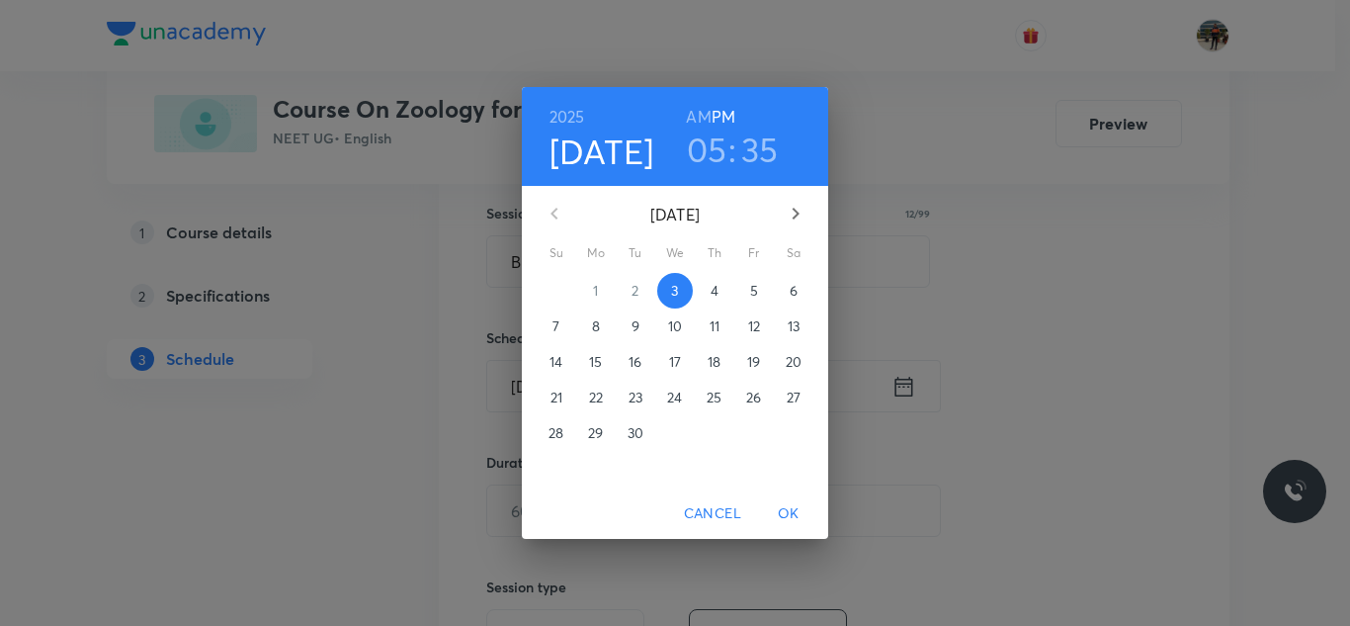
click at [708, 286] on span "4" at bounding box center [715, 291] width 36 height 20
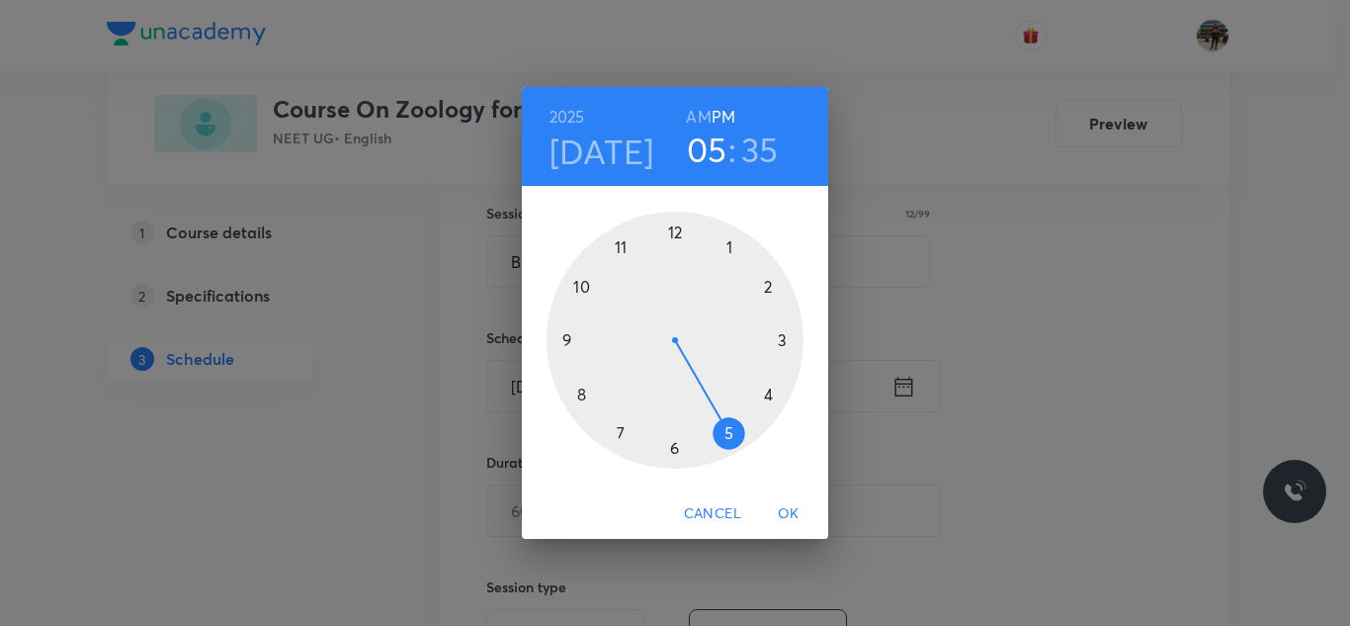
click at [693, 114] on h6 "AM" at bounding box center [698, 117] width 25 height 28
click at [580, 393] on div at bounding box center [675, 339] width 257 height 257
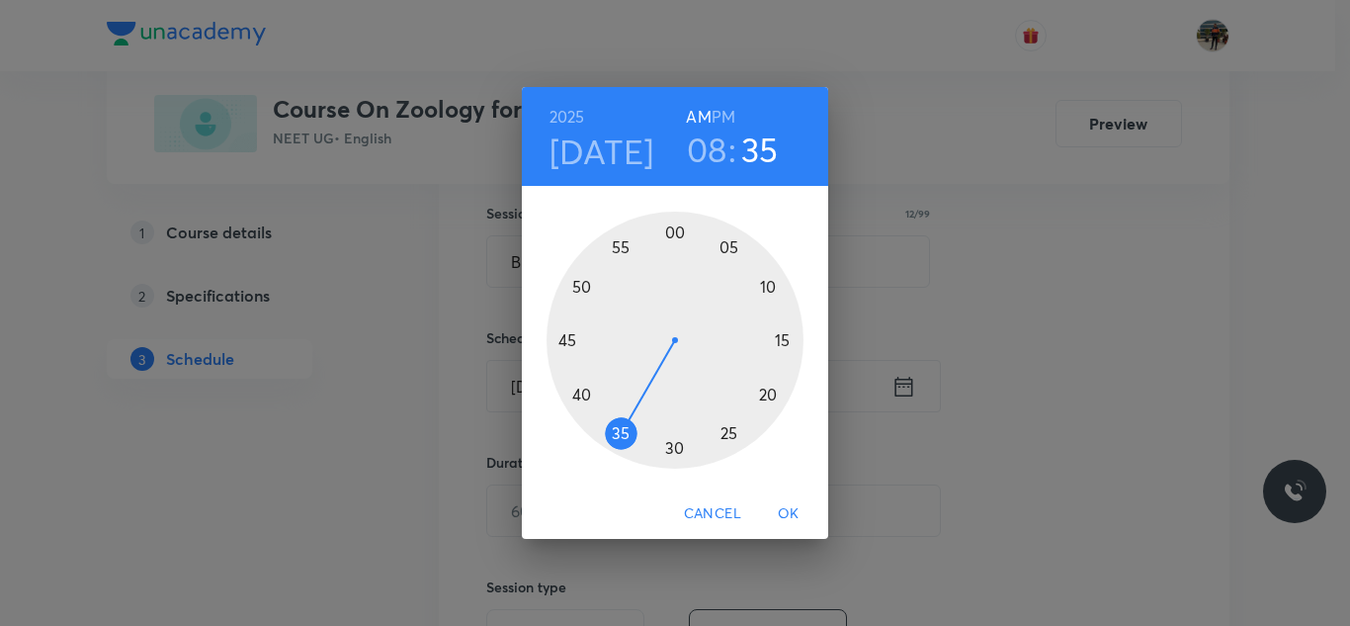
click at [561, 340] on div at bounding box center [675, 339] width 257 height 257
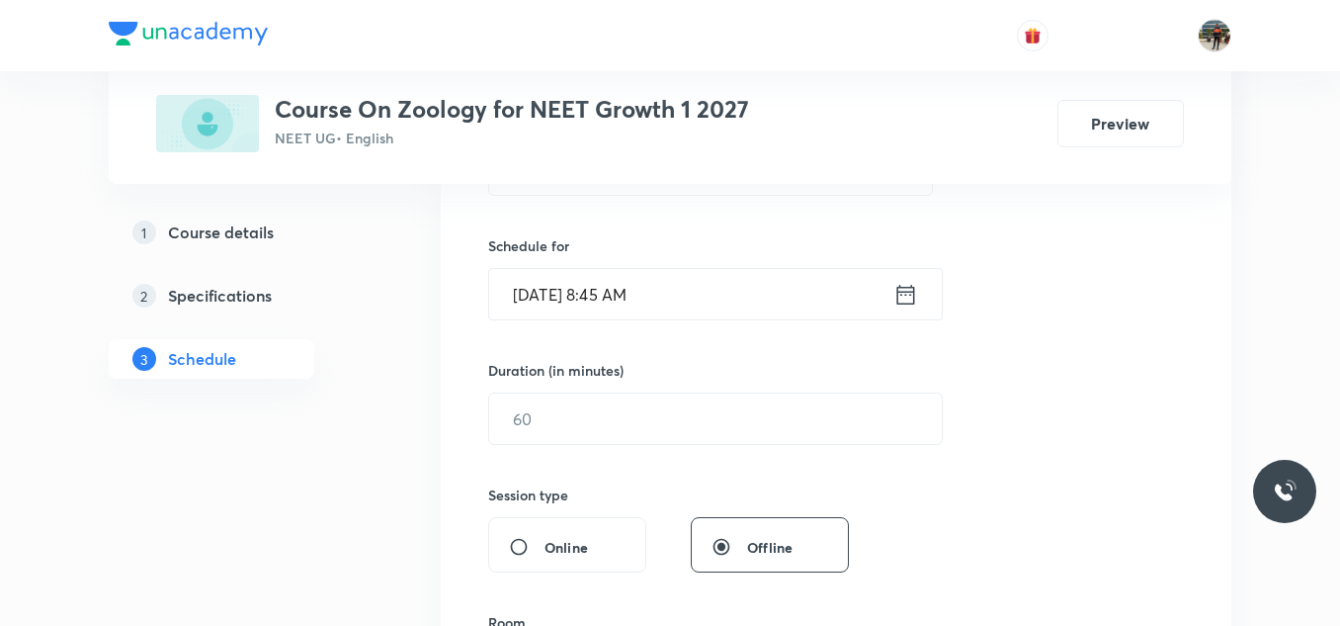
scroll to position [455, 0]
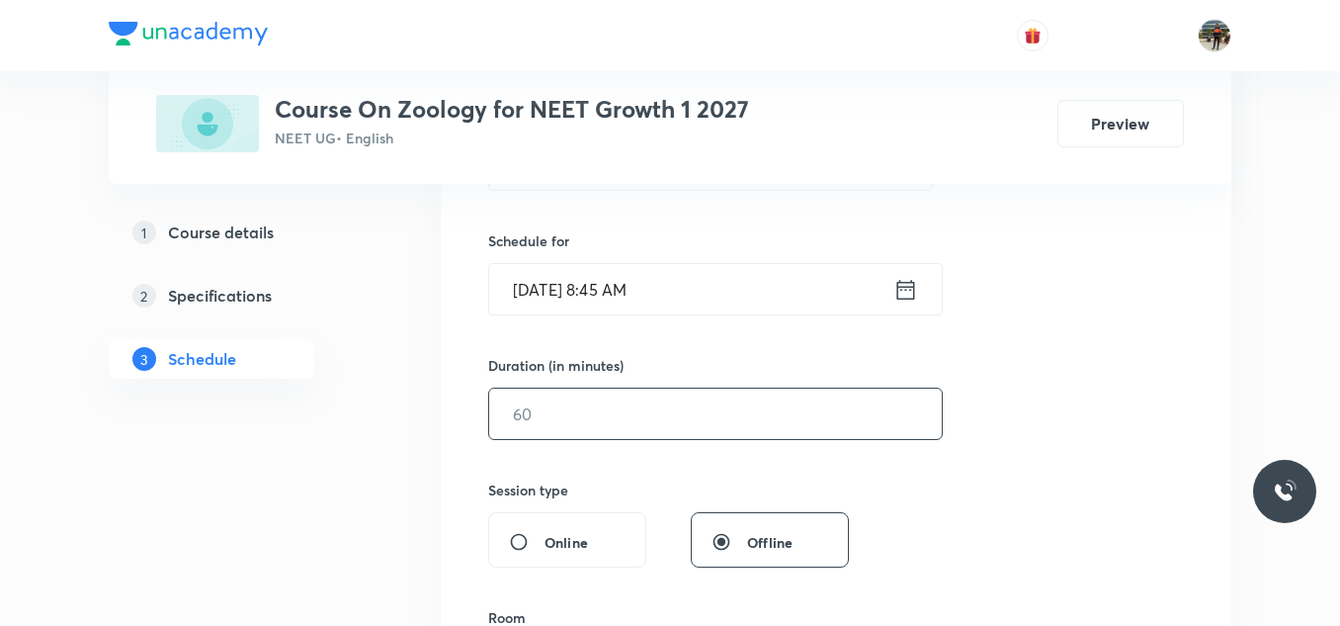
click at [492, 420] on input "text" at bounding box center [715, 413] width 453 height 50
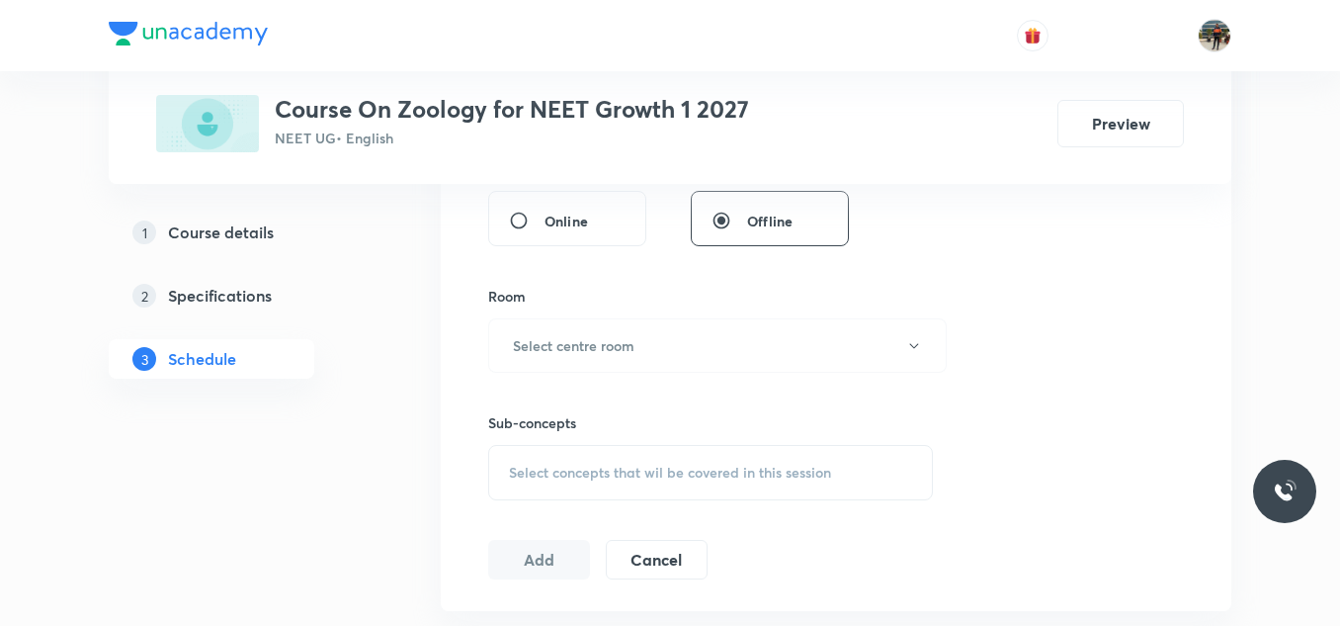
scroll to position [777, 0]
type input "70"
click at [538, 348] on h6 "Select centre room" at bounding box center [574, 344] width 122 height 21
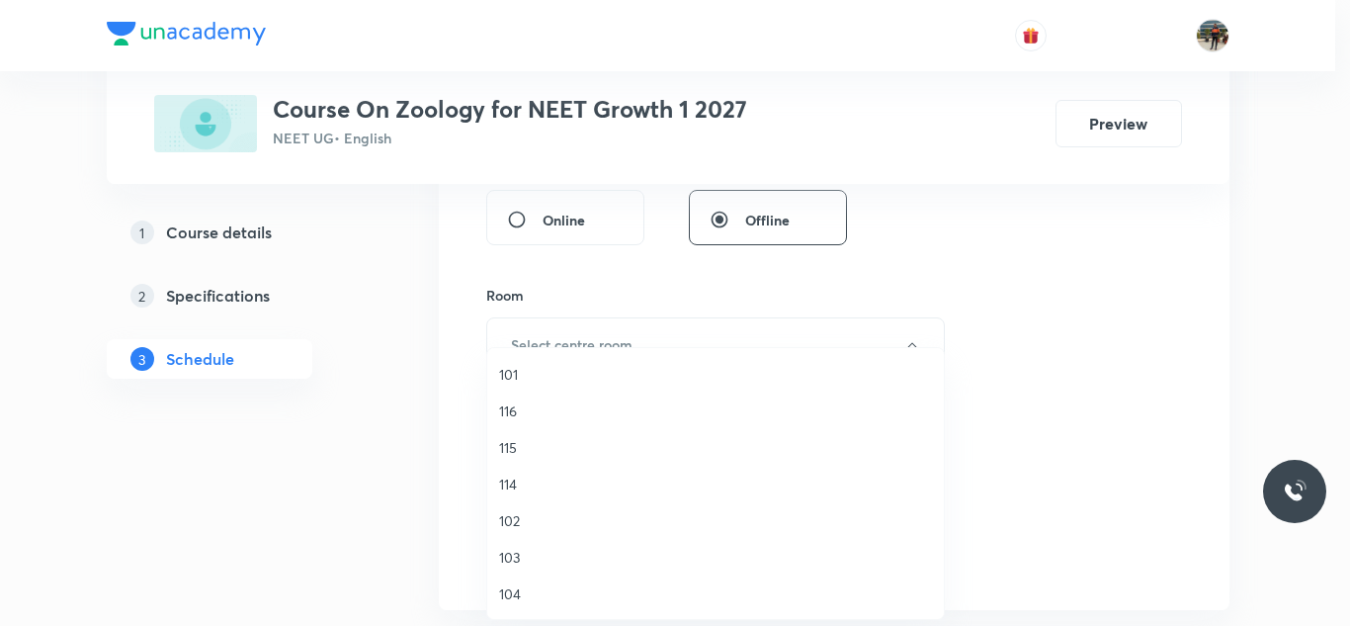
click at [528, 521] on span "102" at bounding box center [715, 520] width 433 height 21
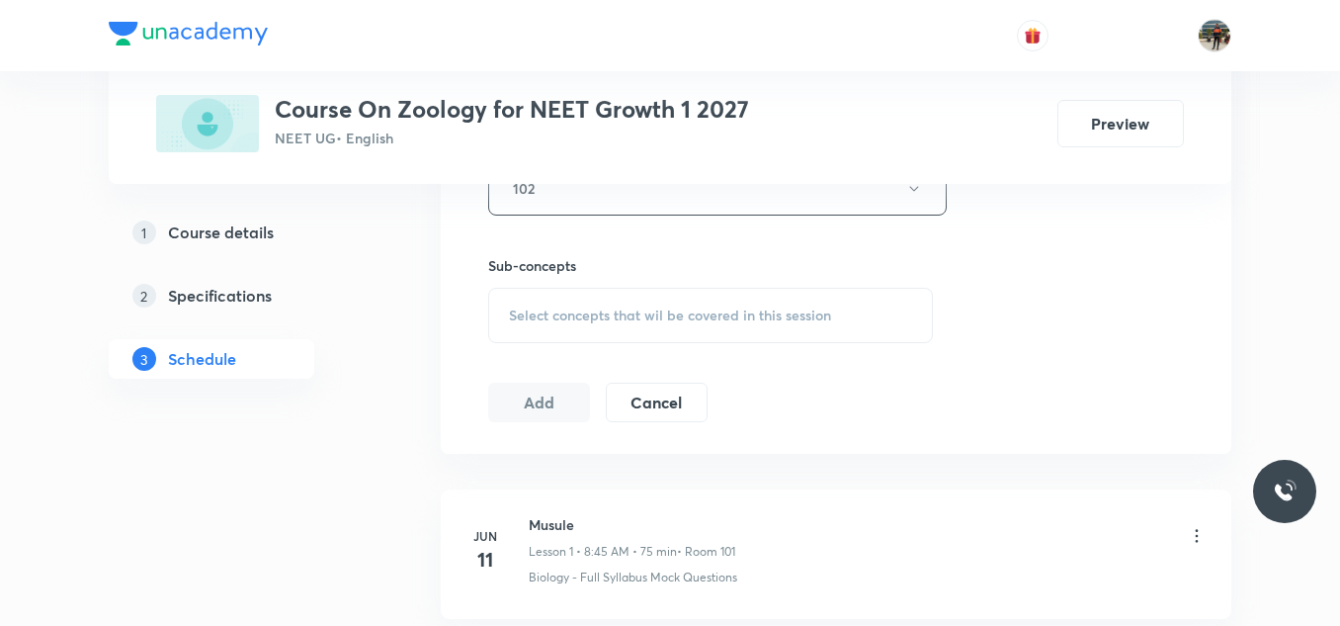
scroll to position [935, 0]
click at [523, 326] on div "Select concepts that wil be covered in this session" at bounding box center [710, 313] width 445 height 55
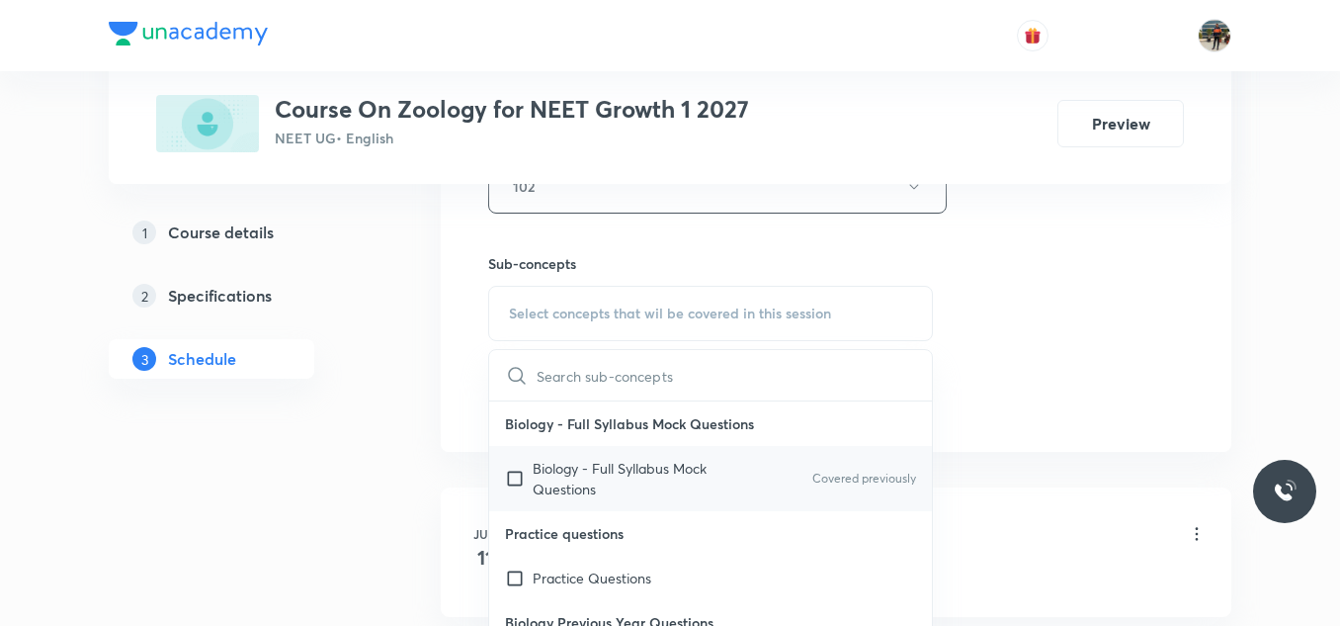
click at [517, 483] on input "checkbox" at bounding box center [519, 479] width 28 height 42
checkbox input "true"
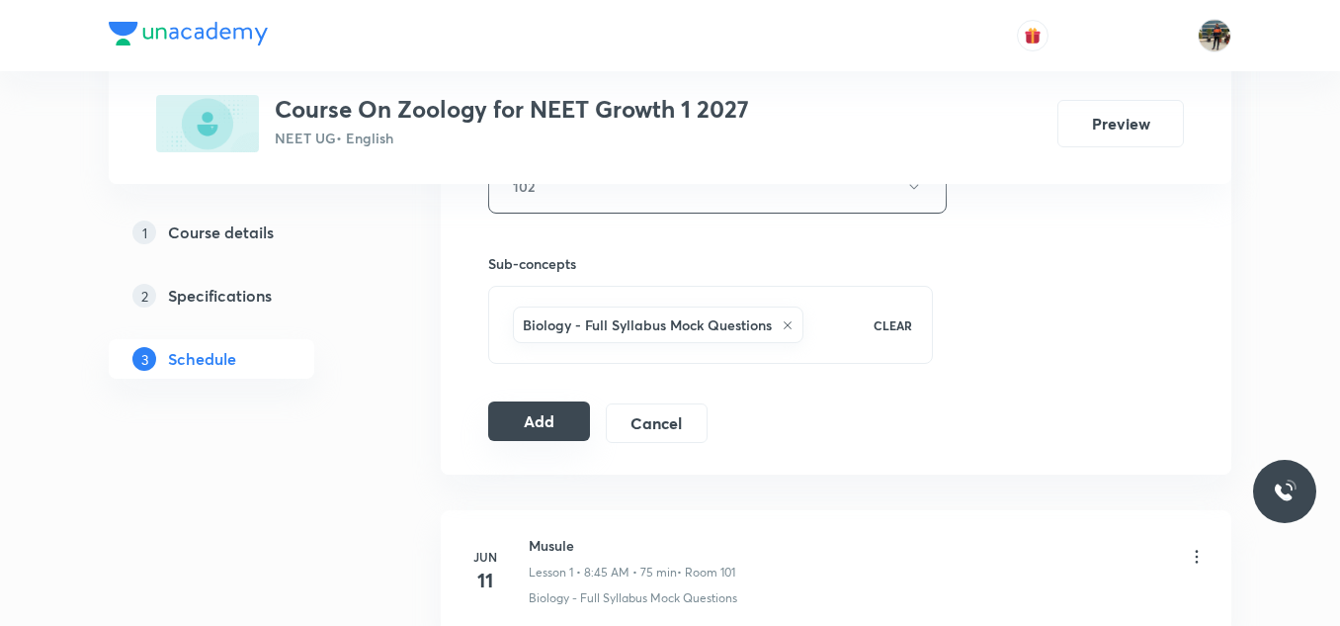
click at [559, 413] on button "Add" at bounding box center [539, 421] width 102 height 40
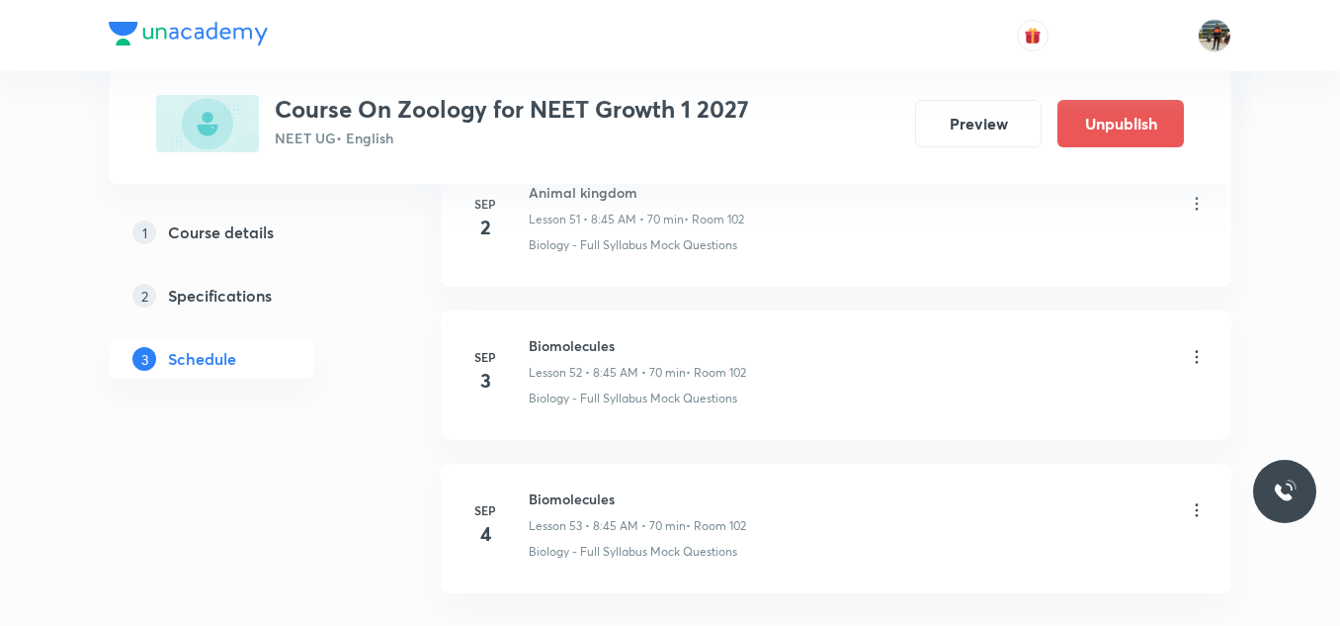
scroll to position [8169, 0]
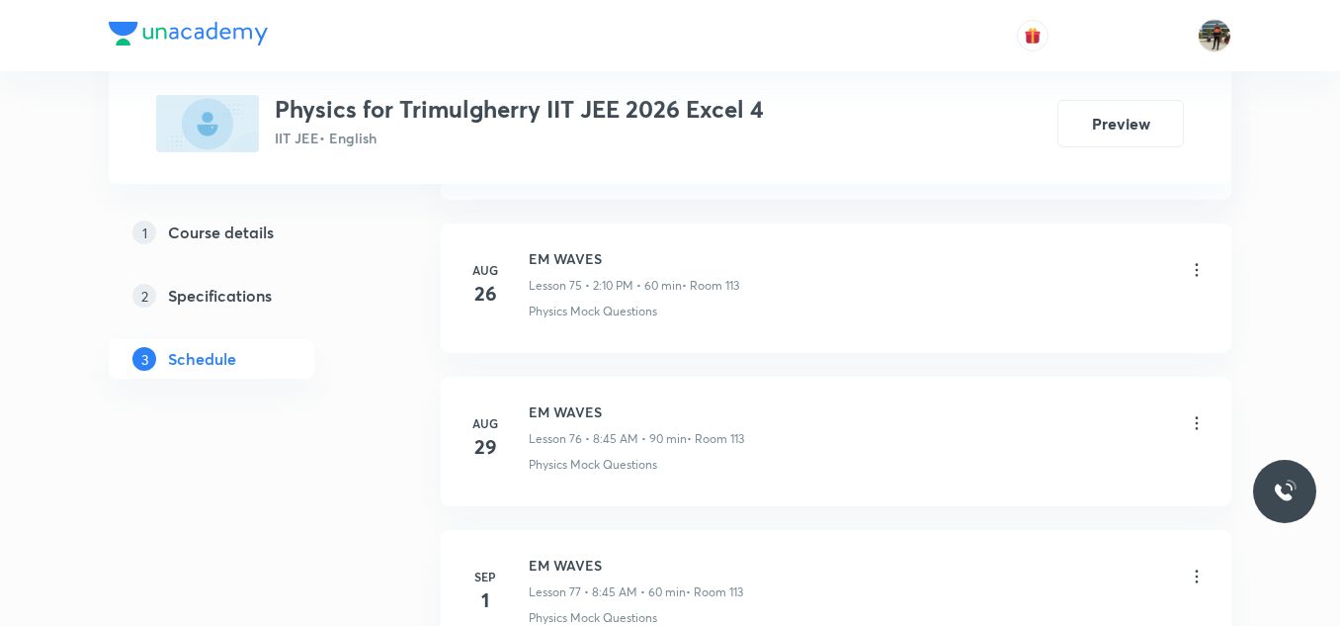
scroll to position [13187, 0]
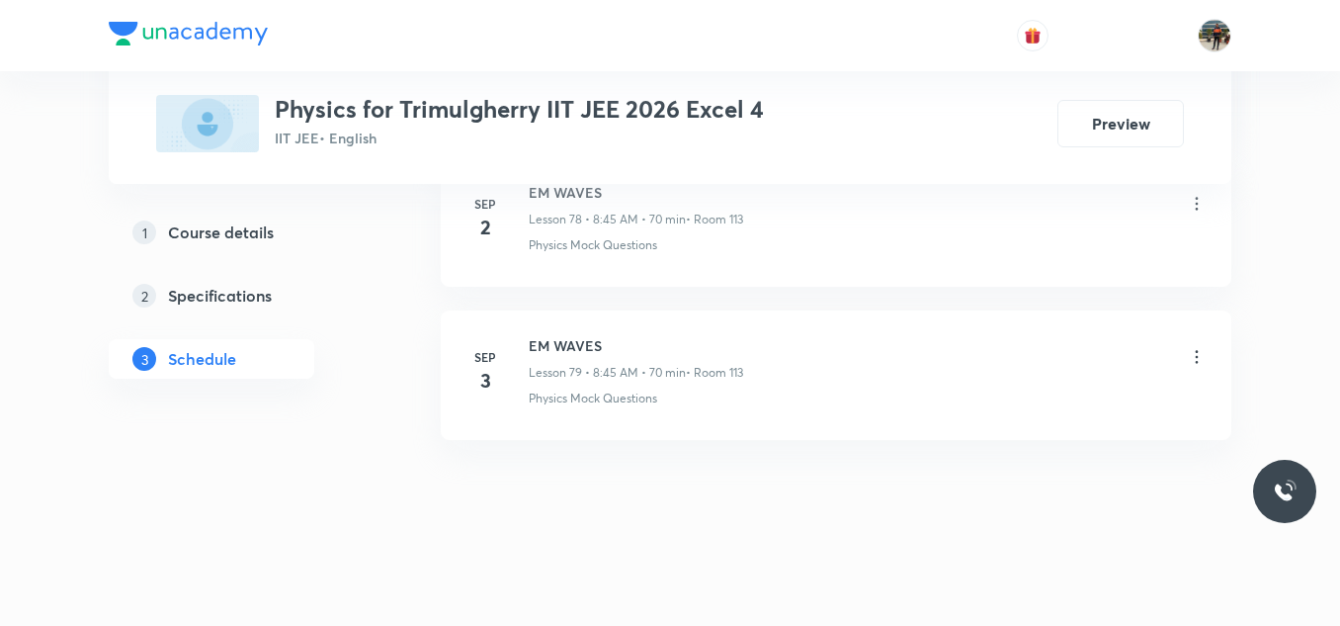
click at [561, 346] on h6 "EM WAVES" at bounding box center [636, 345] width 214 height 21
copy h6 "EM WAVES"
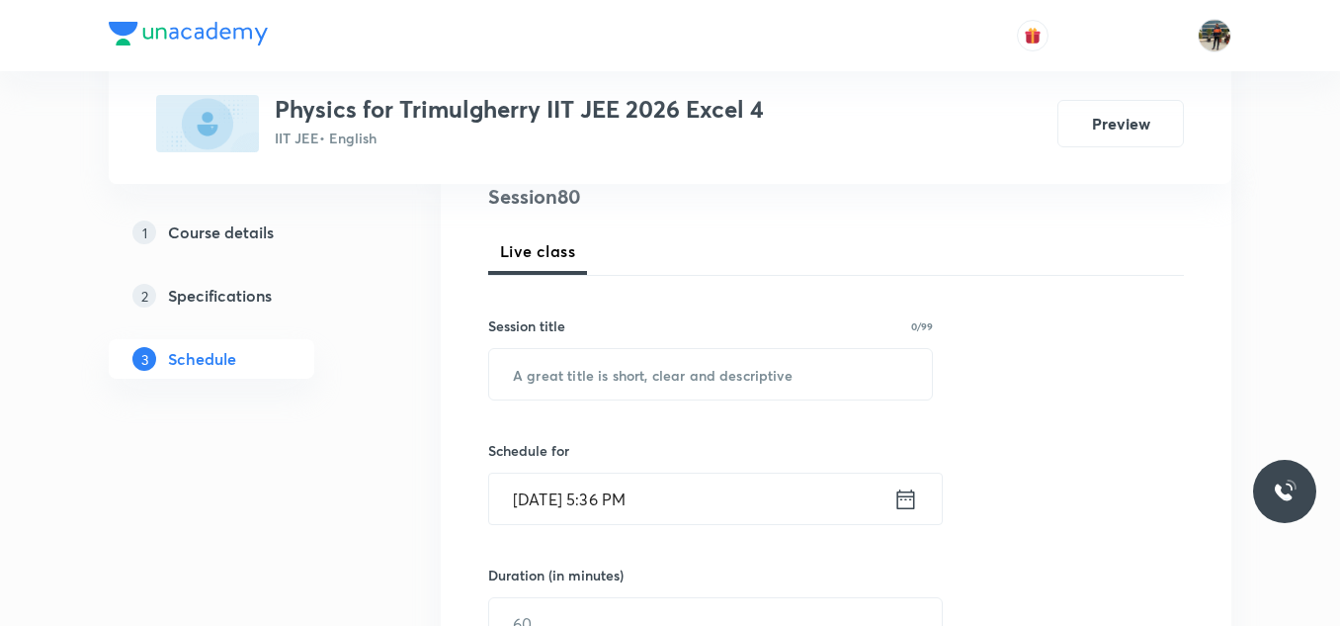
scroll to position [246, 0]
click at [561, 384] on input "text" at bounding box center [710, 373] width 443 height 50
paste input "EM WAVES"
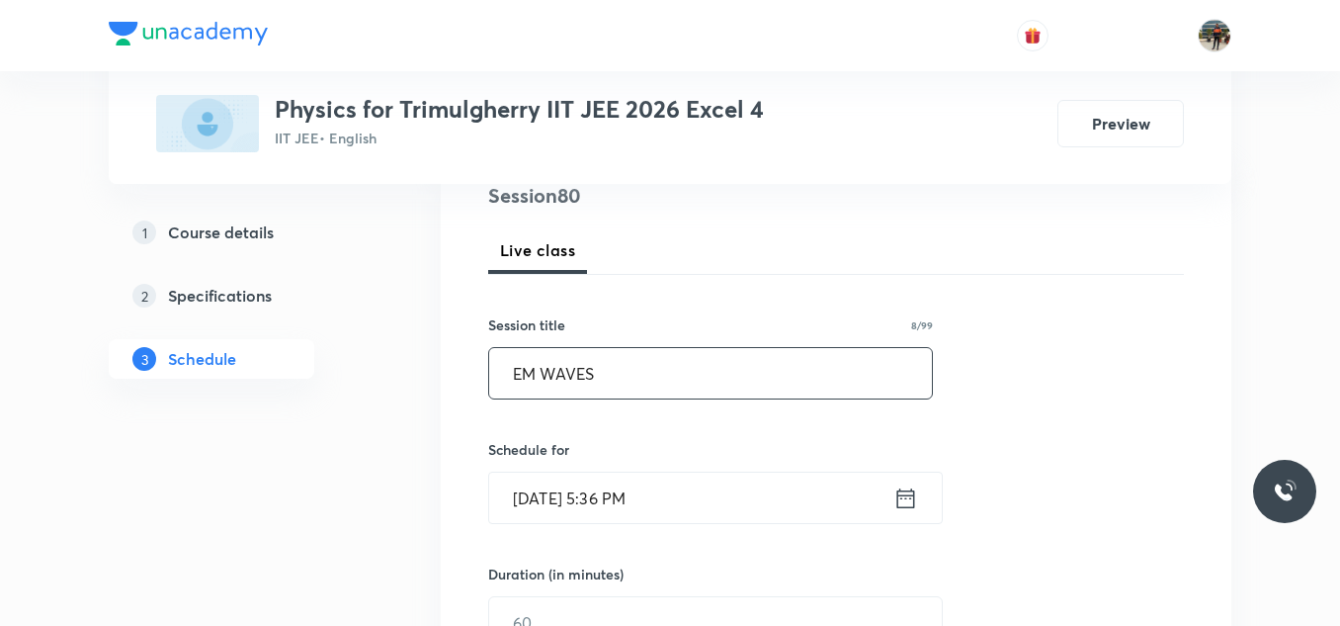
scroll to position [393, 0]
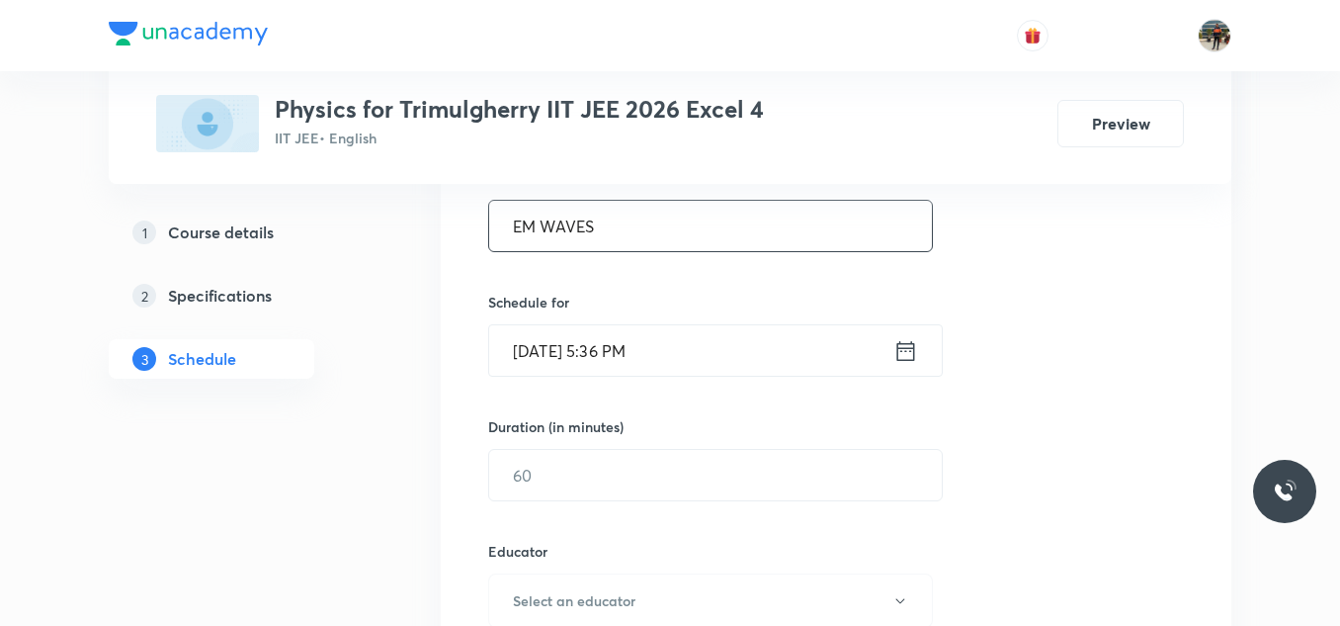
type input "EM WAVES"
click at [910, 349] on icon at bounding box center [905, 351] width 25 height 28
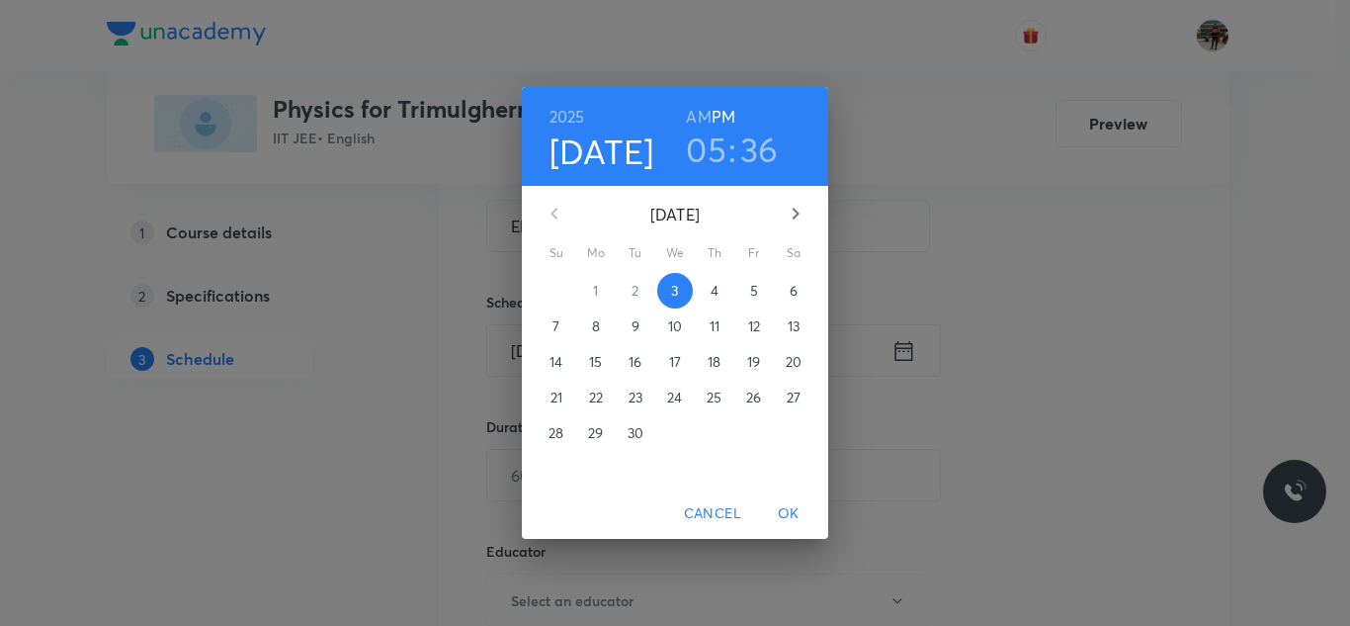
click at [718, 291] on p "4" at bounding box center [715, 291] width 8 height 20
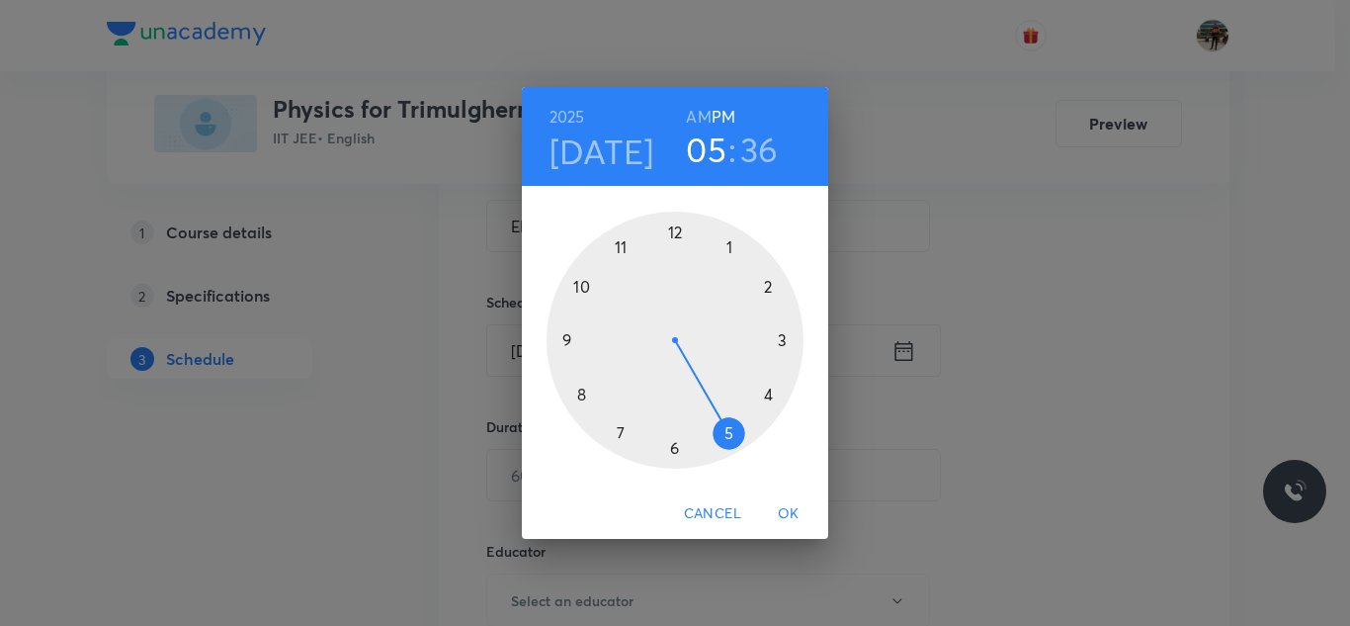
click at [693, 121] on h6 "AM" at bounding box center [698, 117] width 25 height 28
click at [579, 392] on div at bounding box center [675, 339] width 257 height 257
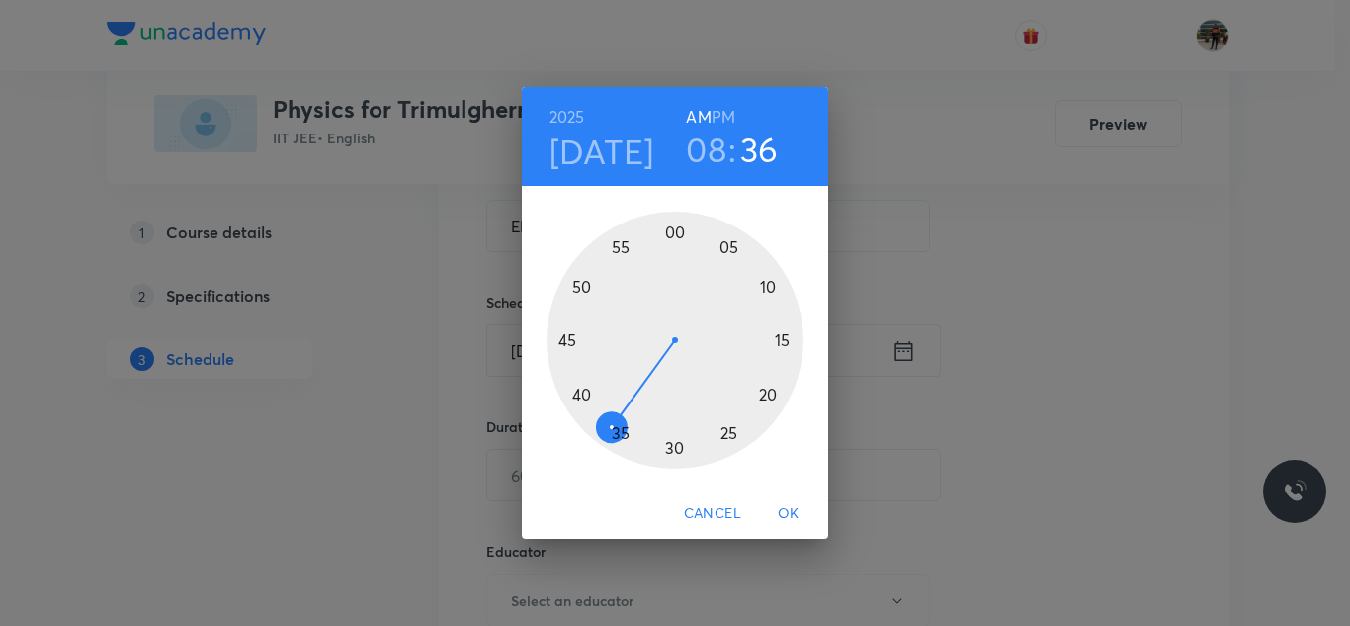
click at [565, 336] on div at bounding box center [675, 339] width 257 height 257
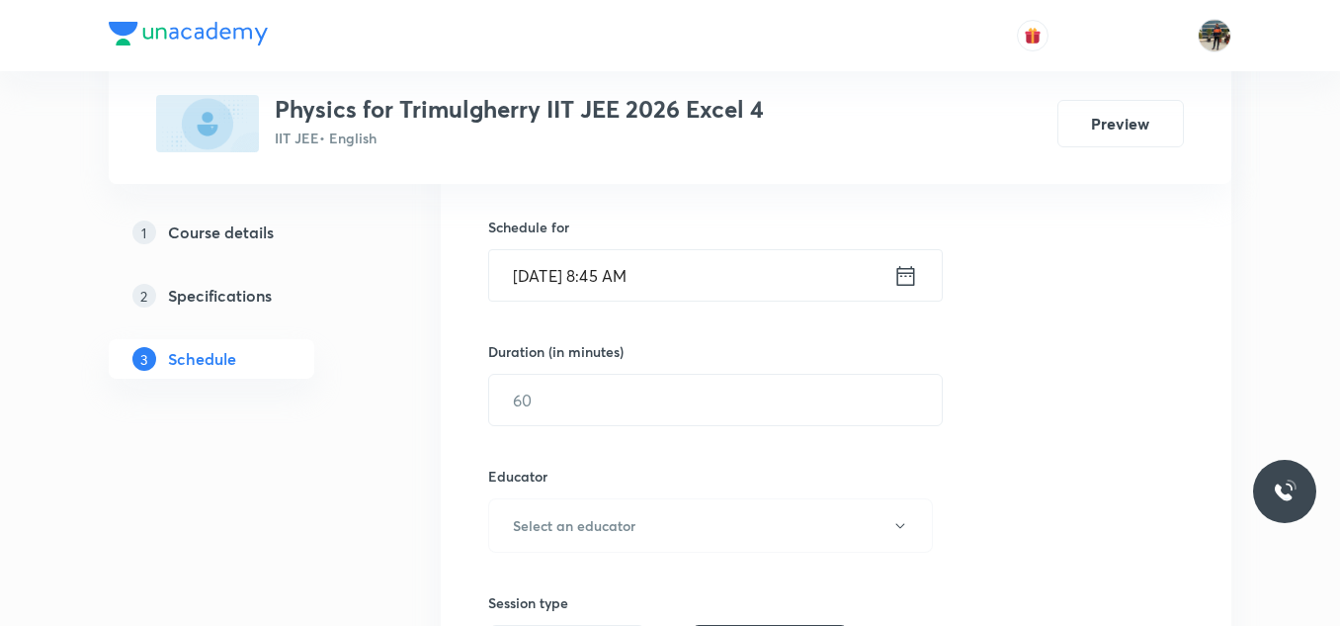
scroll to position [470, 0]
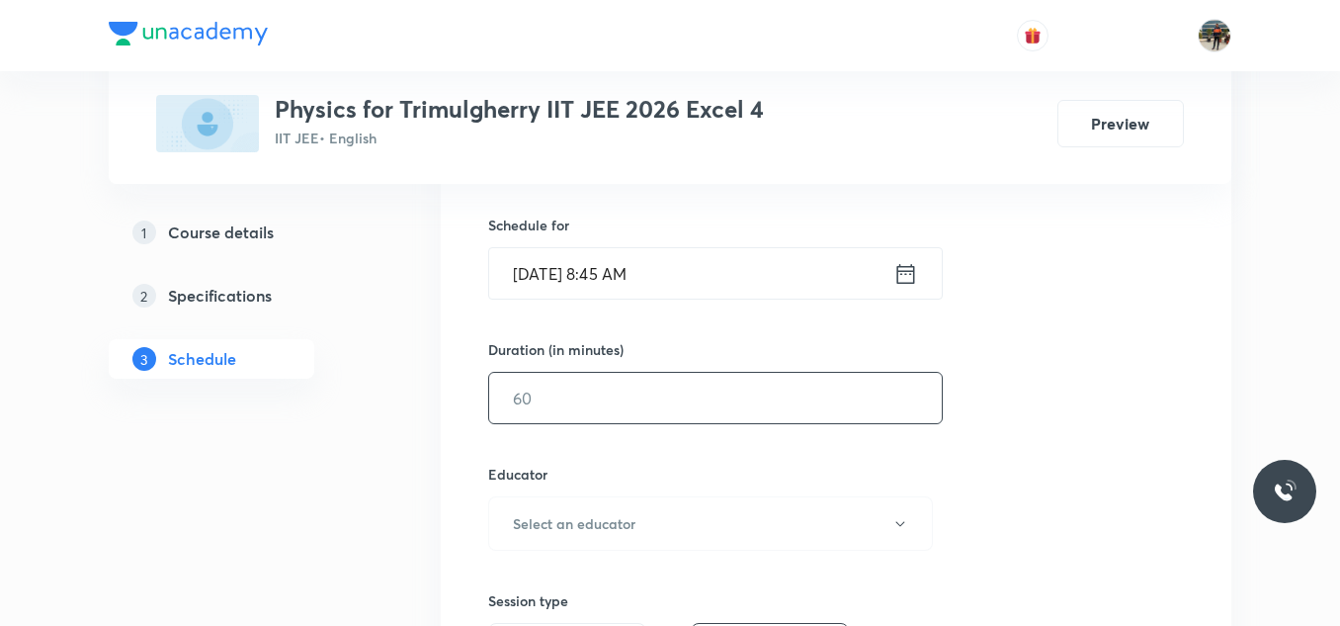
click at [542, 380] on input "text" at bounding box center [715, 398] width 453 height 50
type input "70"
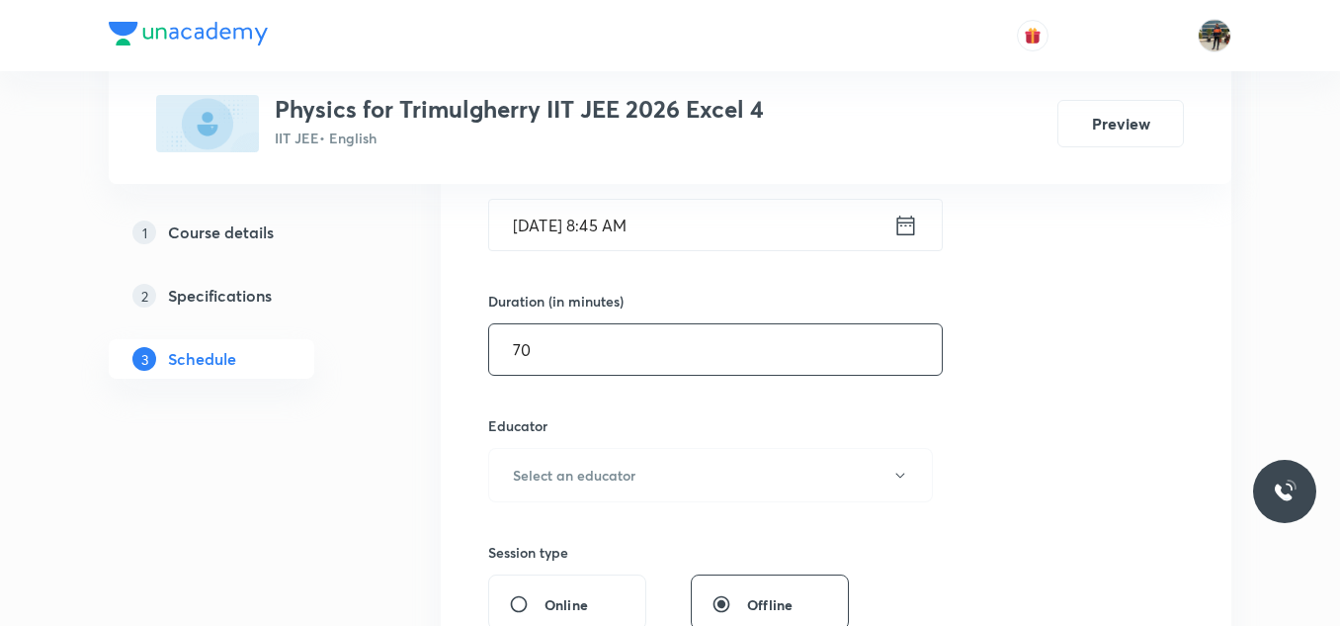
scroll to position [679, 0]
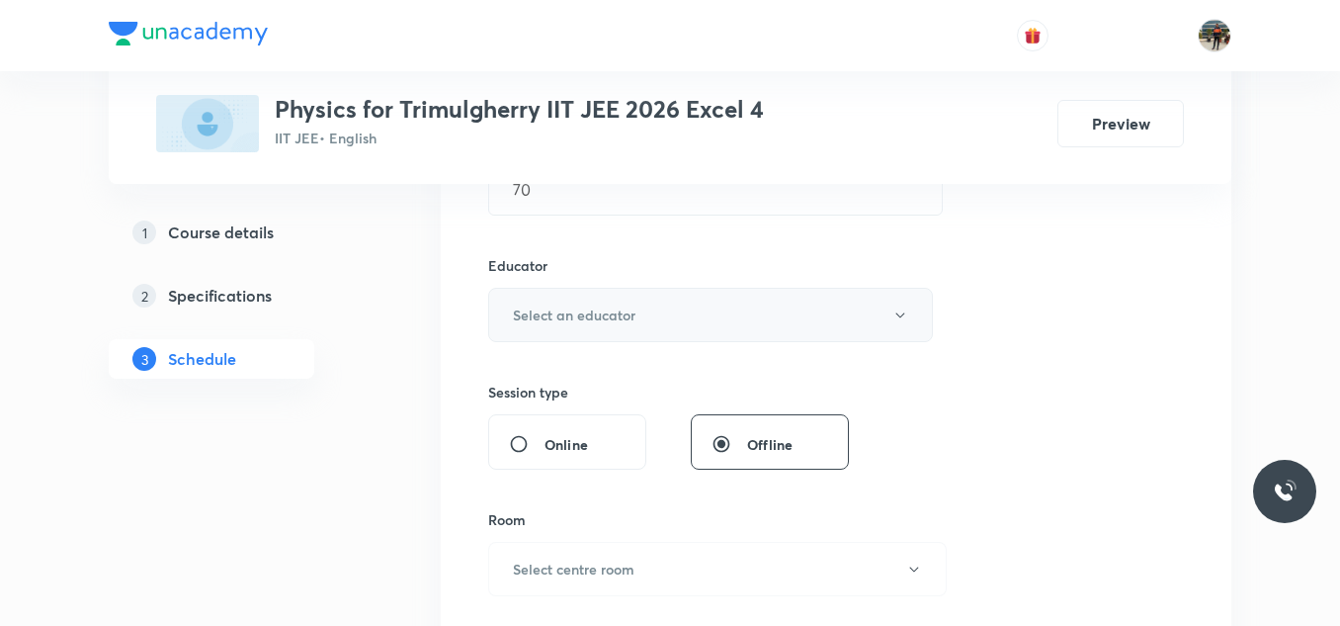
click at [545, 321] on h6 "Select an educator" at bounding box center [574, 314] width 123 height 21
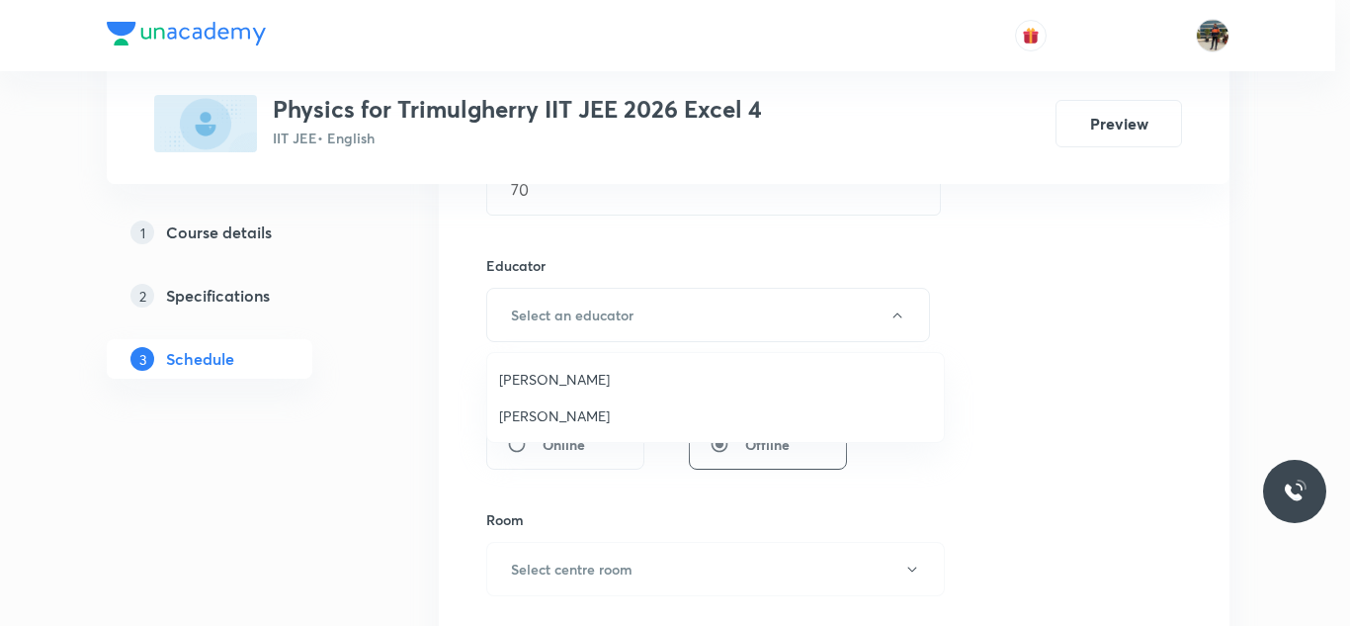
click at [534, 375] on span "Rajesh Vuddavolu" at bounding box center [715, 379] width 433 height 21
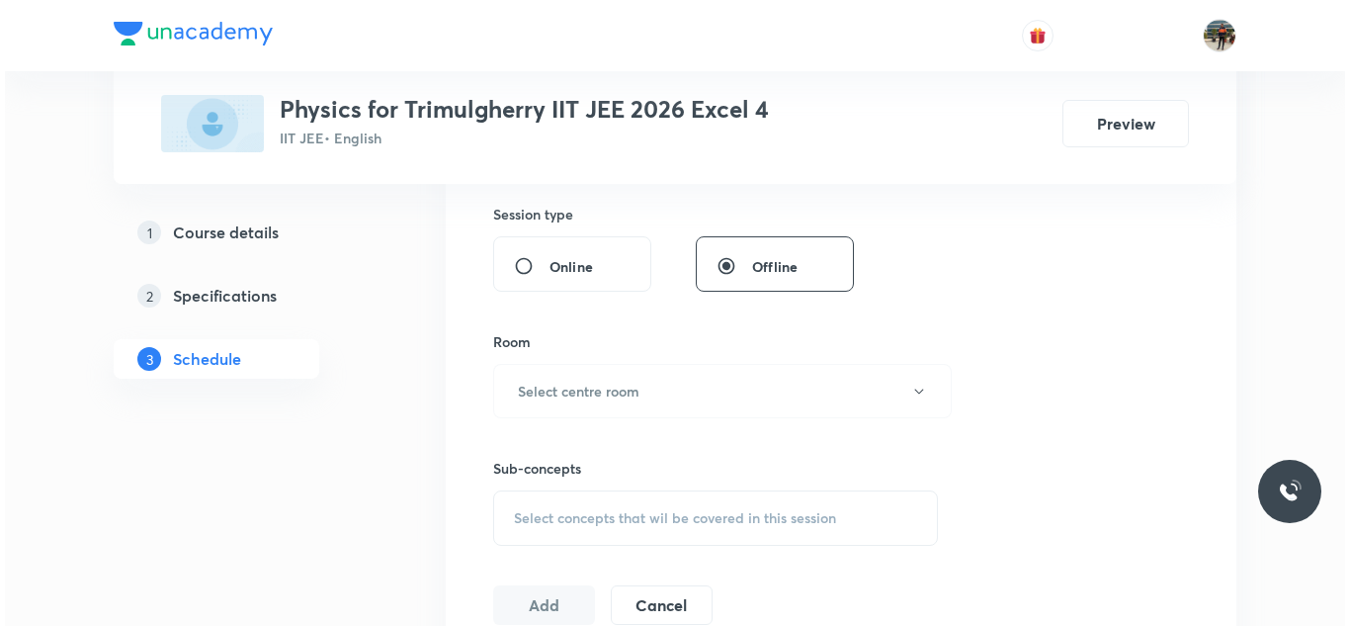
scroll to position [861, 0]
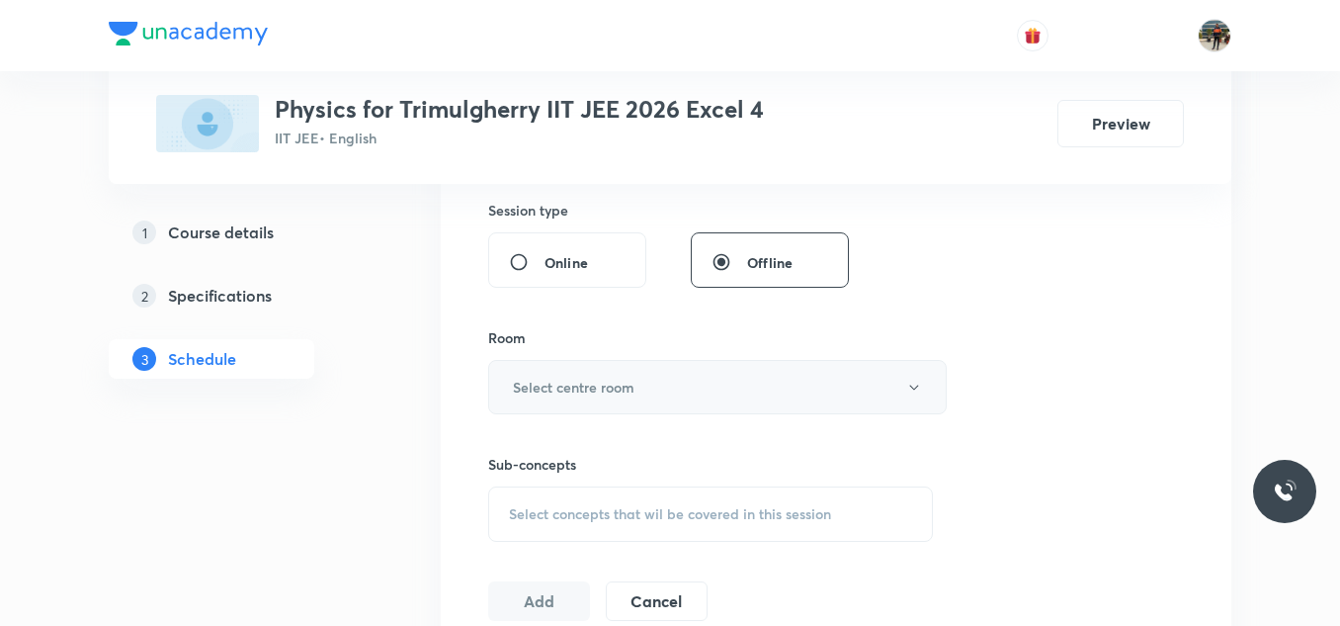
click at [571, 411] on button "Select centre room" at bounding box center [717, 387] width 459 height 54
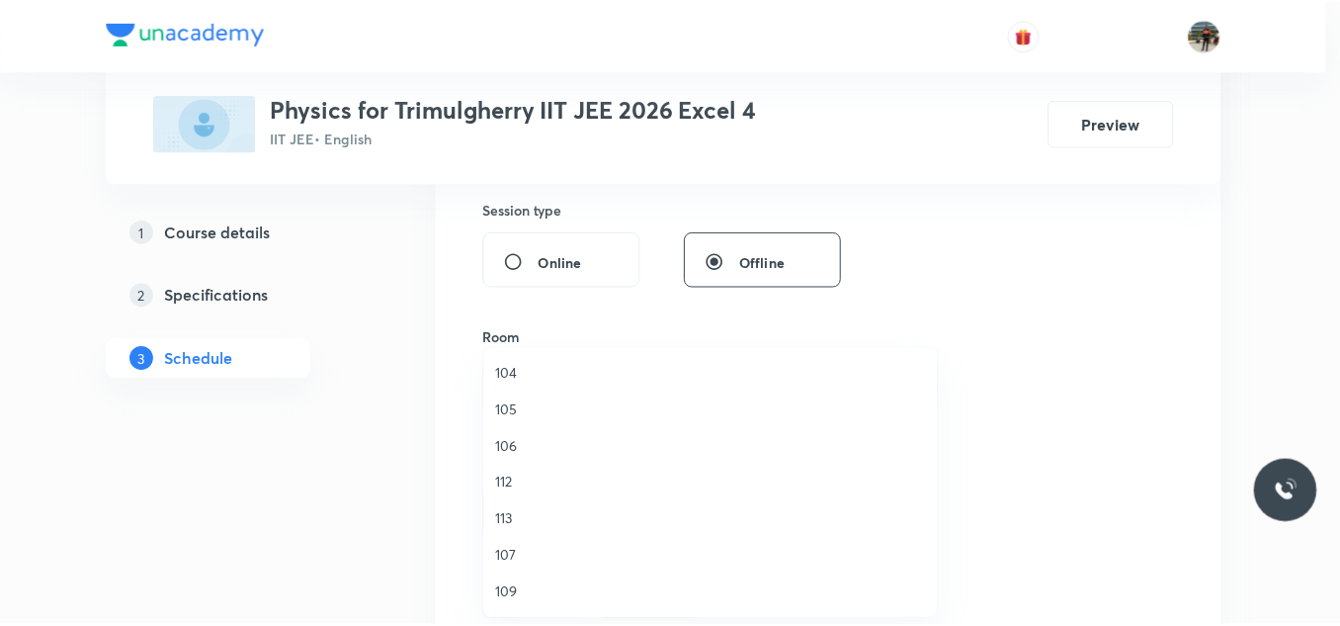
scroll to position [221, 0]
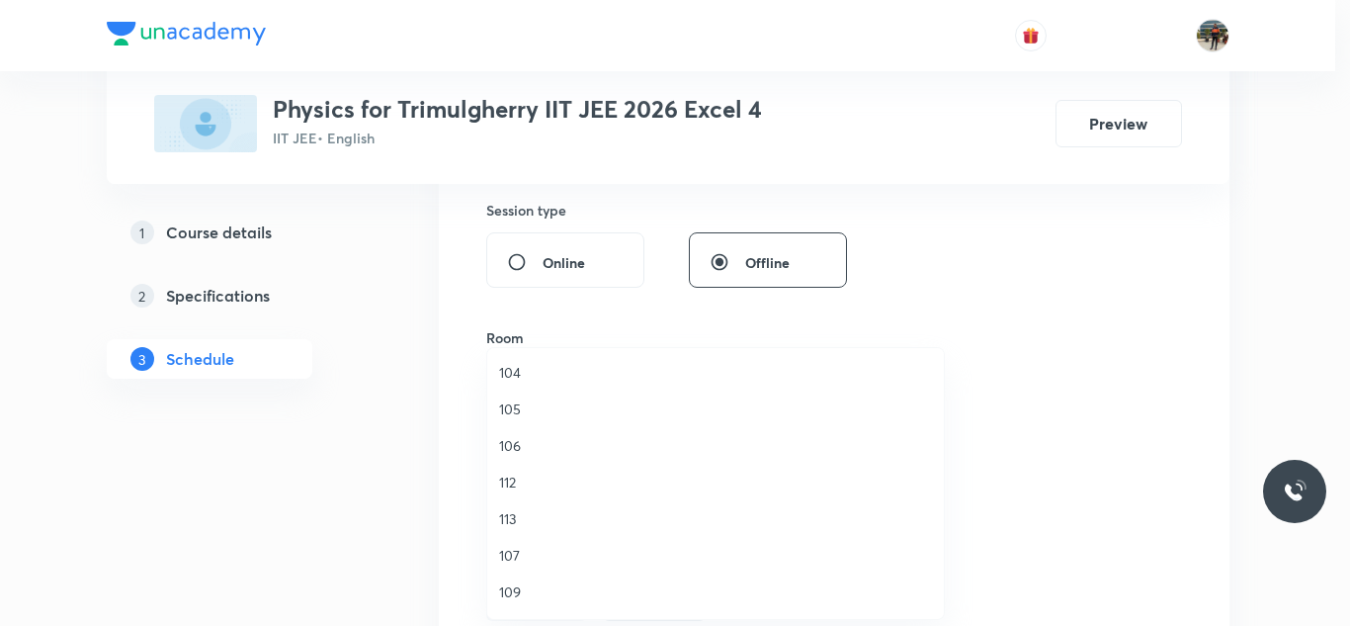
click at [518, 513] on span "113" at bounding box center [715, 518] width 433 height 21
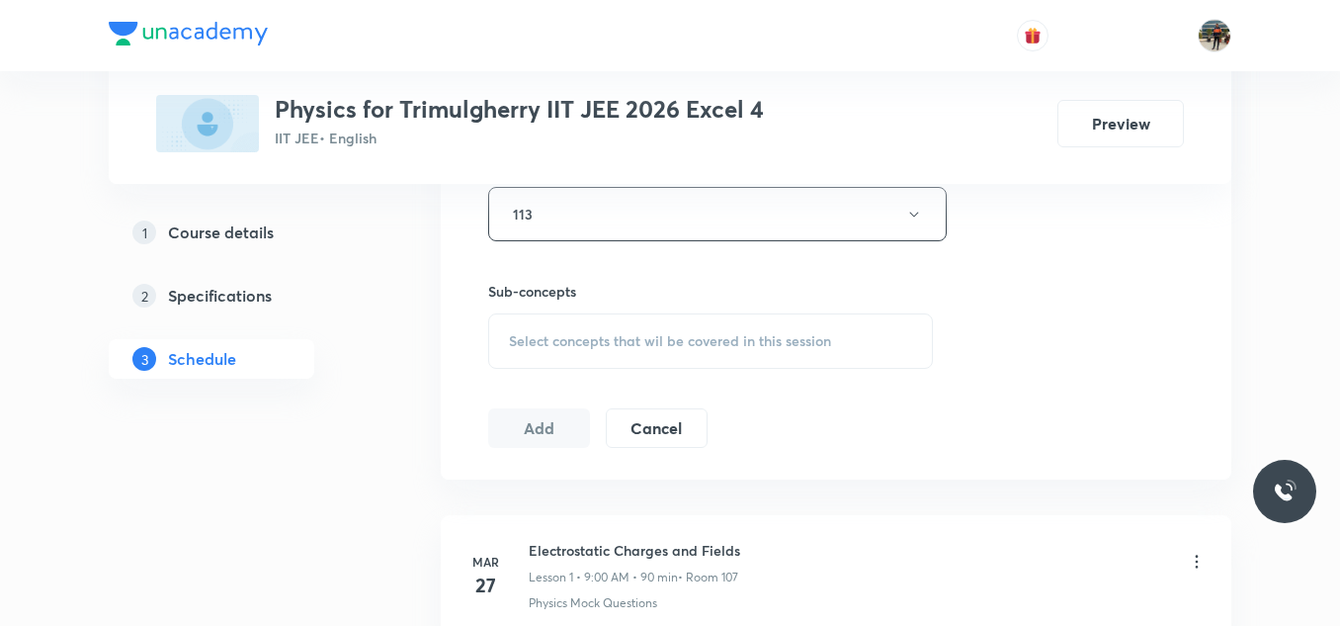
scroll to position [1039, 0]
click at [559, 320] on div "Select concepts that wil be covered in this session" at bounding box center [710, 335] width 445 height 55
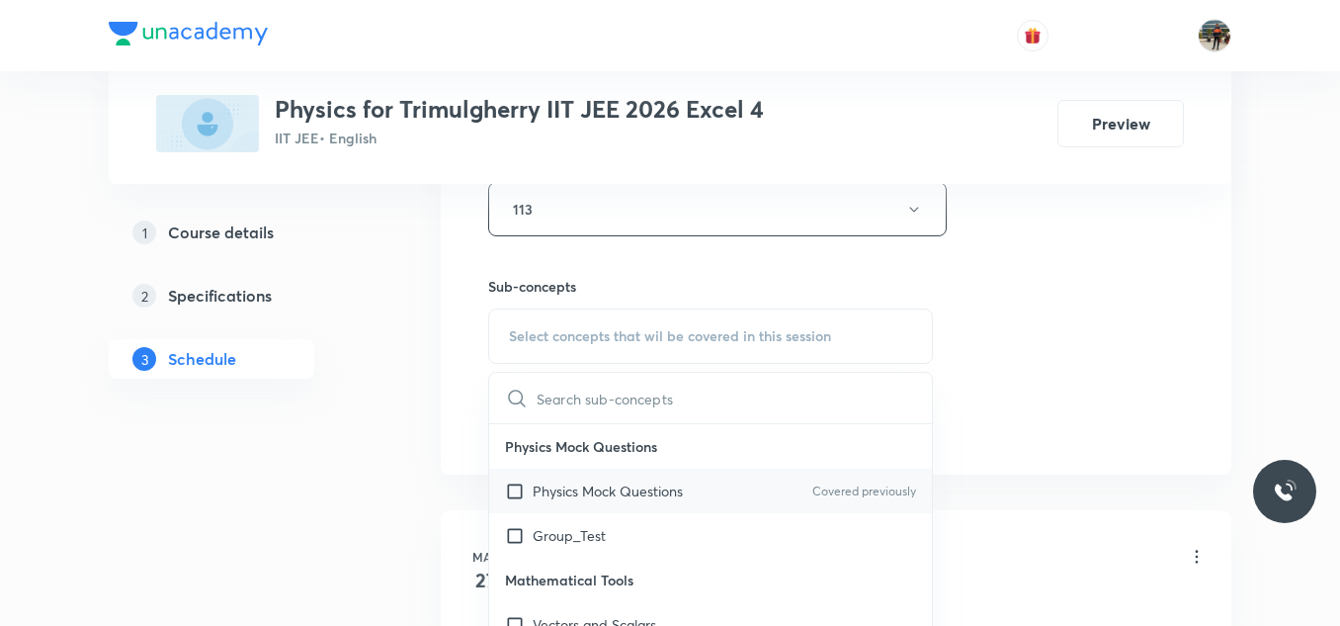
click at [516, 492] on input "checkbox" at bounding box center [519, 490] width 28 height 21
checkbox input "true"
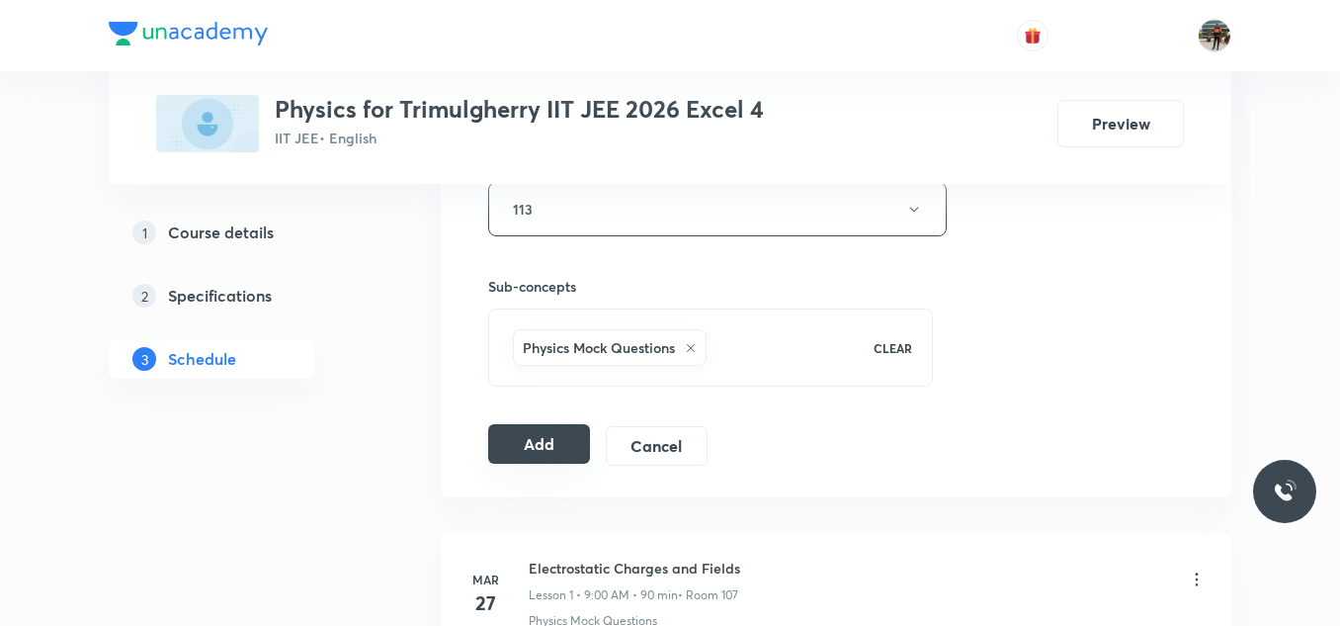
click at [524, 451] on button "Add" at bounding box center [539, 444] width 102 height 40
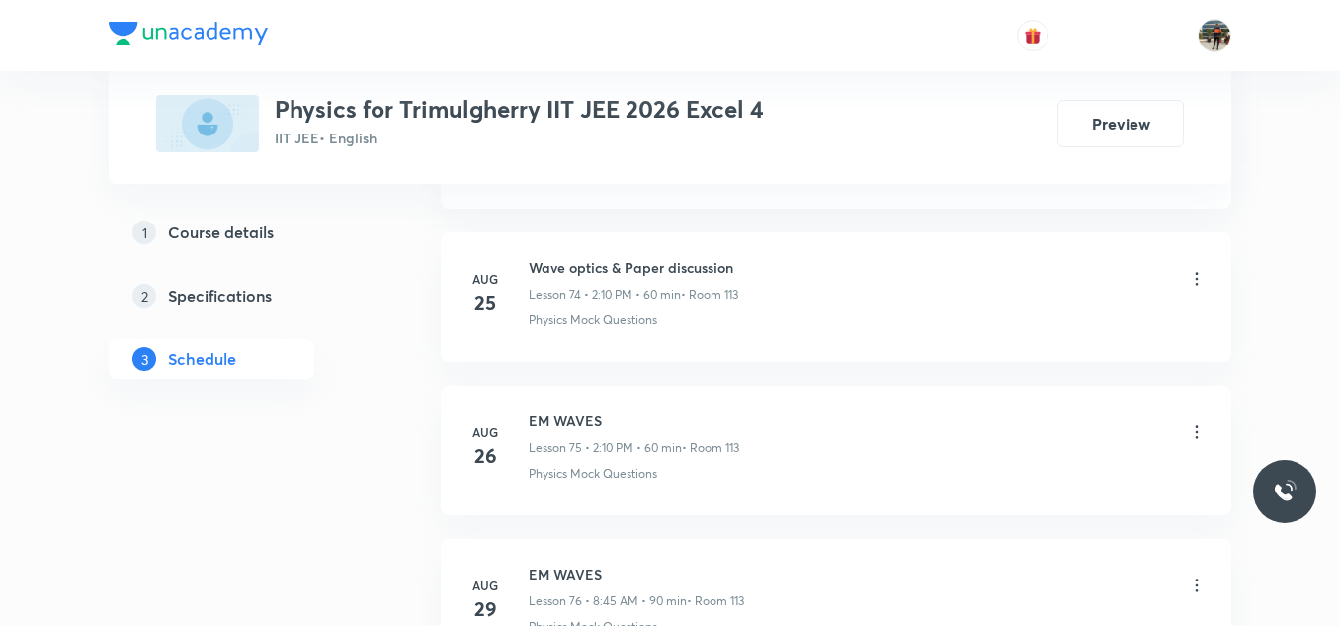
scroll to position [13210, 0]
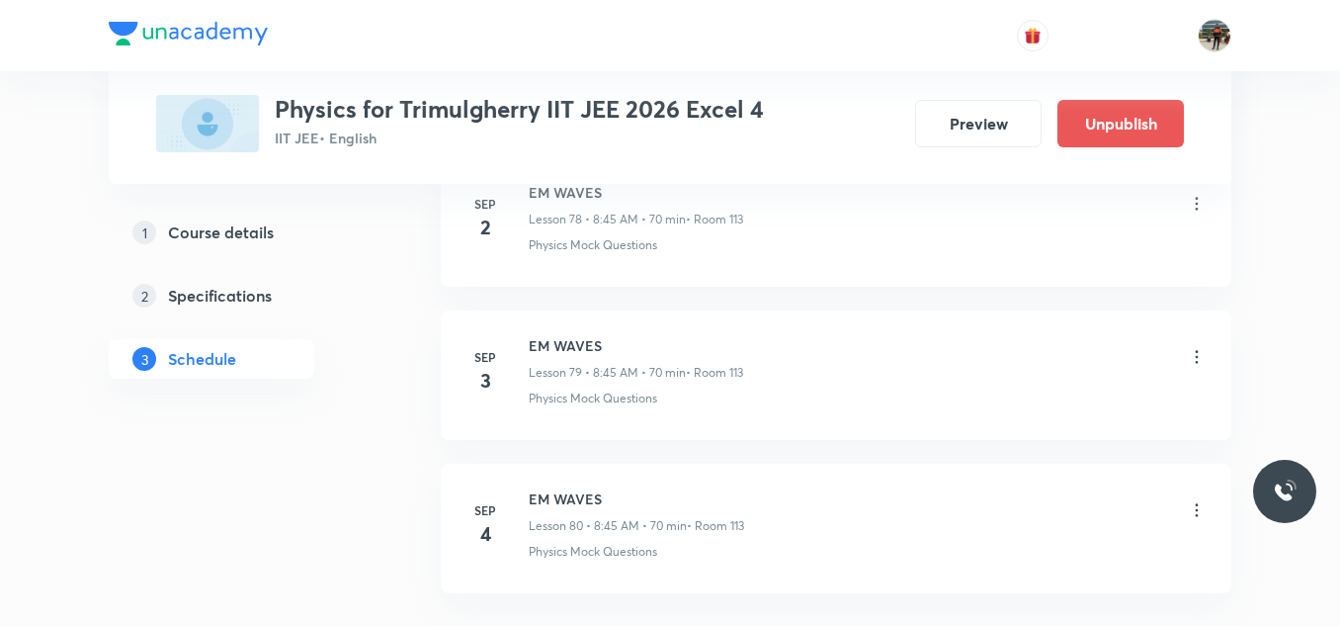
scroll to position [12305, 0]
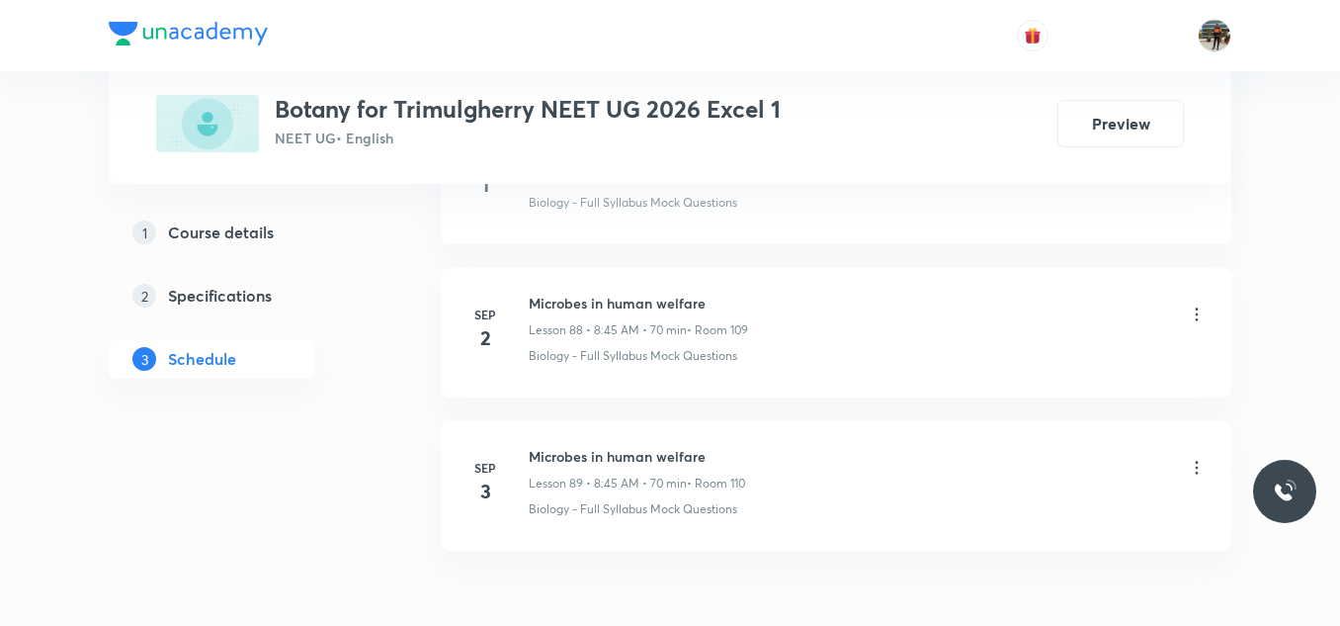
scroll to position [14592, 0]
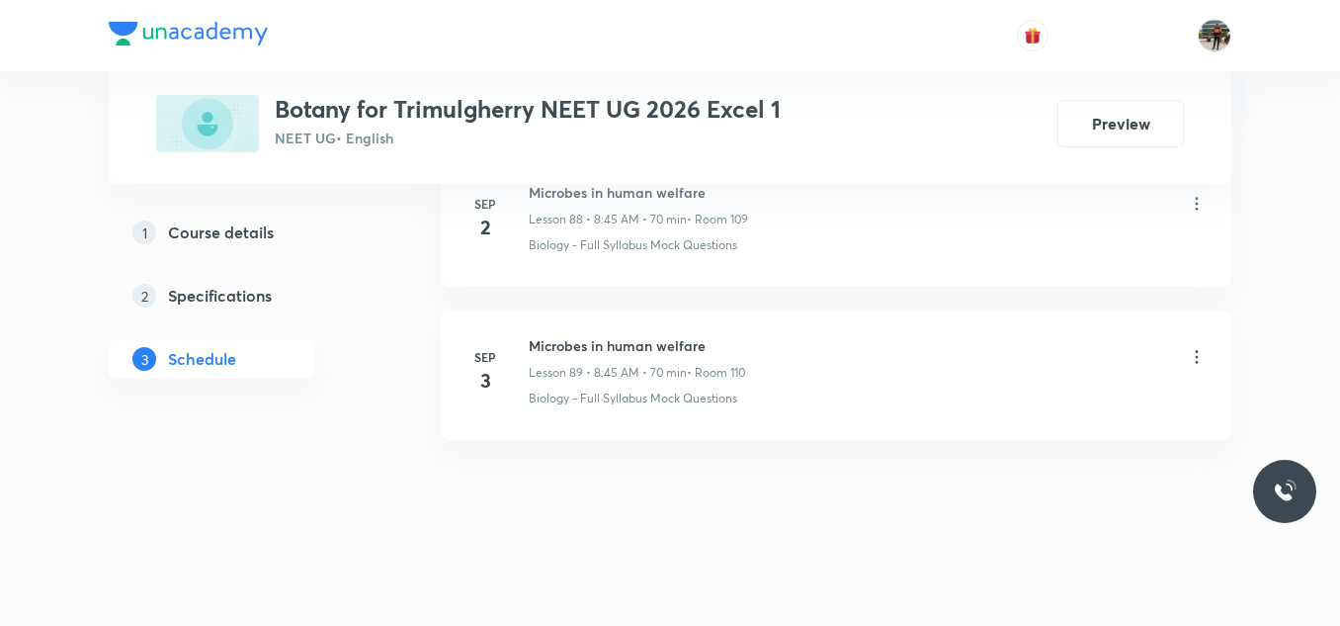
click at [613, 342] on h6 "Microbes in human welfare" at bounding box center [637, 345] width 216 height 21
copy h6 "Microbes in human welfare"
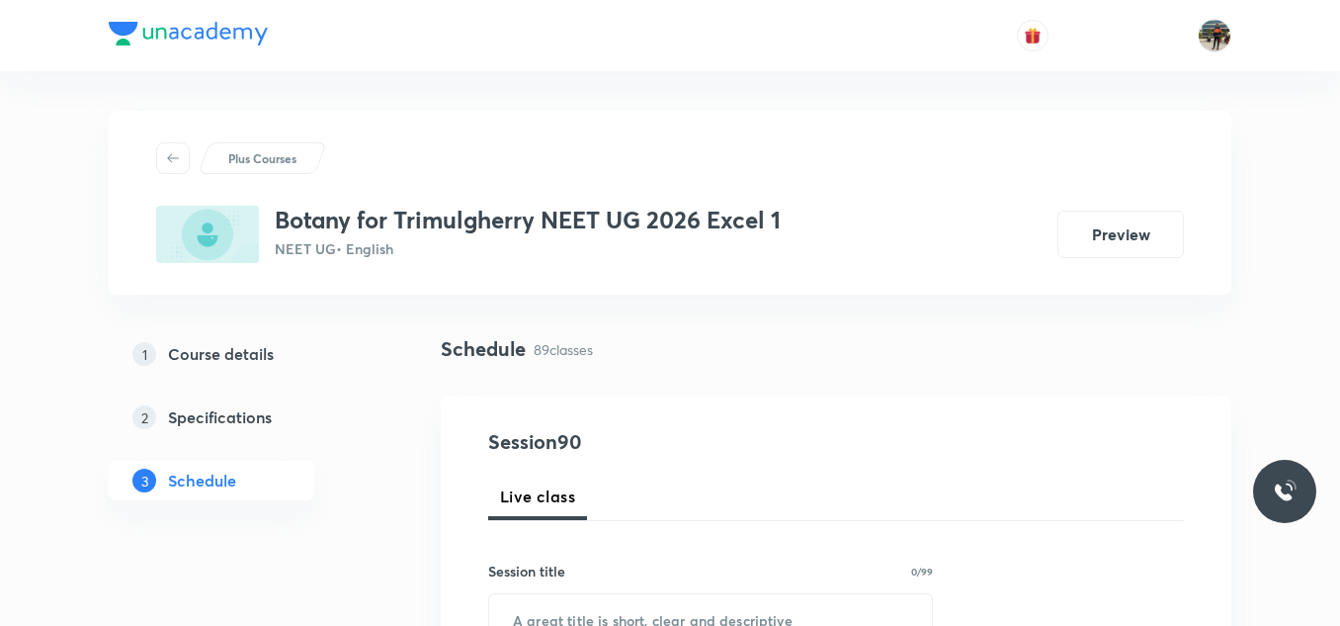
scroll to position [266, 0]
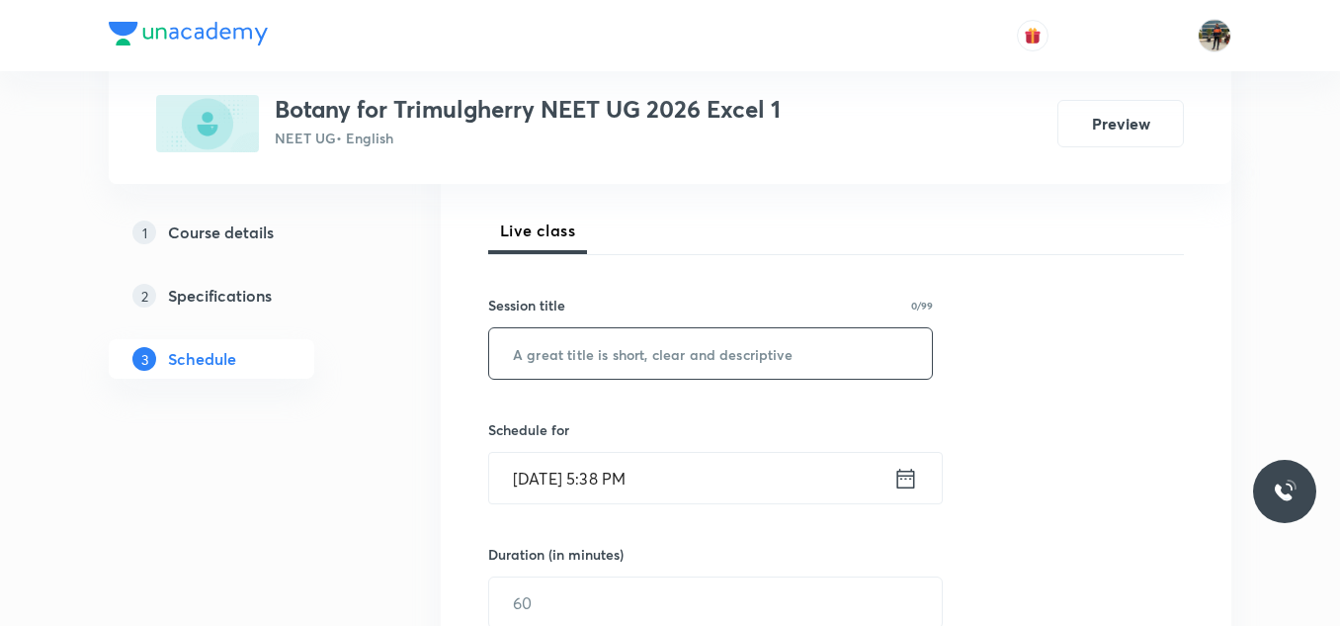
click at [613, 342] on input "text" at bounding box center [710, 353] width 443 height 50
paste input "Microbes in human welfare"
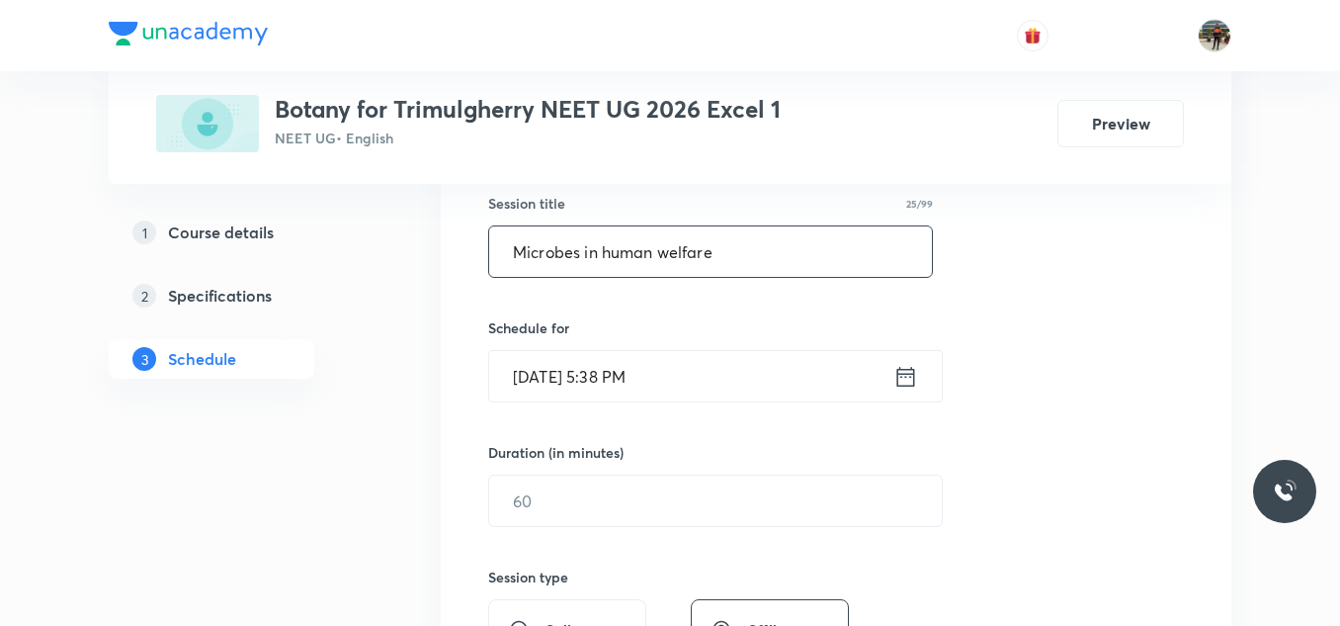
scroll to position [370, 0]
type input "Microbes in human welfare"
click at [907, 372] on icon at bounding box center [906, 374] width 18 height 20
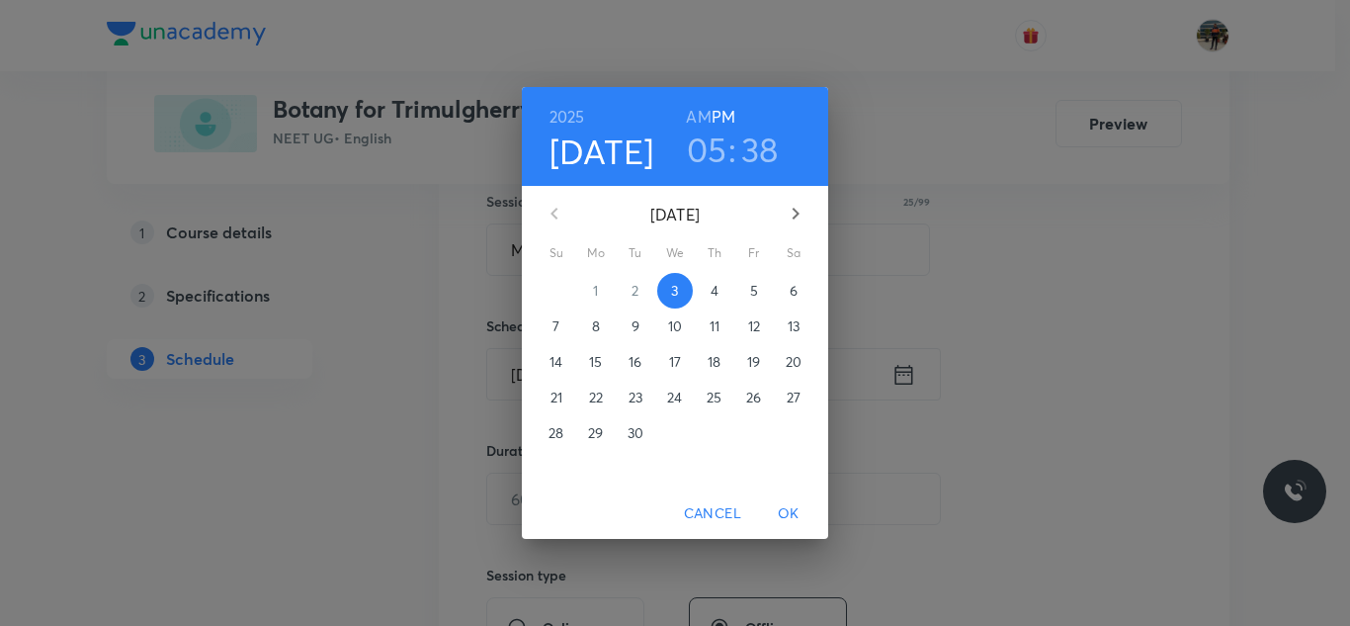
click at [712, 293] on p "4" at bounding box center [715, 291] width 8 height 20
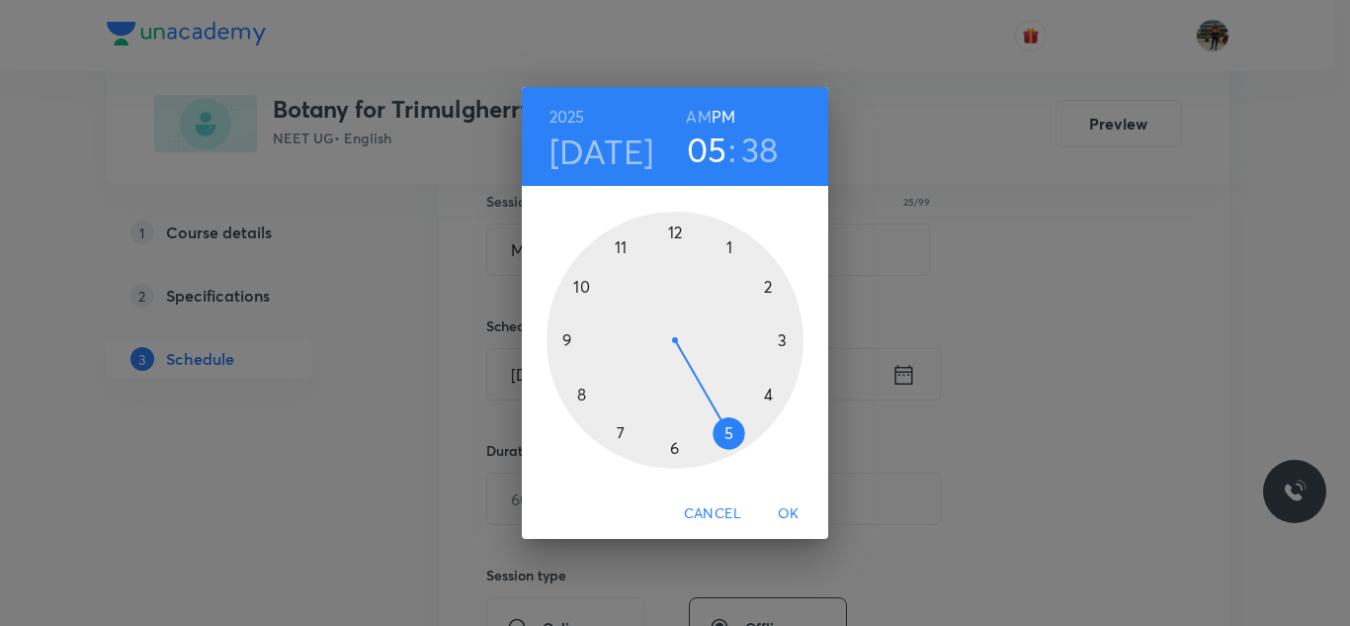
click at [694, 115] on h6 "AM" at bounding box center [698, 117] width 25 height 28
click at [581, 391] on div at bounding box center [675, 339] width 257 height 257
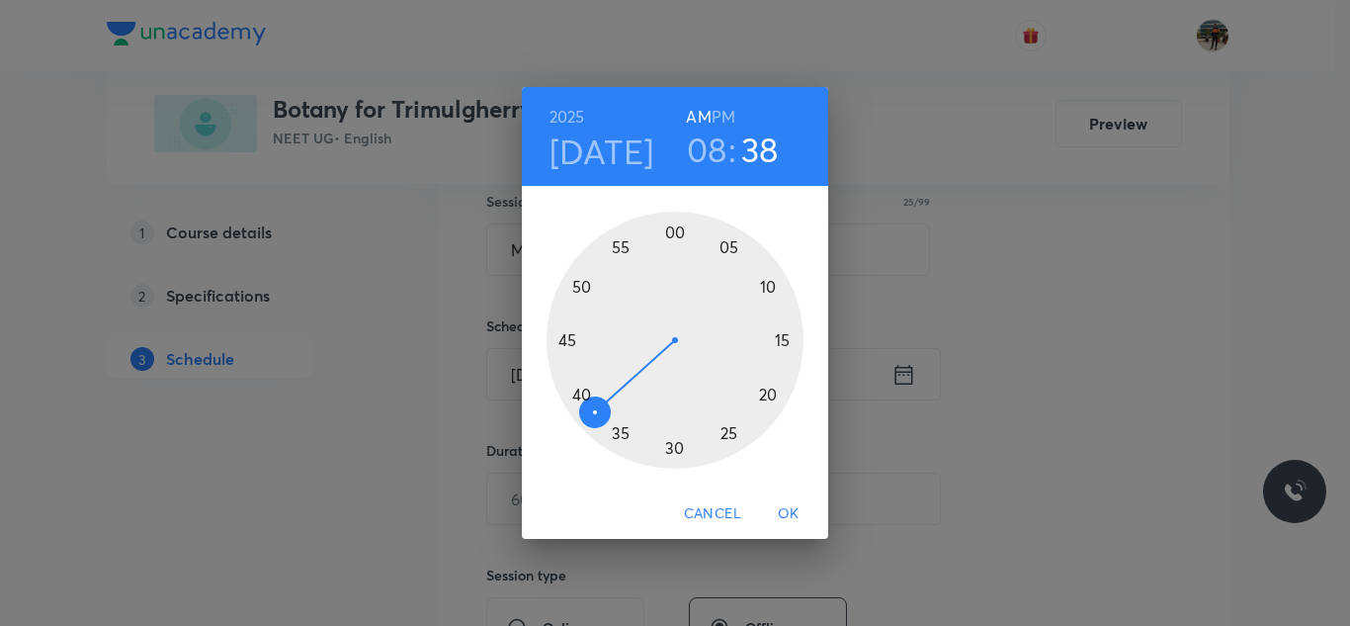
click at [564, 337] on div at bounding box center [675, 339] width 257 height 257
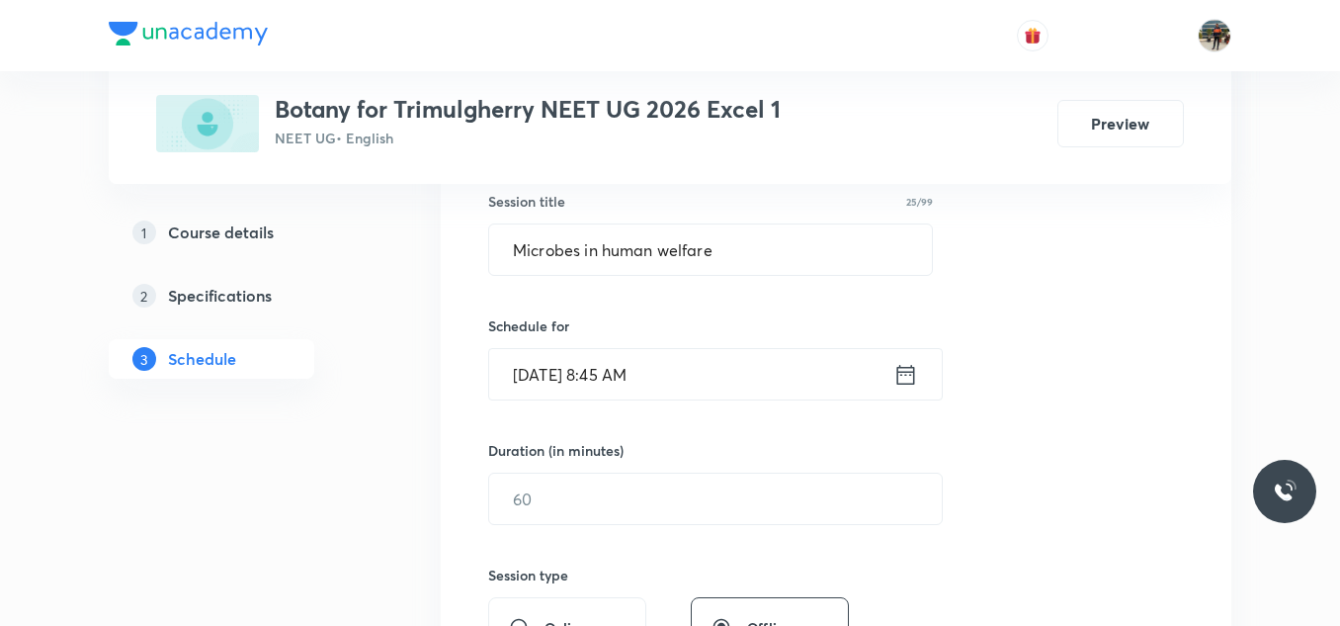
scroll to position [440, 0]
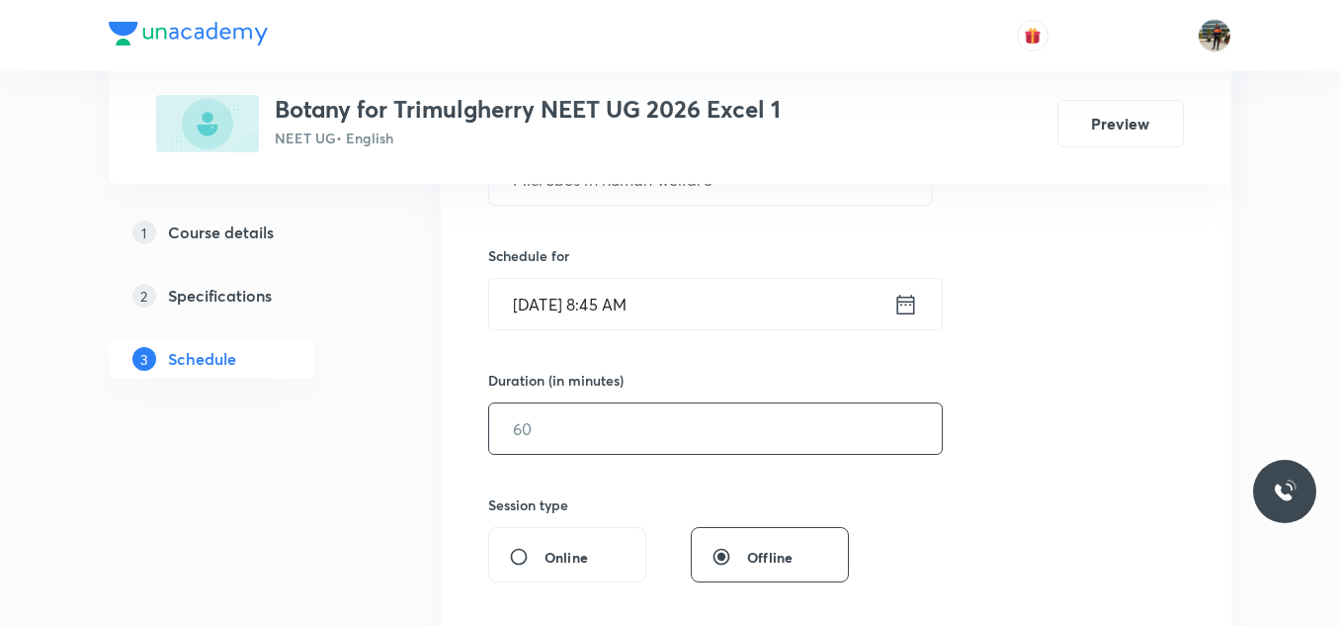
click at [538, 422] on input "text" at bounding box center [715, 428] width 453 height 50
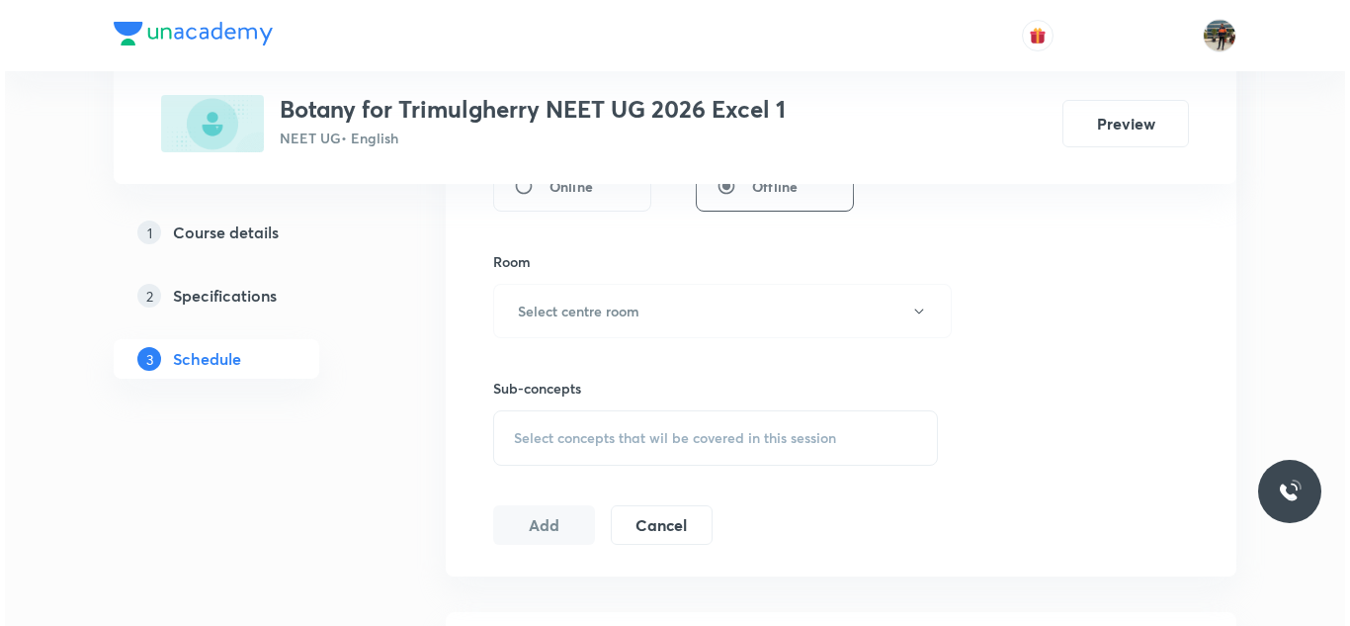
scroll to position [844, 0]
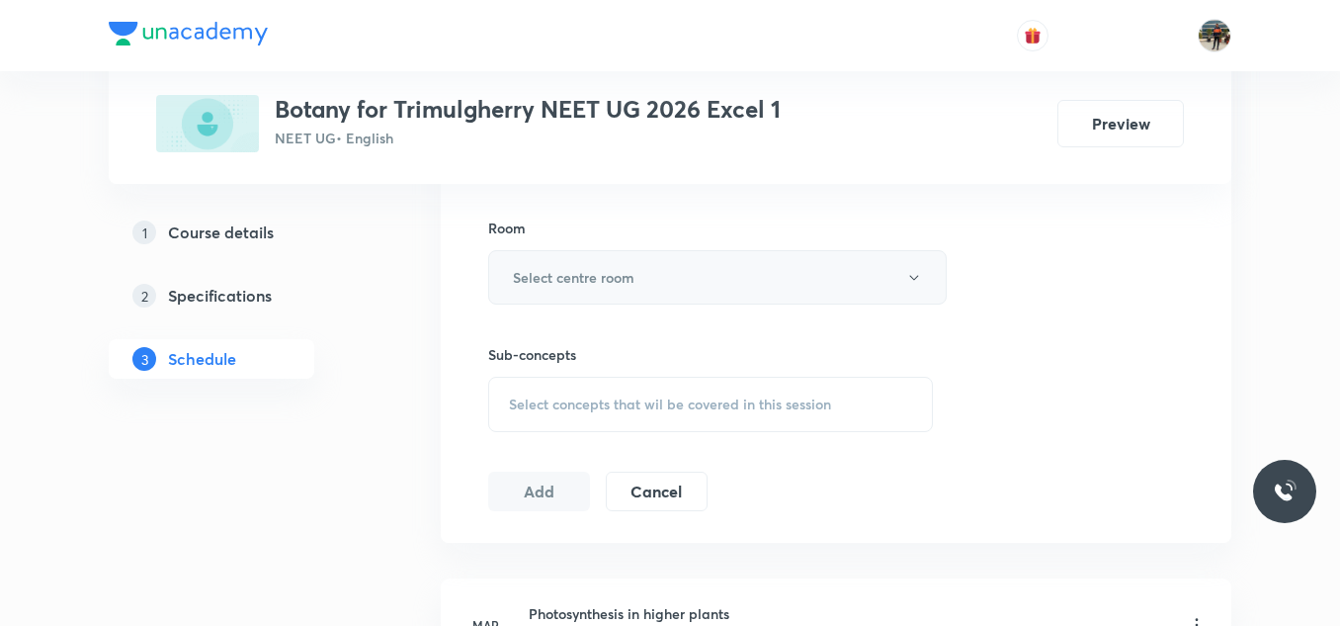
type input "70"
click at [549, 268] on h6 "Select centre room" at bounding box center [574, 277] width 122 height 21
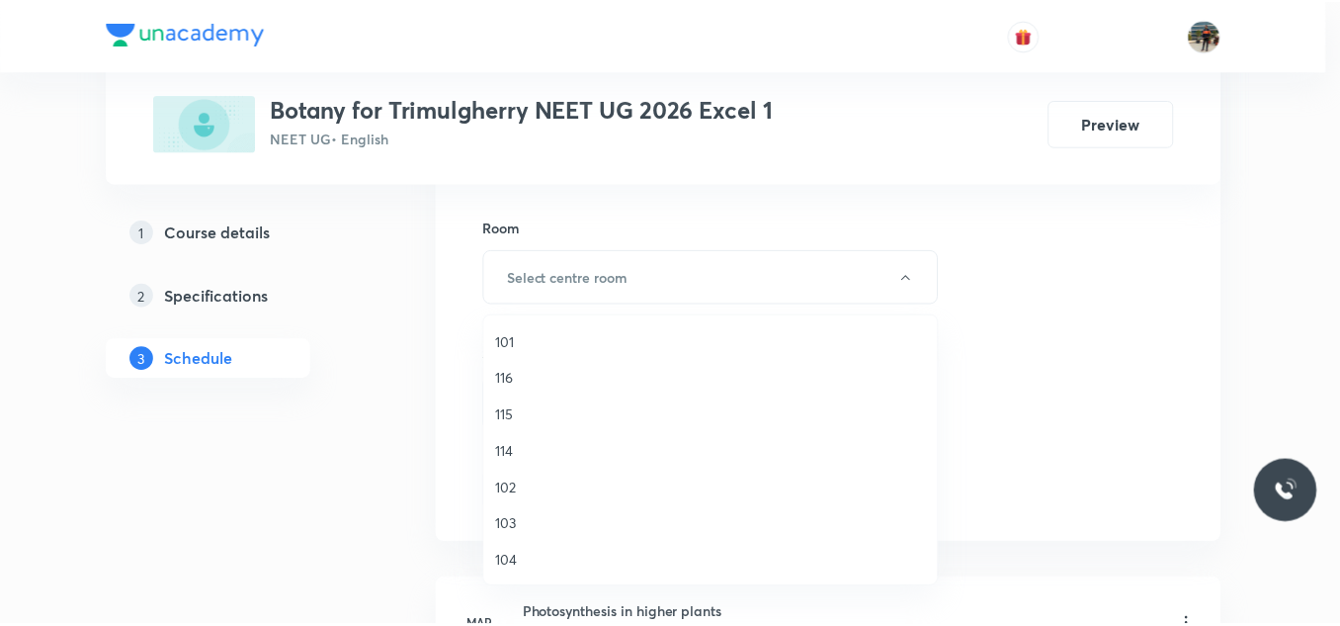
scroll to position [367, 0]
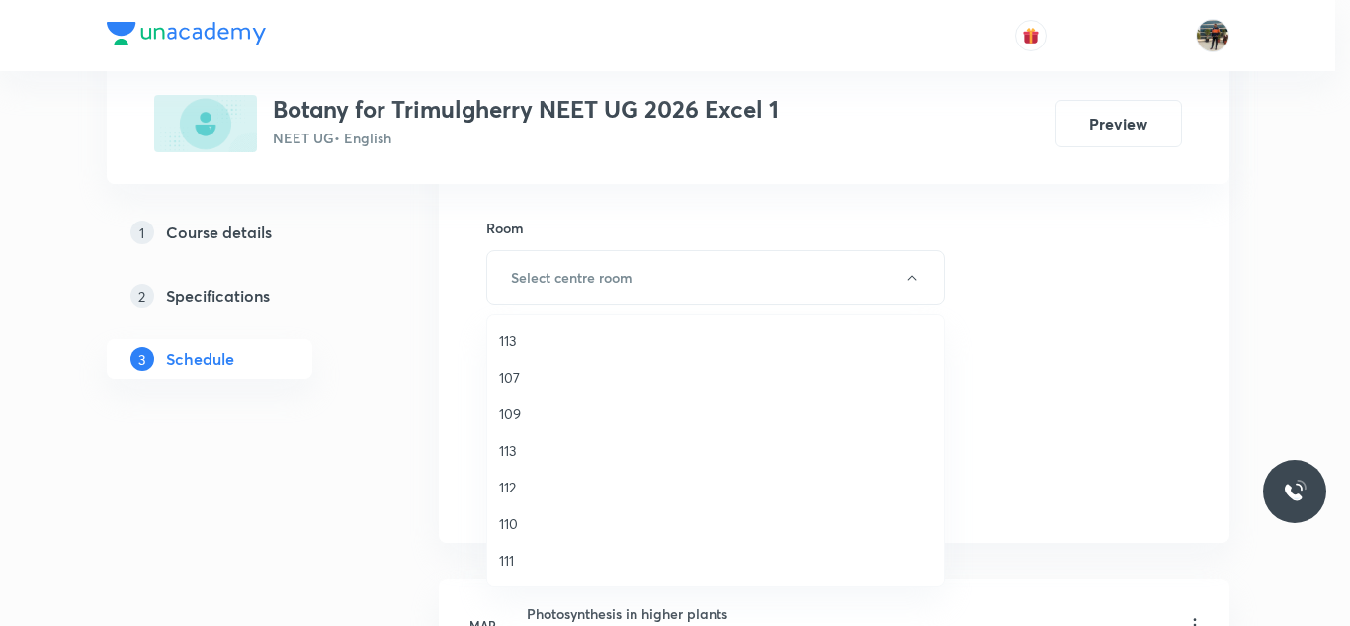
click at [515, 519] on span "110" at bounding box center [715, 523] width 433 height 21
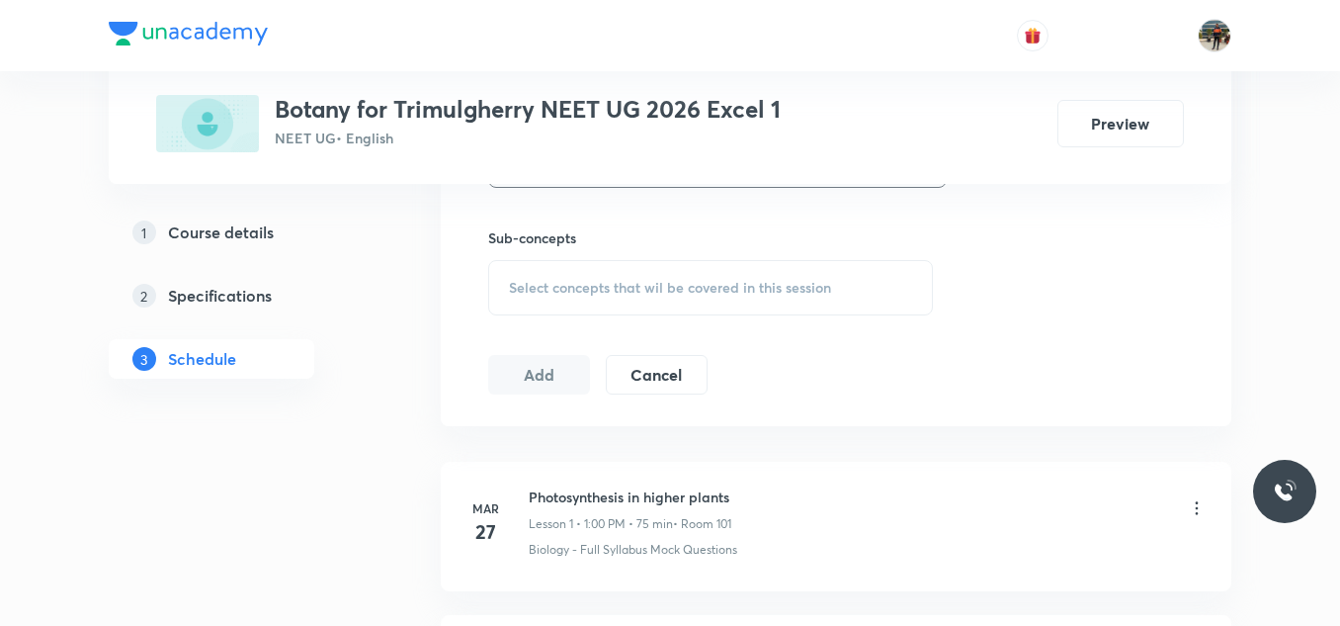
scroll to position [964, 0]
click at [528, 296] on div "Select concepts that wil be covered in this session" at bounding box center [710, 284] width 445 height 55
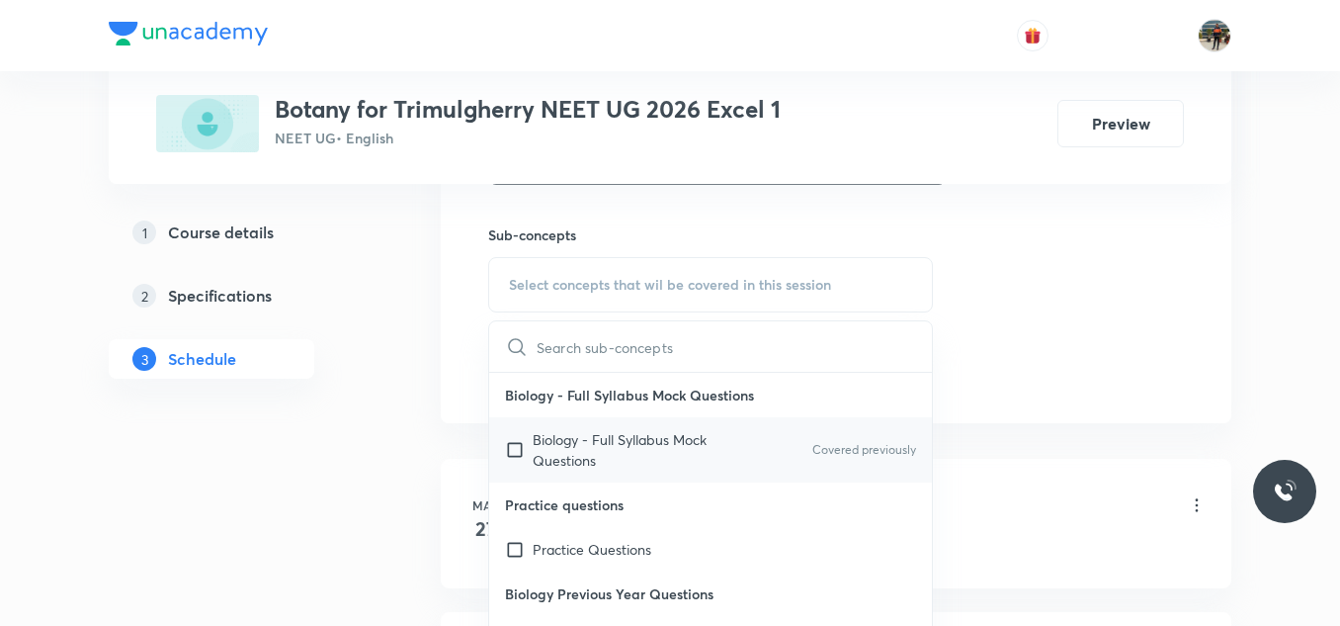
click at [512, 447] on input "checkbox" at bounding box center [519, 450] width 28 height 42
checkbox input "true"
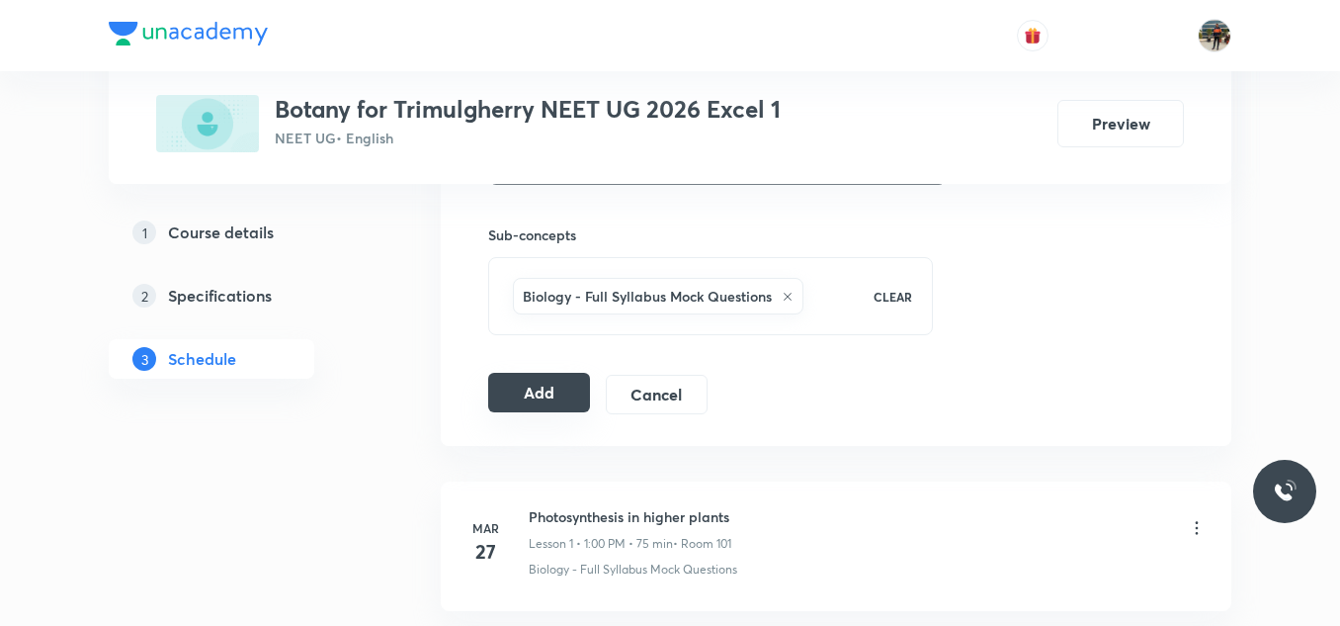
click at [530, 388] on button "Add" at bounding box center [539, 393] width 102 height 40
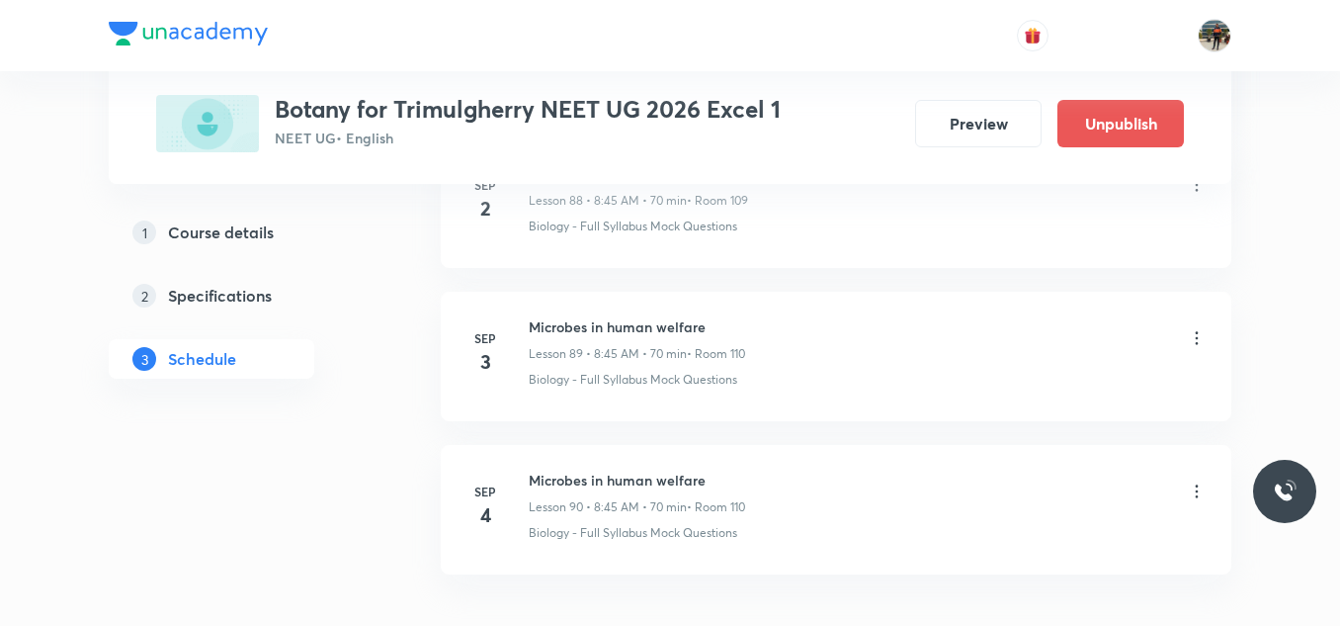
scroll to position [13837, 0]
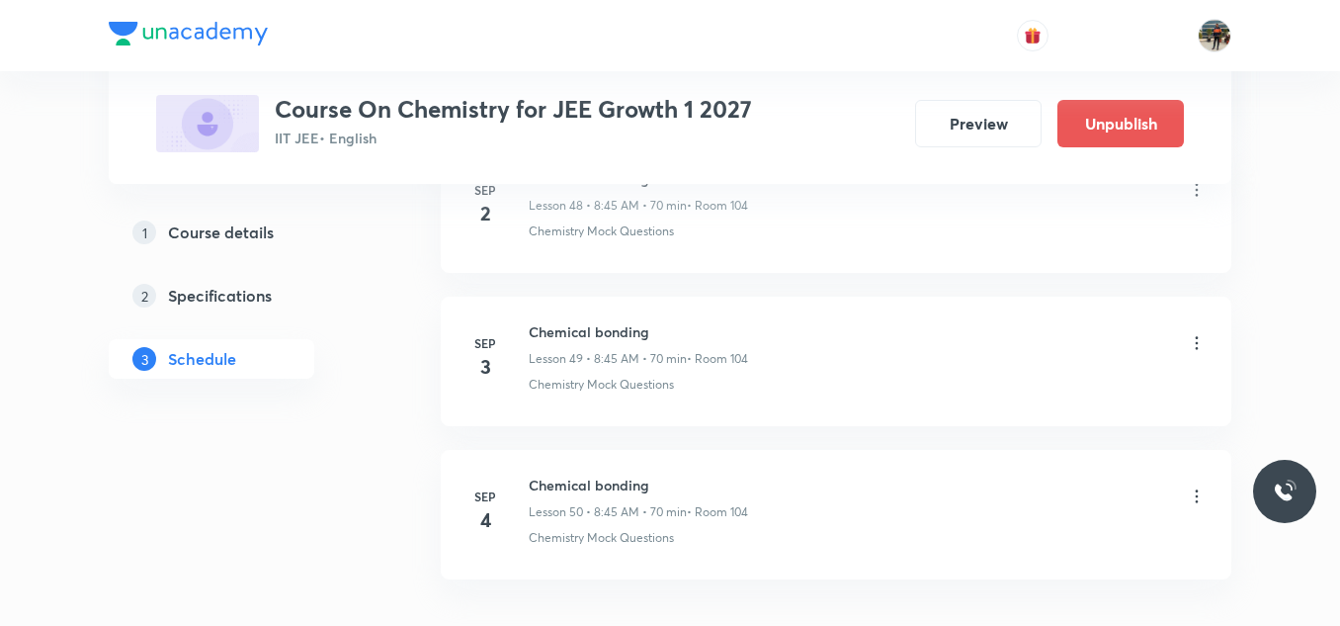
scroll to position [8618, 0]
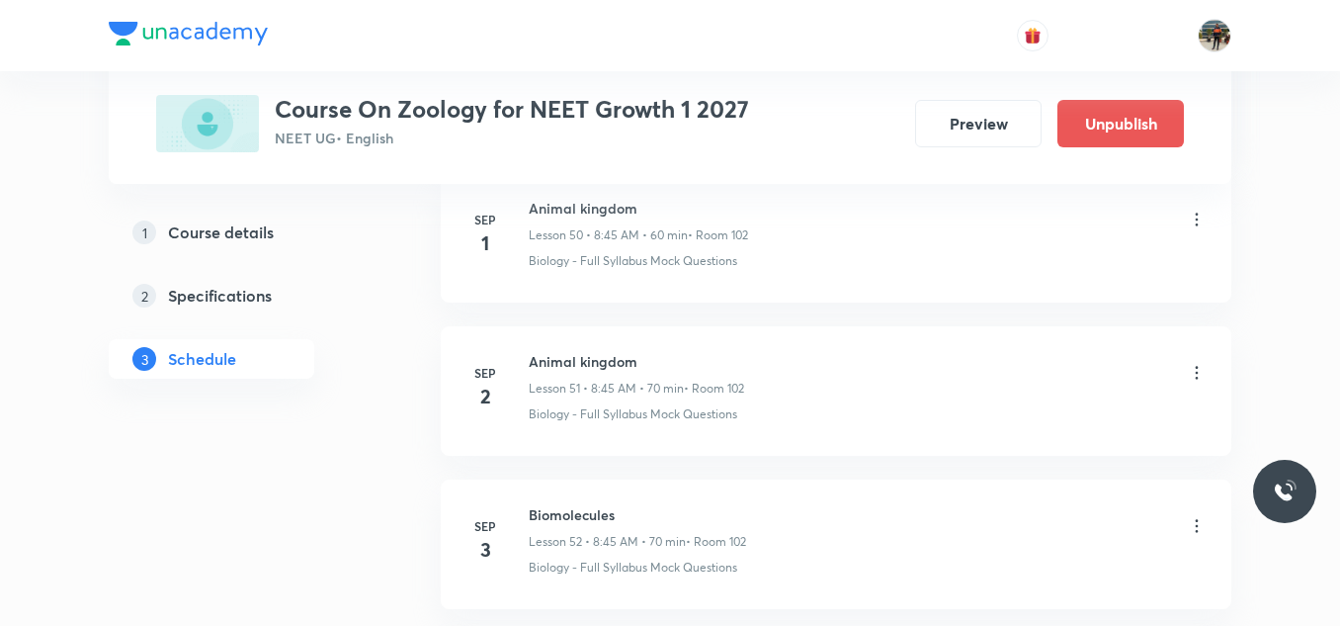
scroll to position [9078, 0]
